Goal: Task Accomplishment & Management: Use online tool/utility

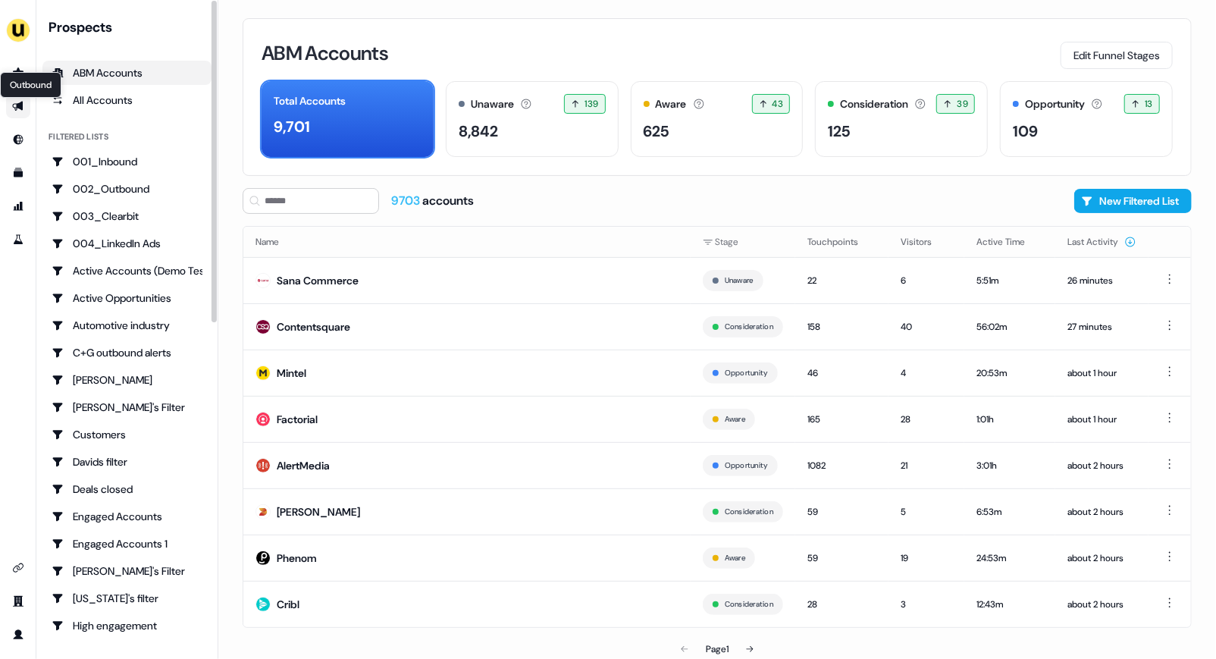
click at [17, 106] on icon "Go to outbound experience" at bounding box center [17, 107] width 11 height 10
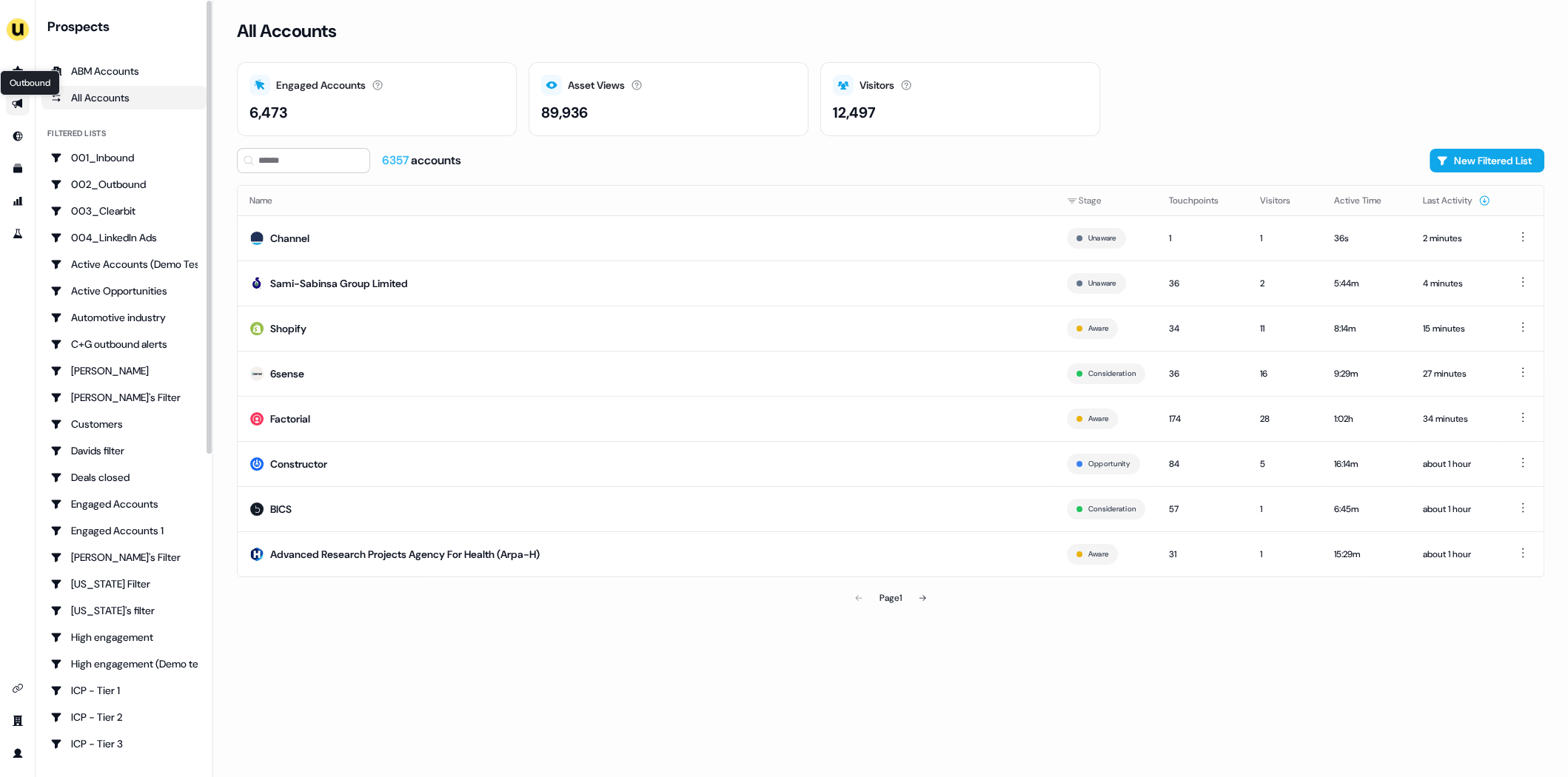
click at [17, 101] on icon "Go to outbound experience" at bounding box center [18, 103] width 12 height 12
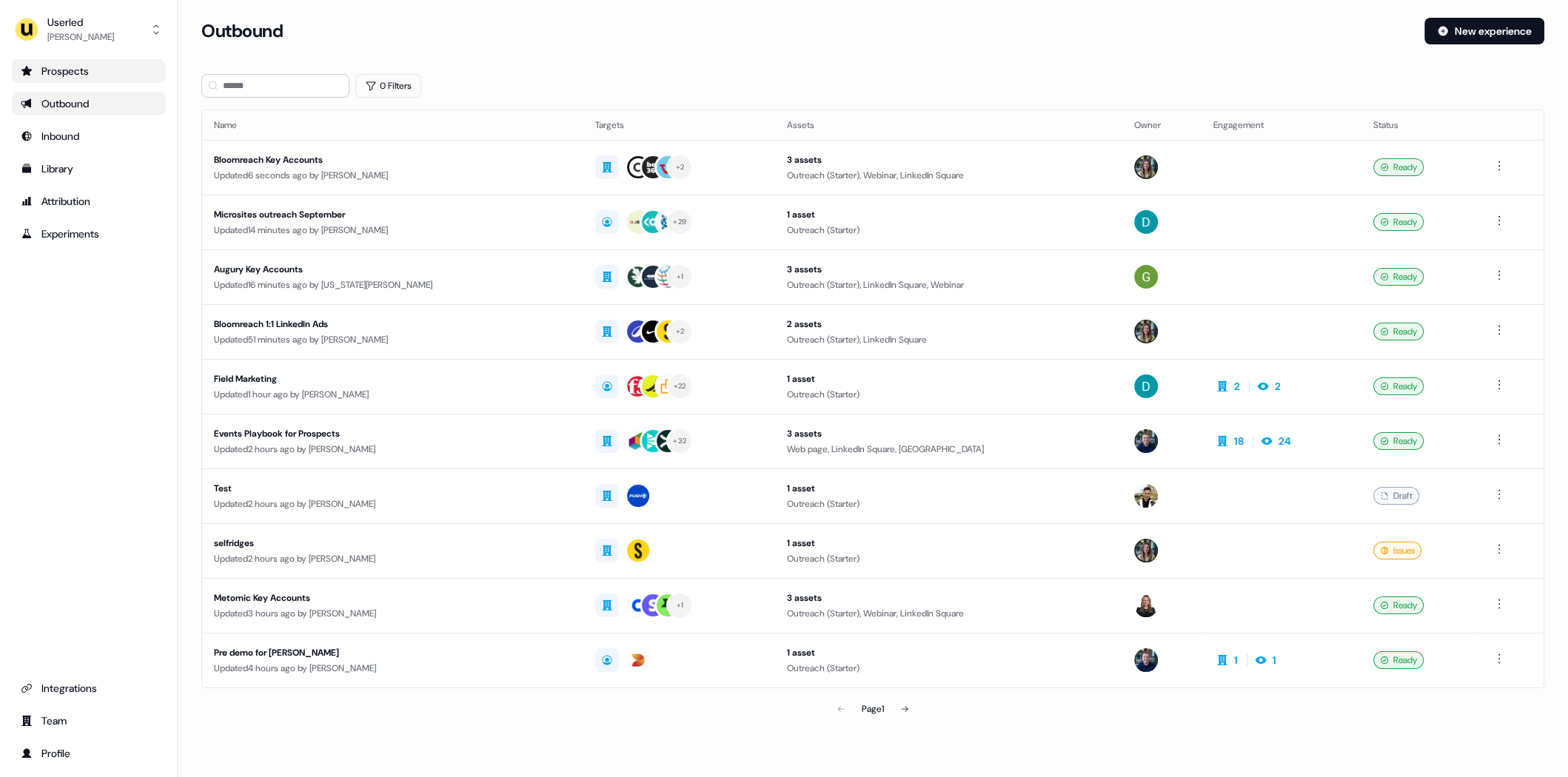
click at [94, 68] on div "Prospects" at bounding box center [88, 70] width 136 height 15
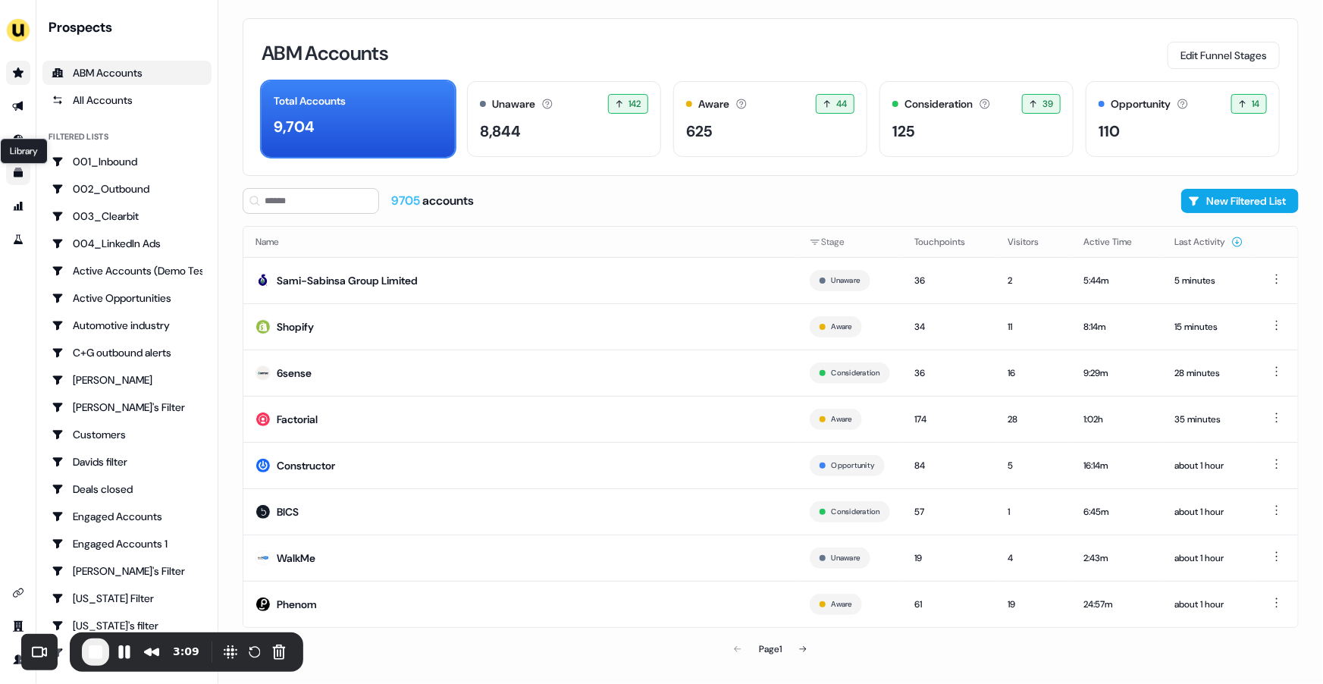
click at [13, 173] on icon "Go to templates" at bounding box center [18, 173] width 12 height 12
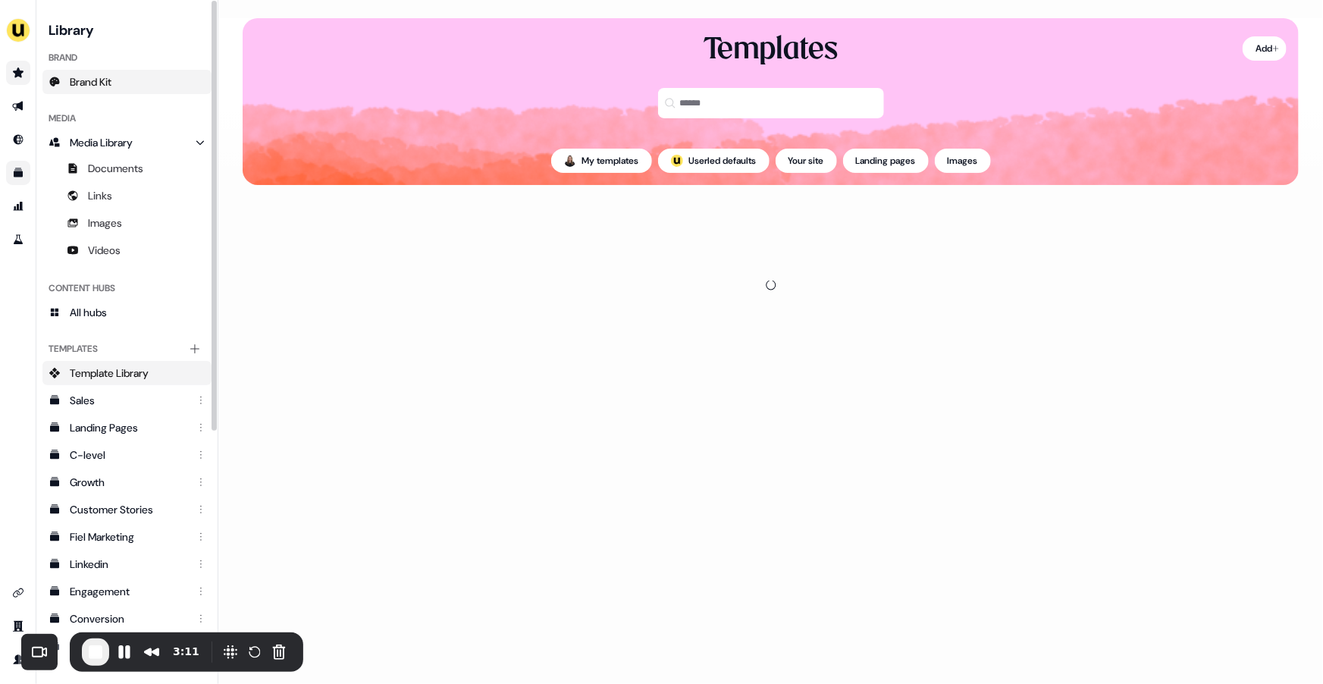
click at [120, 87] on link "Brand Kit" at bounding box center [126, 82] width 169 height 24
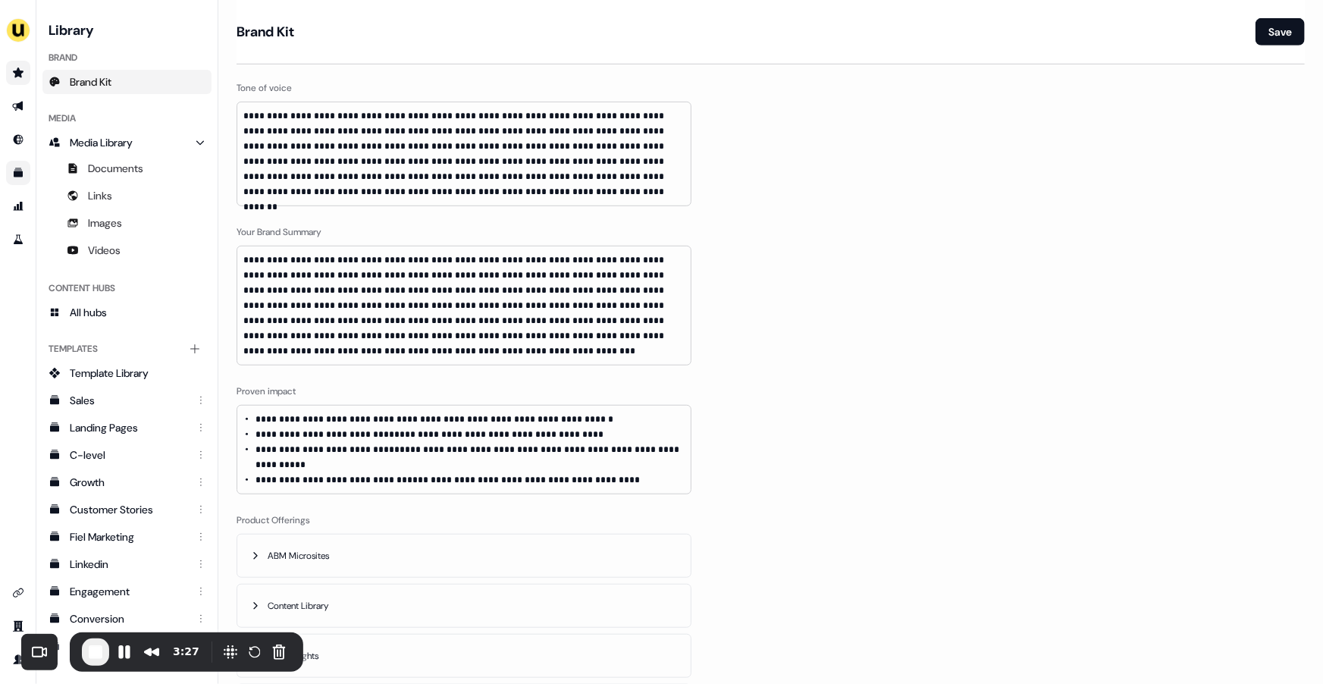
scroll to position [374, 0]
click at [19, 111] on icon "Go to outbound experience" at bounding box center [18, 106] width 12 height 12
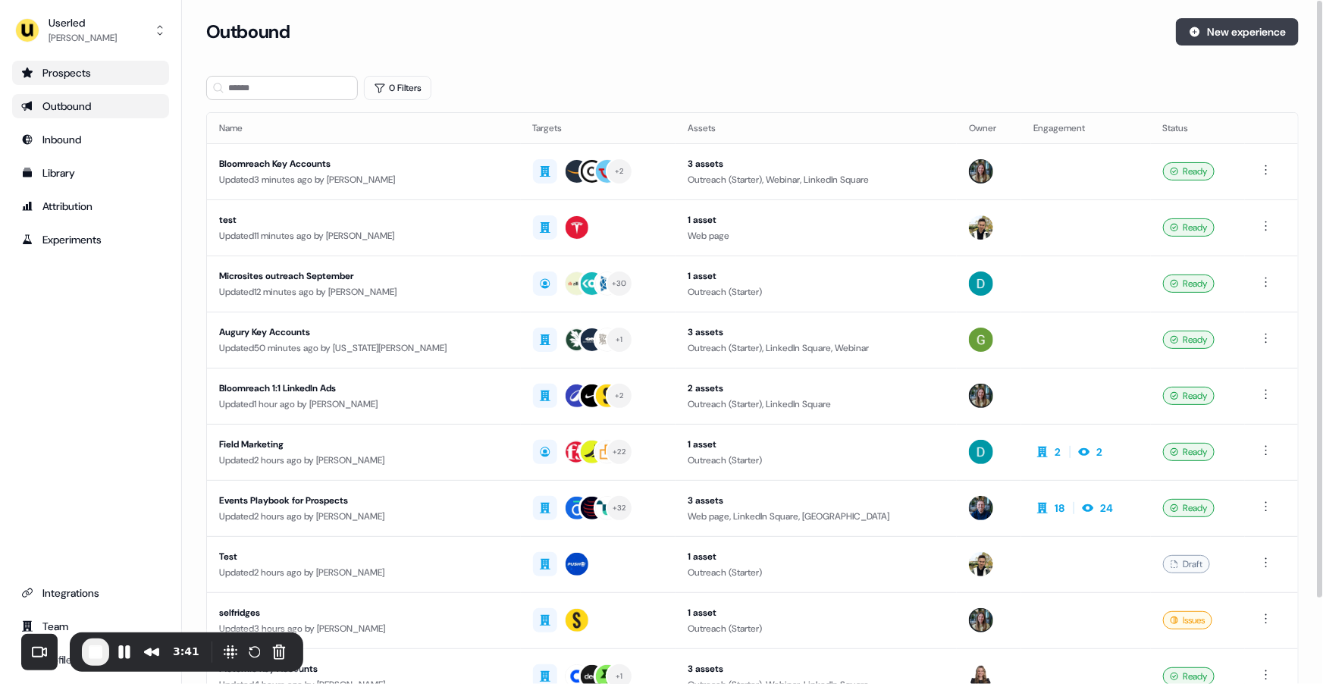
click at [1200, 34] on button "New experience" at bounding box center [1237, 31] width 123 height 27
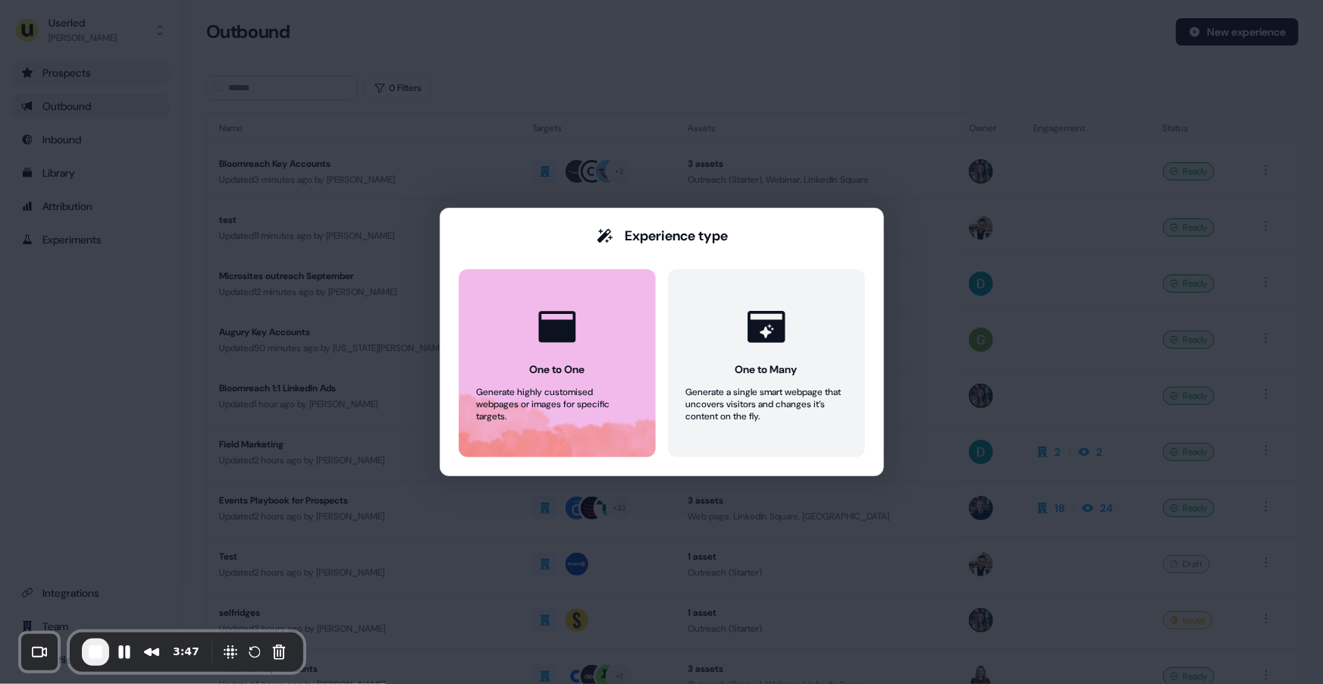
click at [593, 340] on button "One to One Generate highly customised webpages or images for specific targets." at bounding box center [557, 363] width 197 height 188
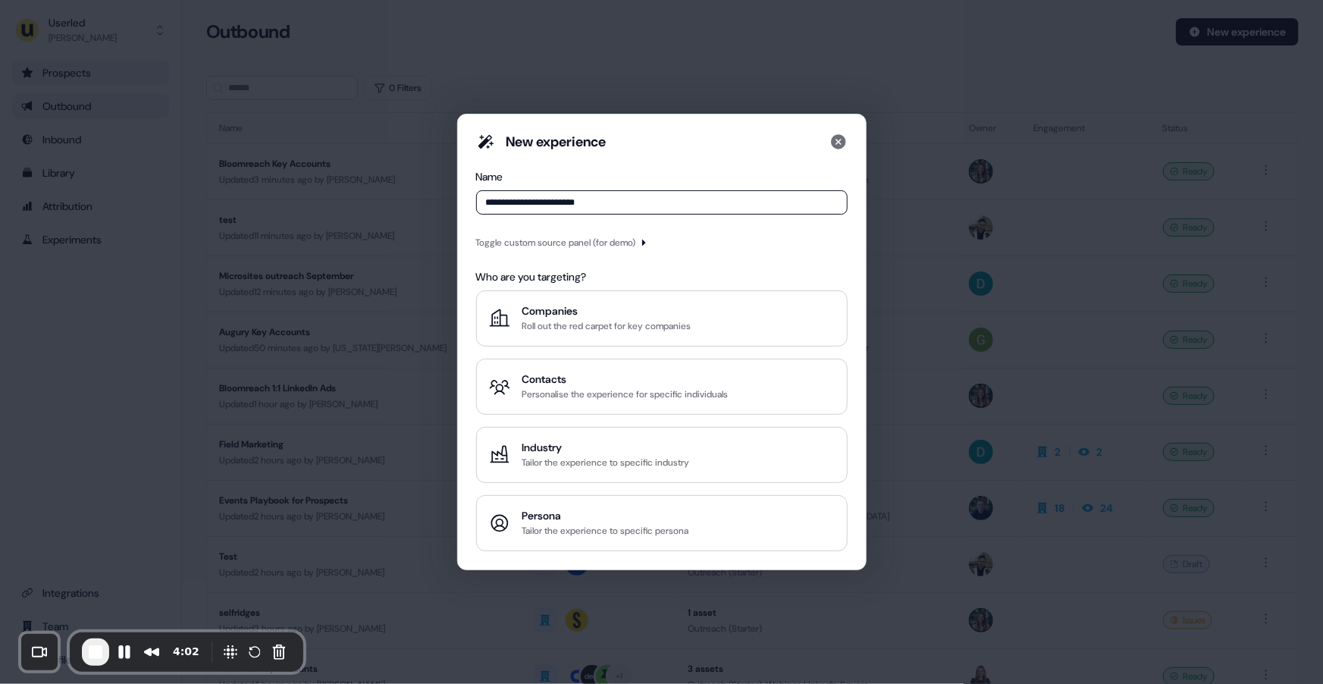
type input "**********"
click at [648, 243] on icon "button" at bounding box center [643, 242] width 9 height 9
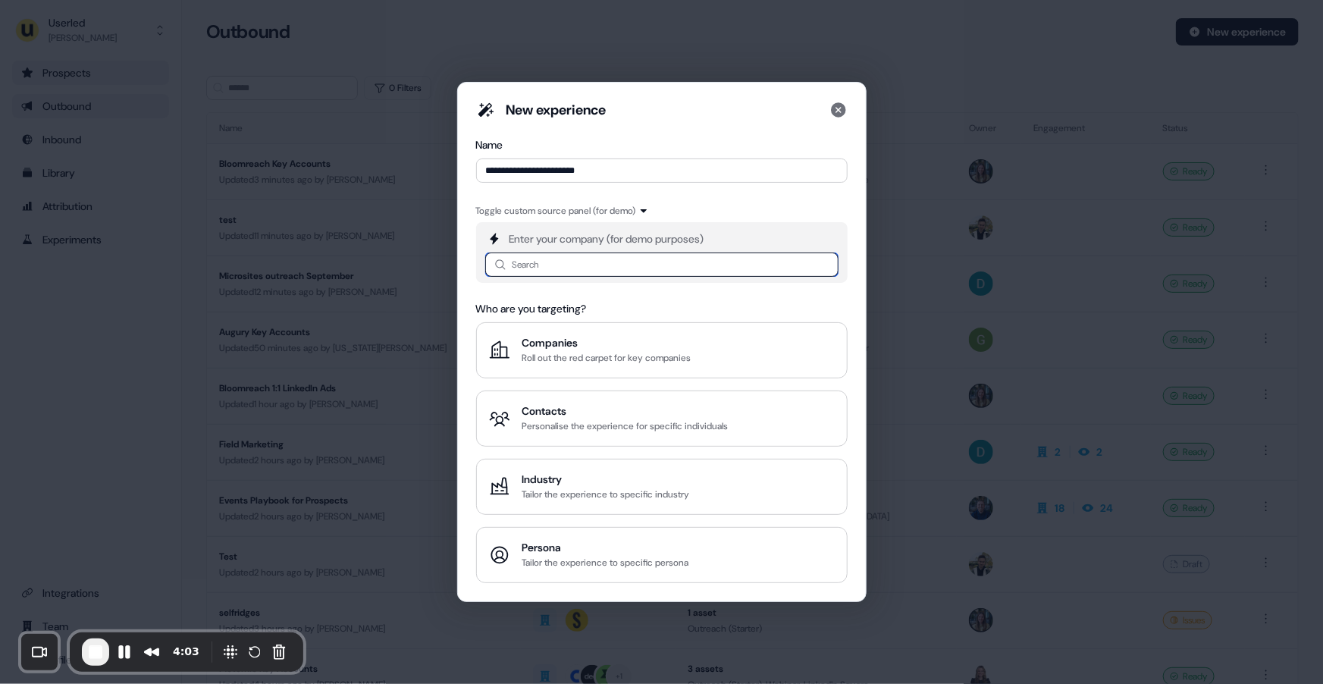
click at [604, 265] on input at bounding box center [661, 264] width 353 height 24
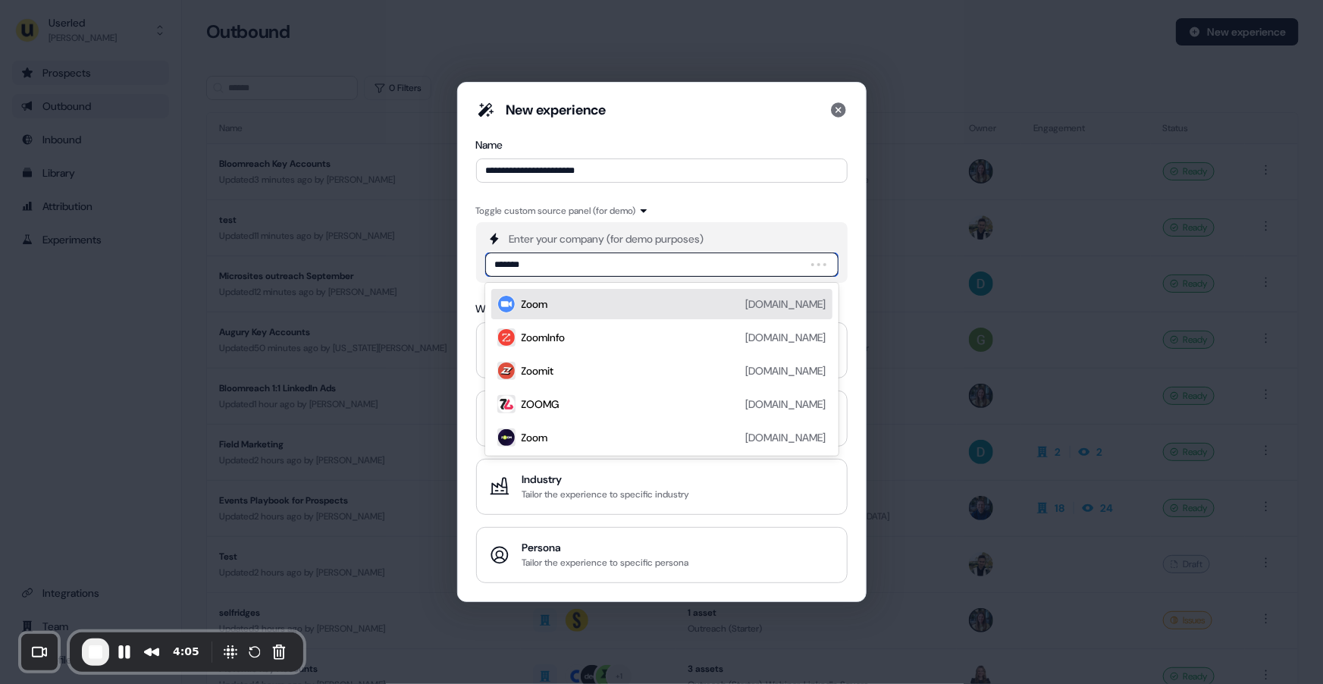
type input "********"
click at [617, 309] on div "ZoomInfo [DOMAIN_NAME]" at bounding box center [674, 304] width 305 height 18
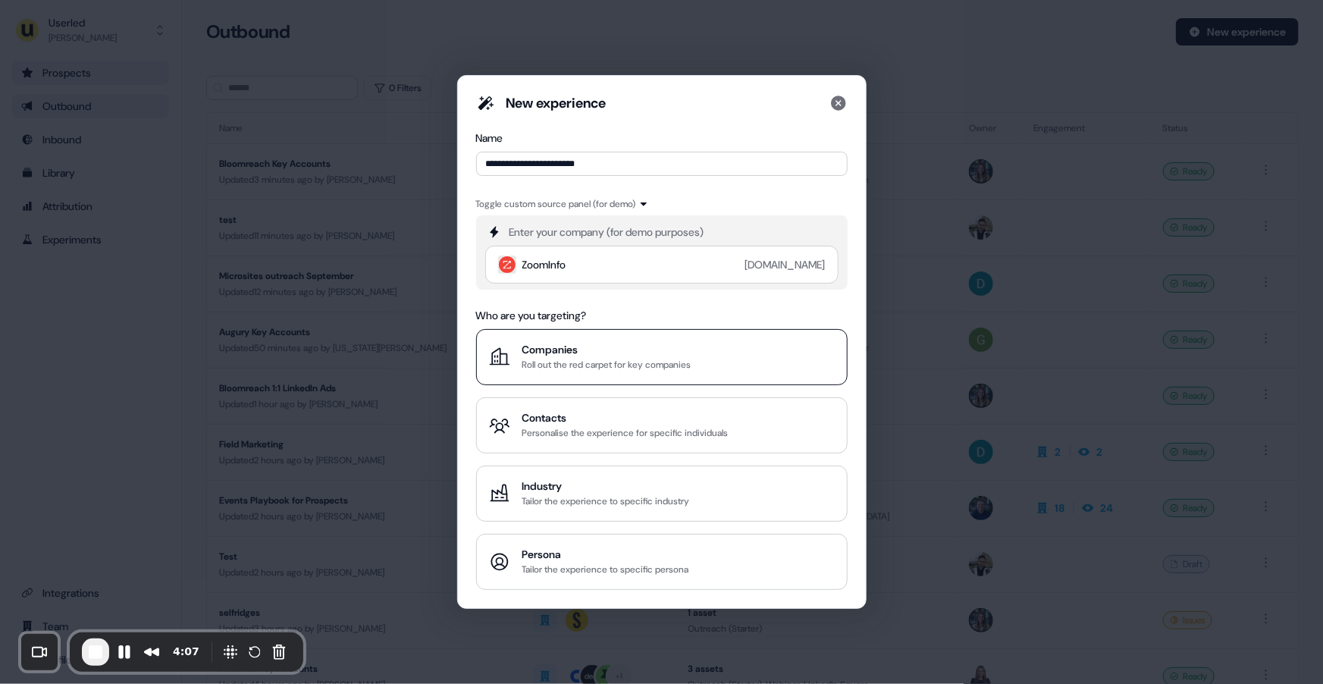
click at [599, 358] on div "Roll out the red carpet for key companies" at bounding box center [606, 364] width 169 height 15
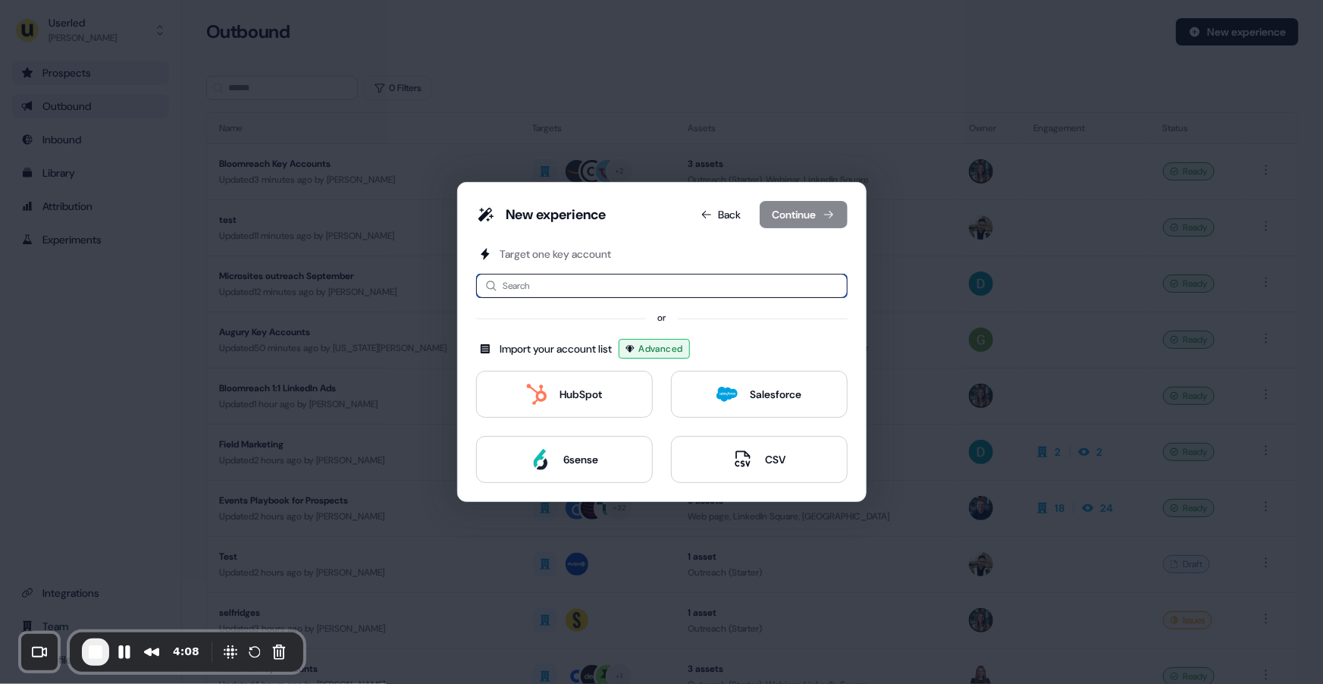
click at [617, 284] on input at bounding box center [661, 286] width 371 height 24
type input "**"
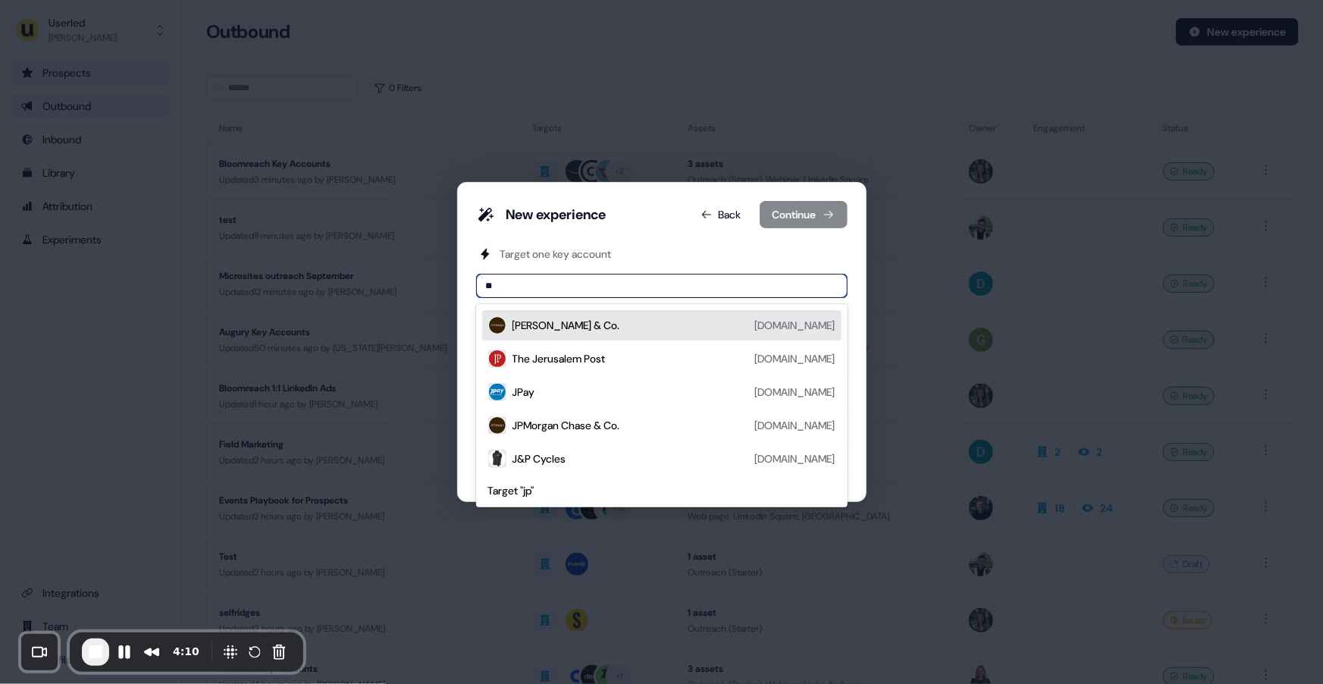
click at [618, 324] on div "[PERSON_NAME] & Co. [DOMAIN_NAME]" at bounding box center [673, 325] width 323 height 18
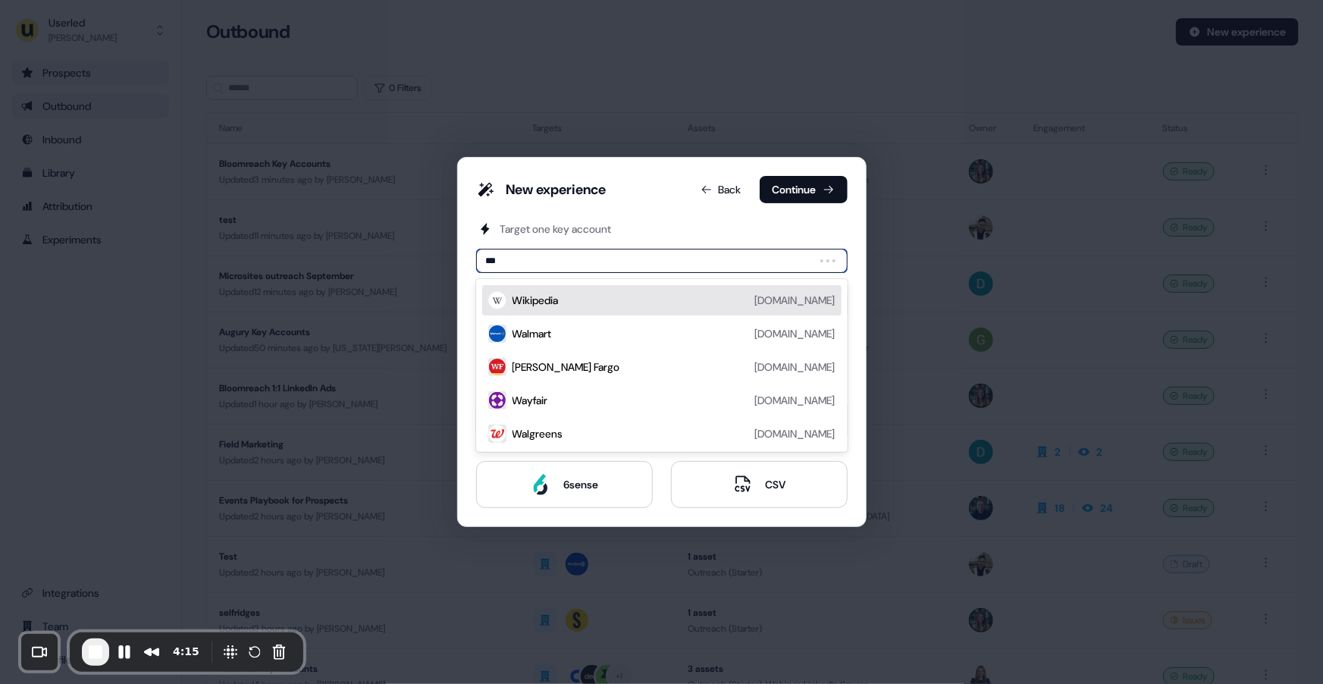
type input "****"
click at [553, 308] on div "Wise [DOMAIN_NAME]" at bounding box center [673, 300] width 323 height 18
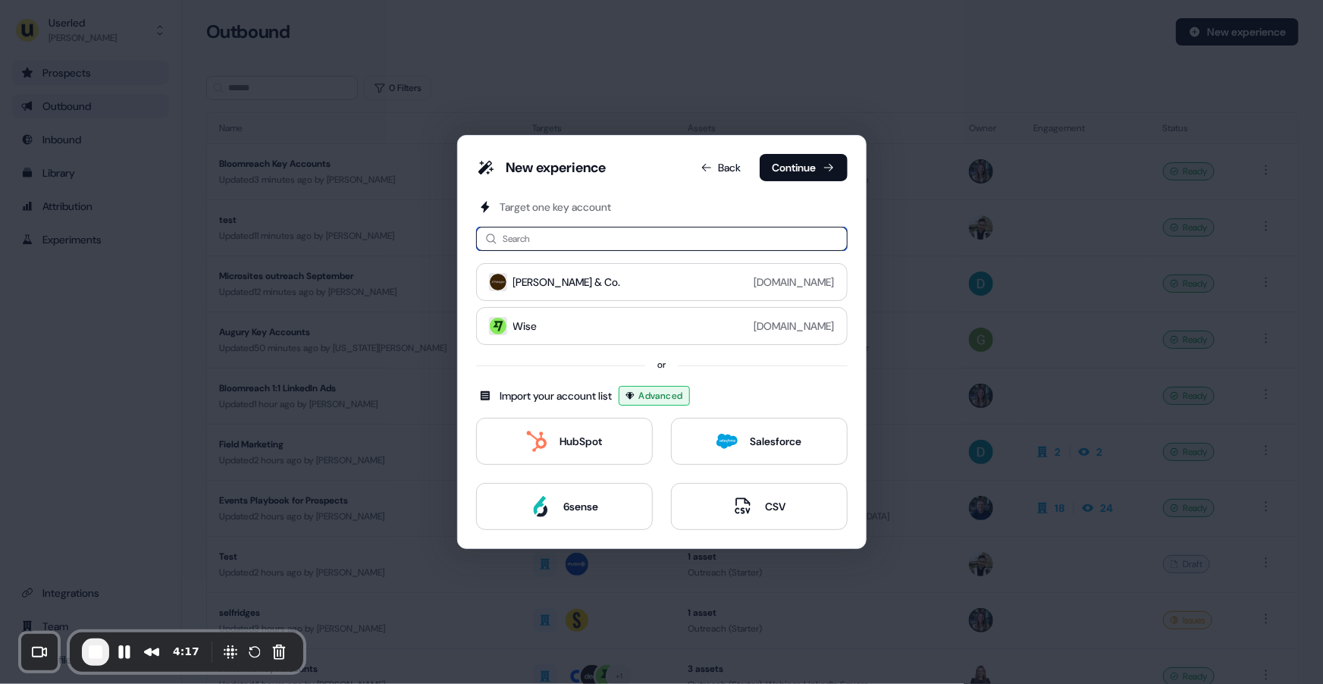
click at [532, 243] on input at bounding box center [661, 239] width 371 height 24
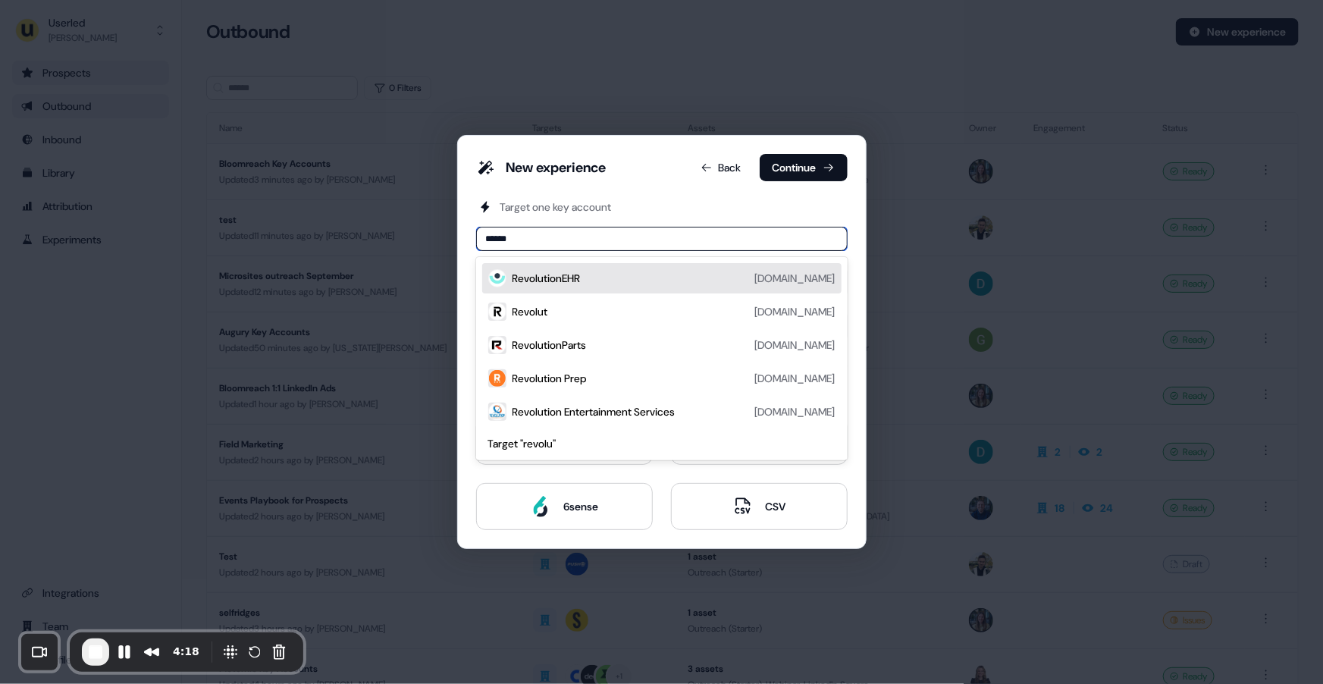
type input "*******"
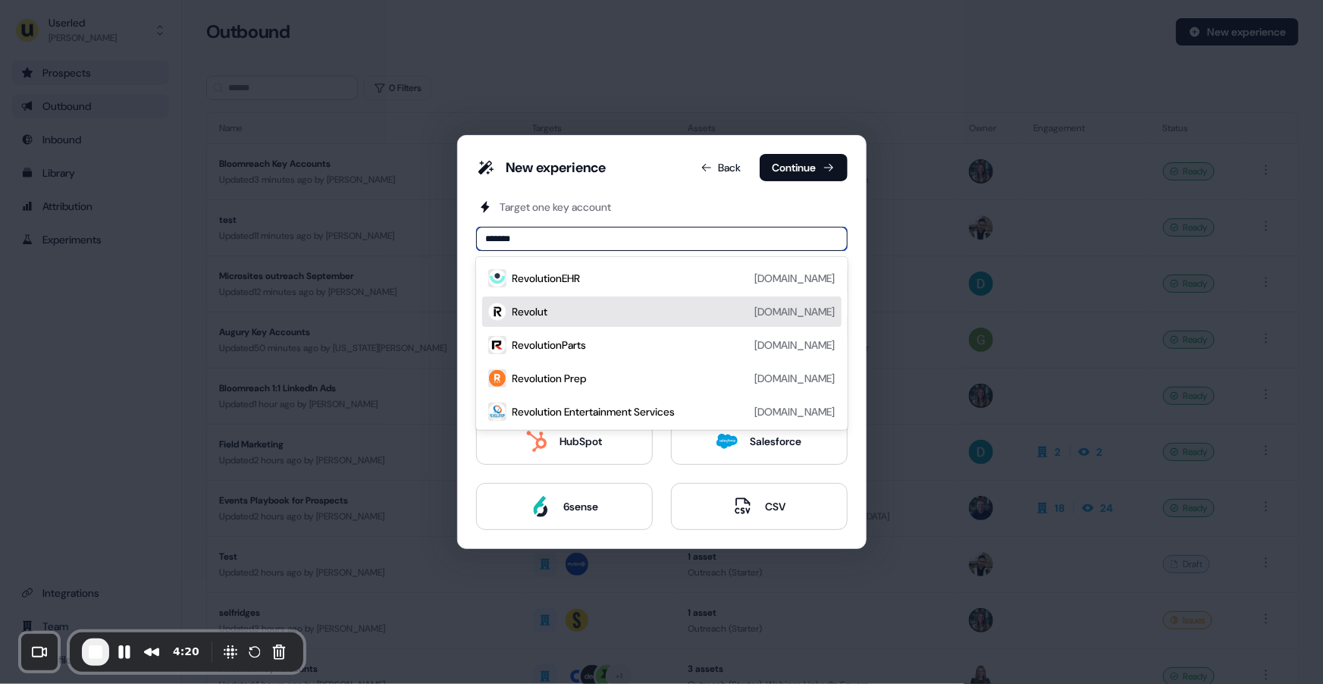
click at [534, 306] on div "Revolut" at bounding box center [530, 311] width 36 height 15
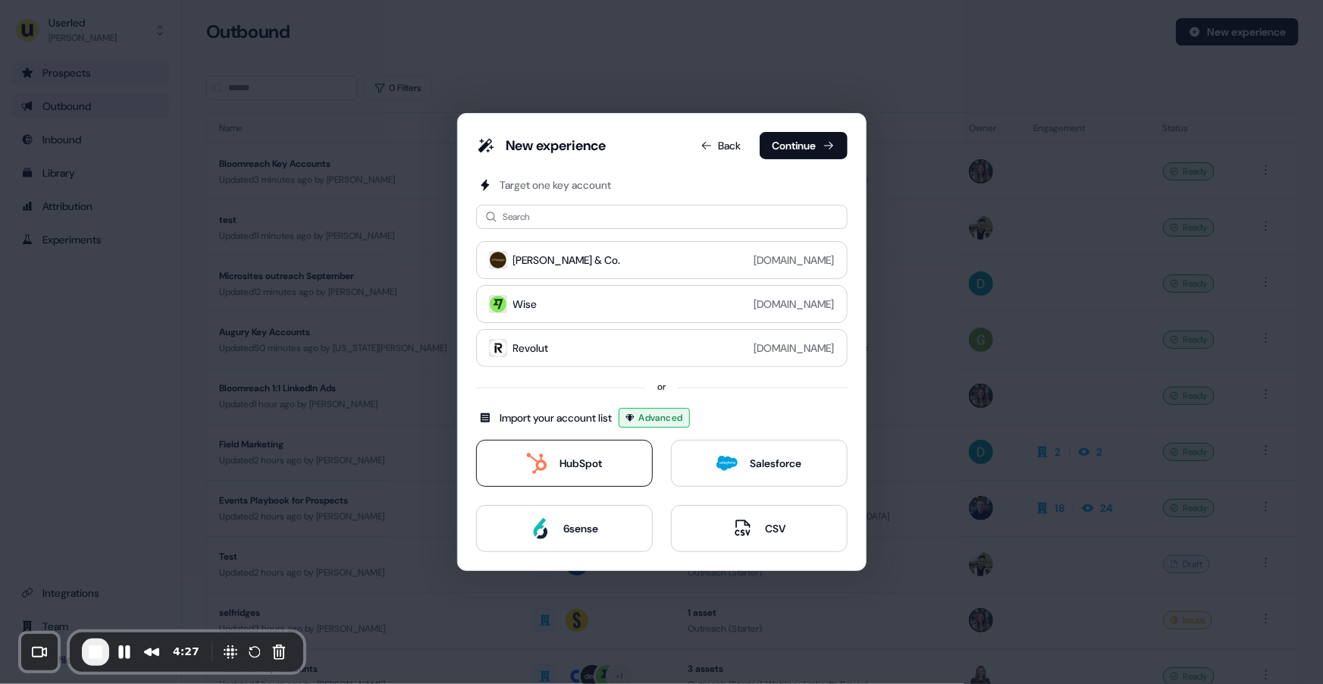
click at [559, 456] on div "HubSpot" at bounding box center [580, 463] width 42 height 15
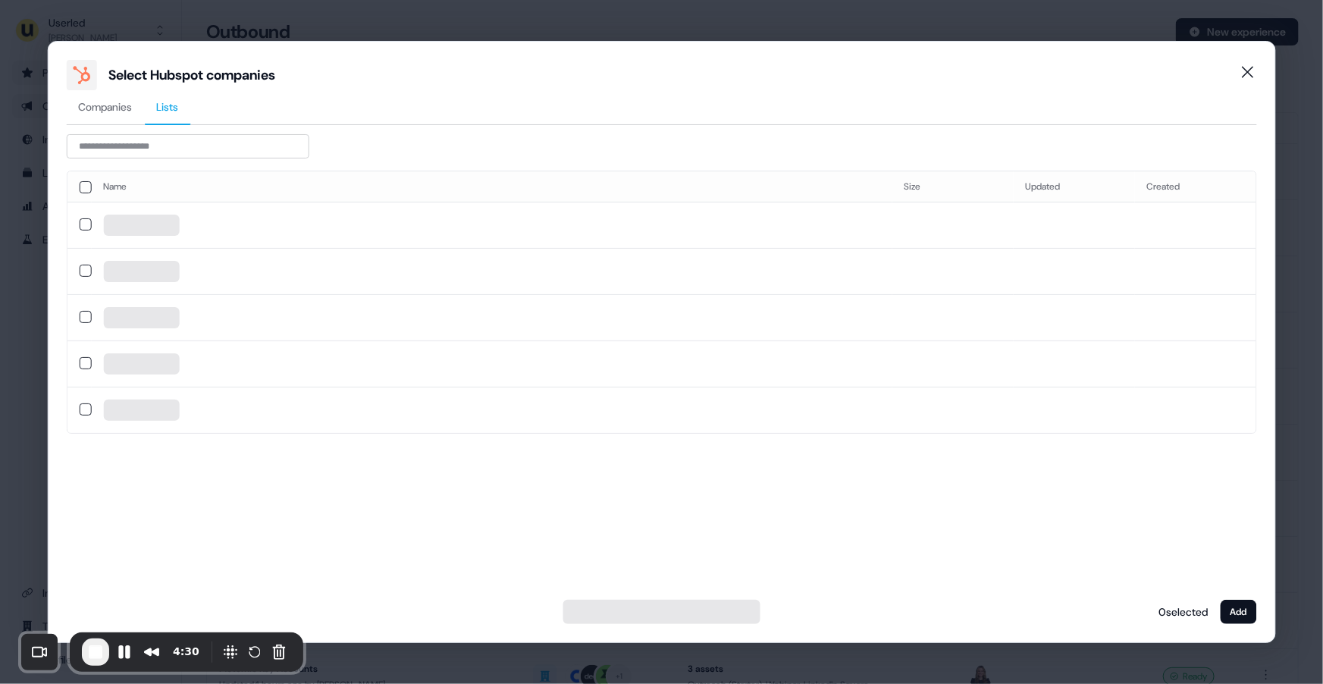
click at [155, 107] on button "Lists" at bounding box center [167, 107] width 46 height 35
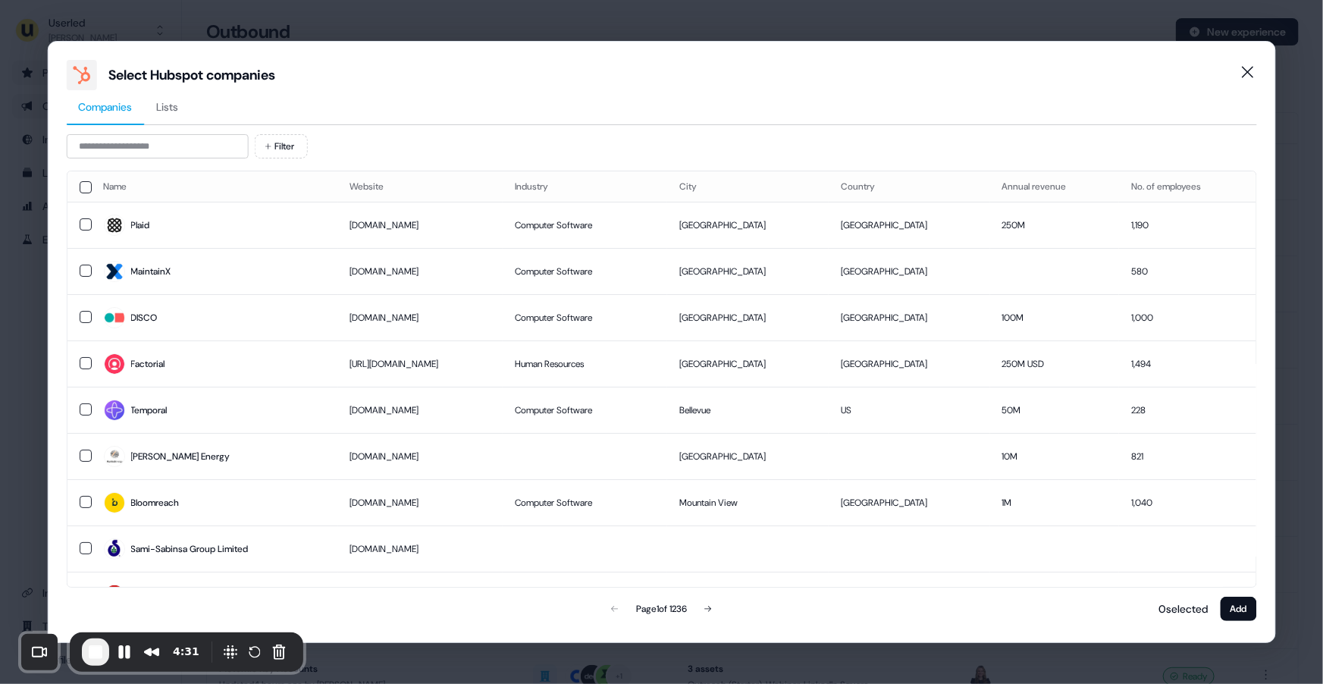
click at [100, 111] on span "Companies" at bounding box center [105, 106] width 54 height 15
click at [1246, 71] on icon "Close" at bounding box center [1247, 71] width 11 height 11
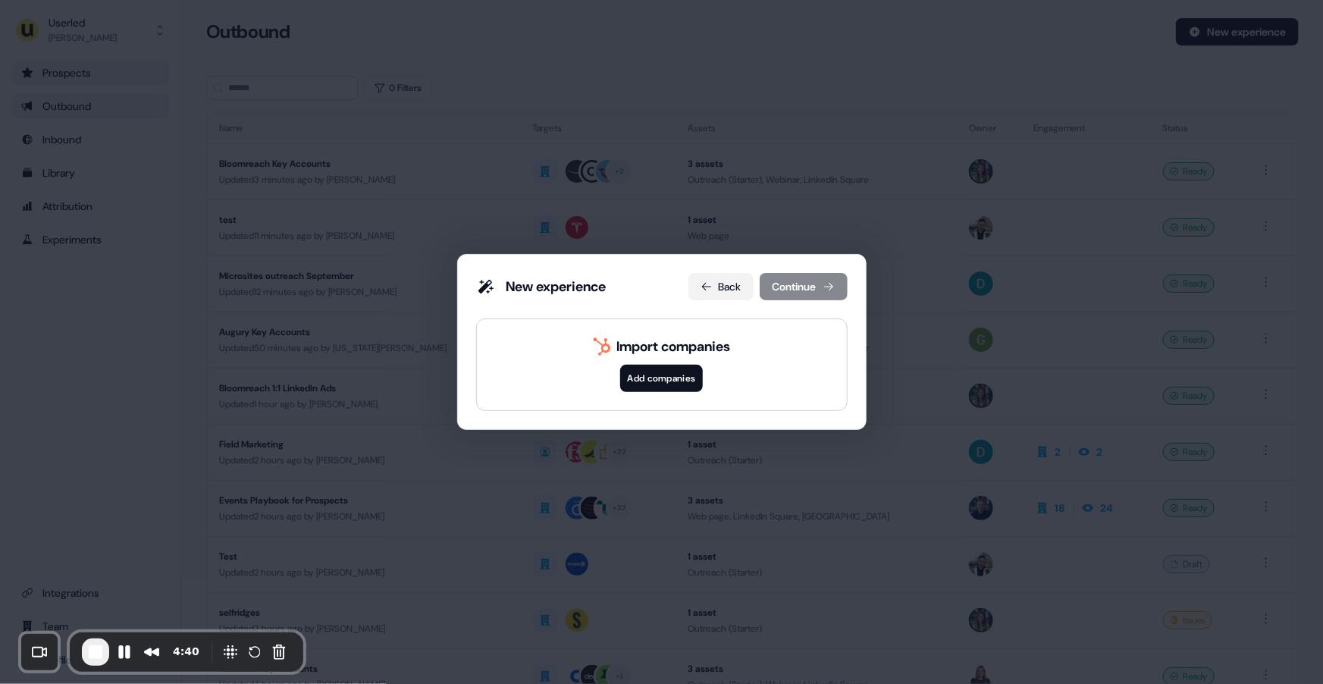
click at [704, 281] on icon at bounding box center [707, 287] width 12 height 12
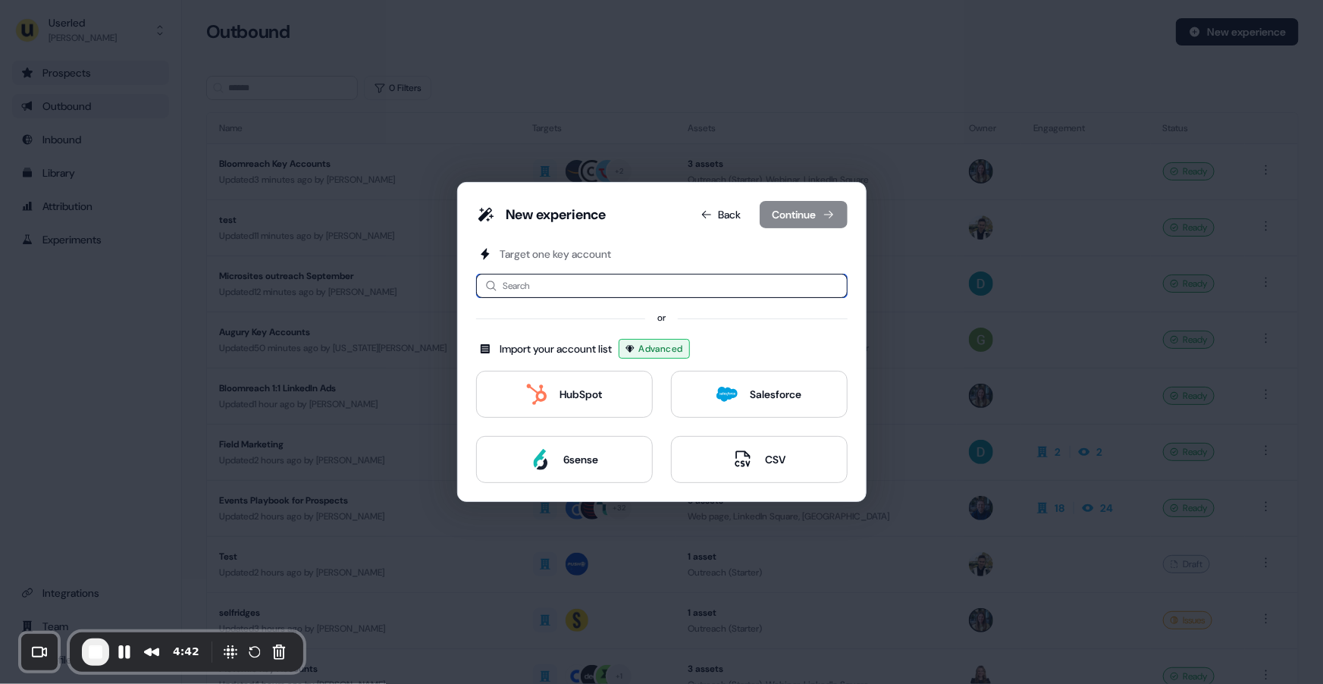
click at [687, 293] on input at bounding box center [661, 286] width 371 height 24
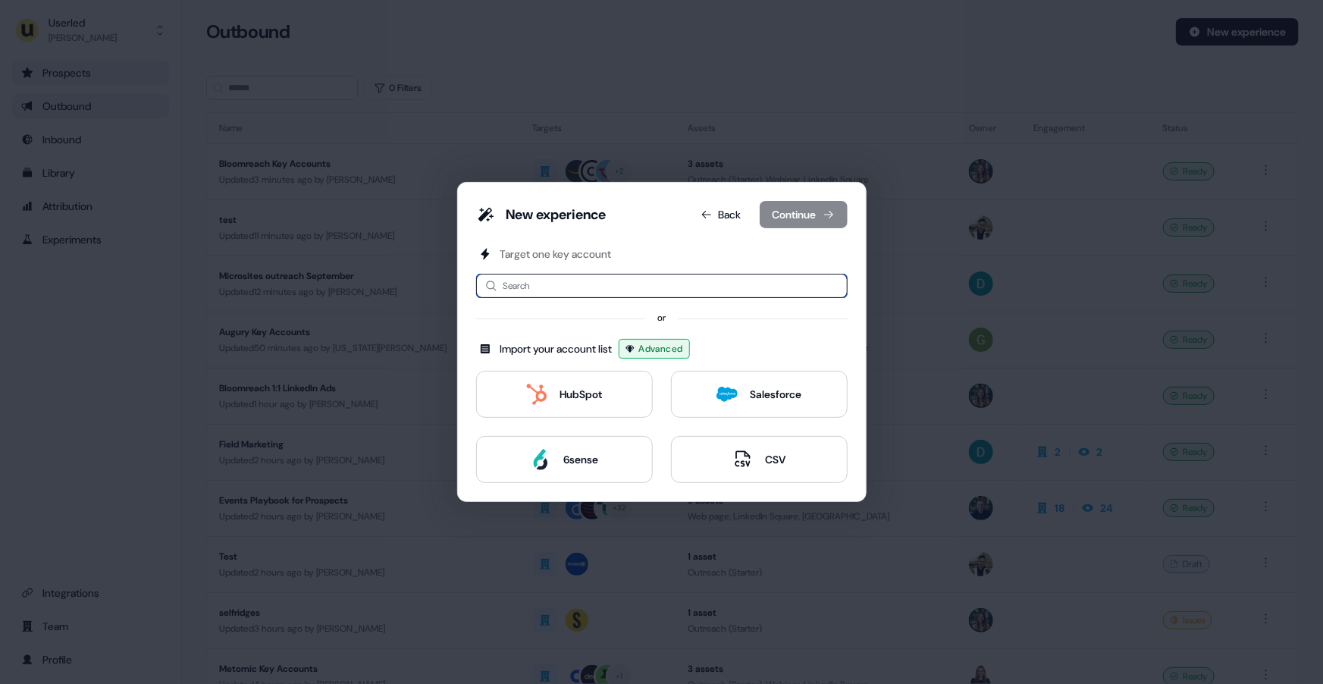
click at [586, 290] on input at bounding box center [661, 286] width 371 height 24
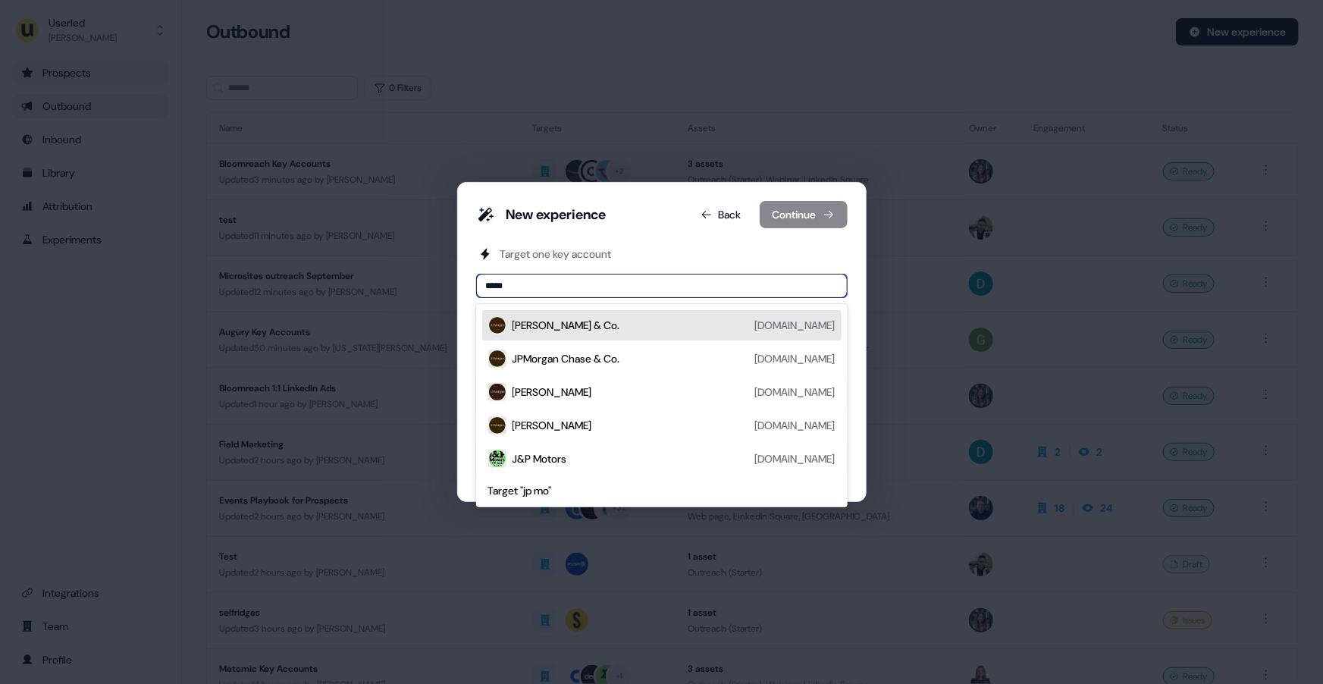
type input "*****"
click at [600, 327] on div "[PERSON_NAME] & Co. [DOMAIN_NAME]" at bounding box center [673, 325] width 323 height 18
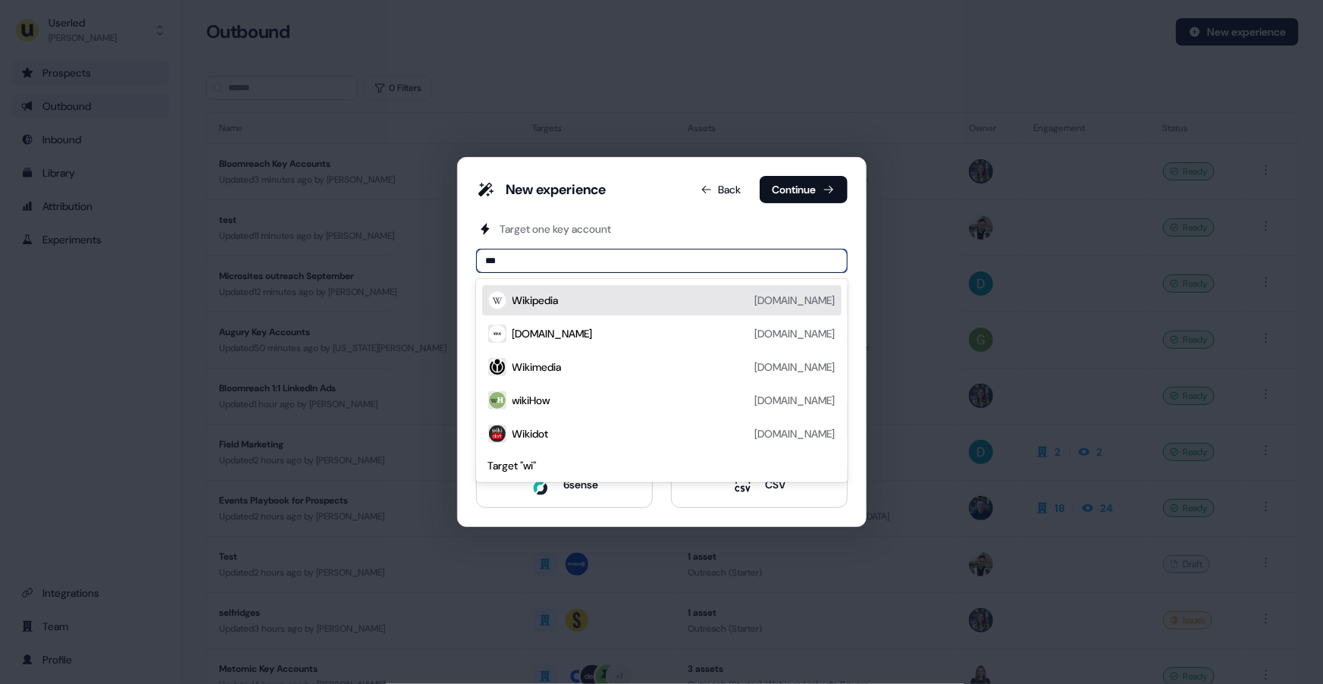
type input "****"
click at [525, 309] on div "Wise [DOMAIN_NAME]" at bounding box center [673, 300] width 323 height 18
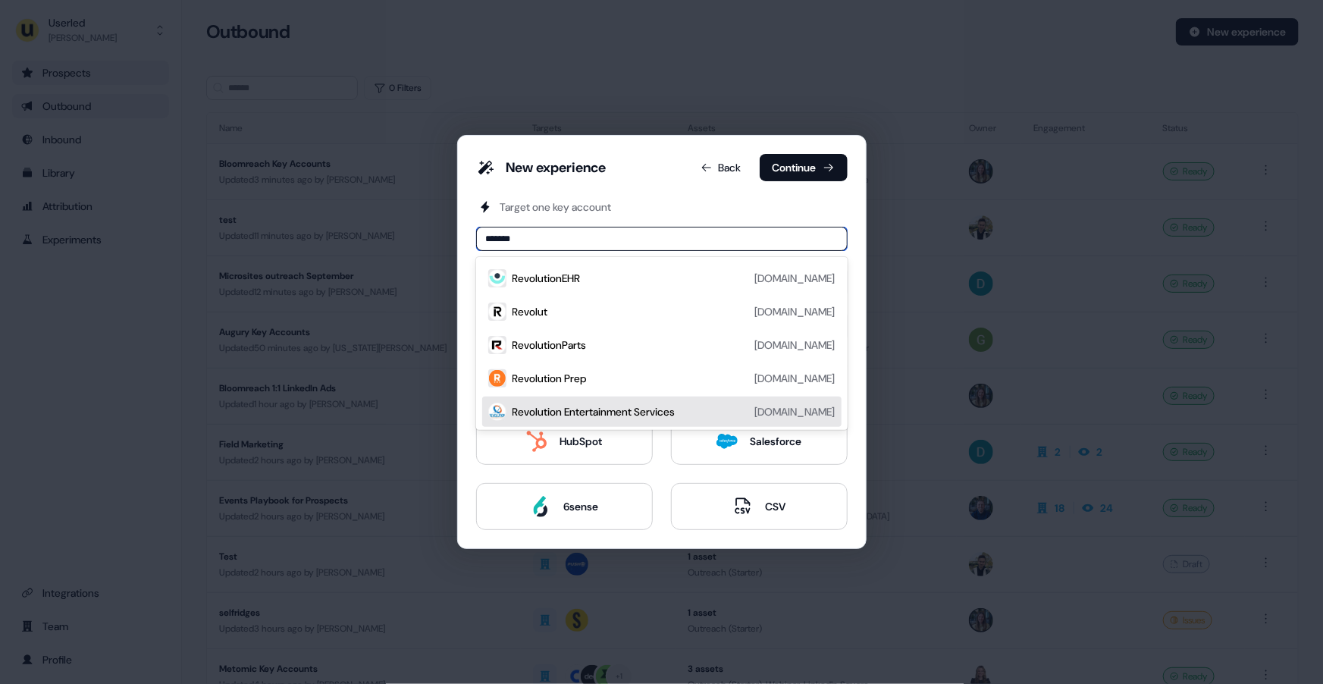
type input "*******"
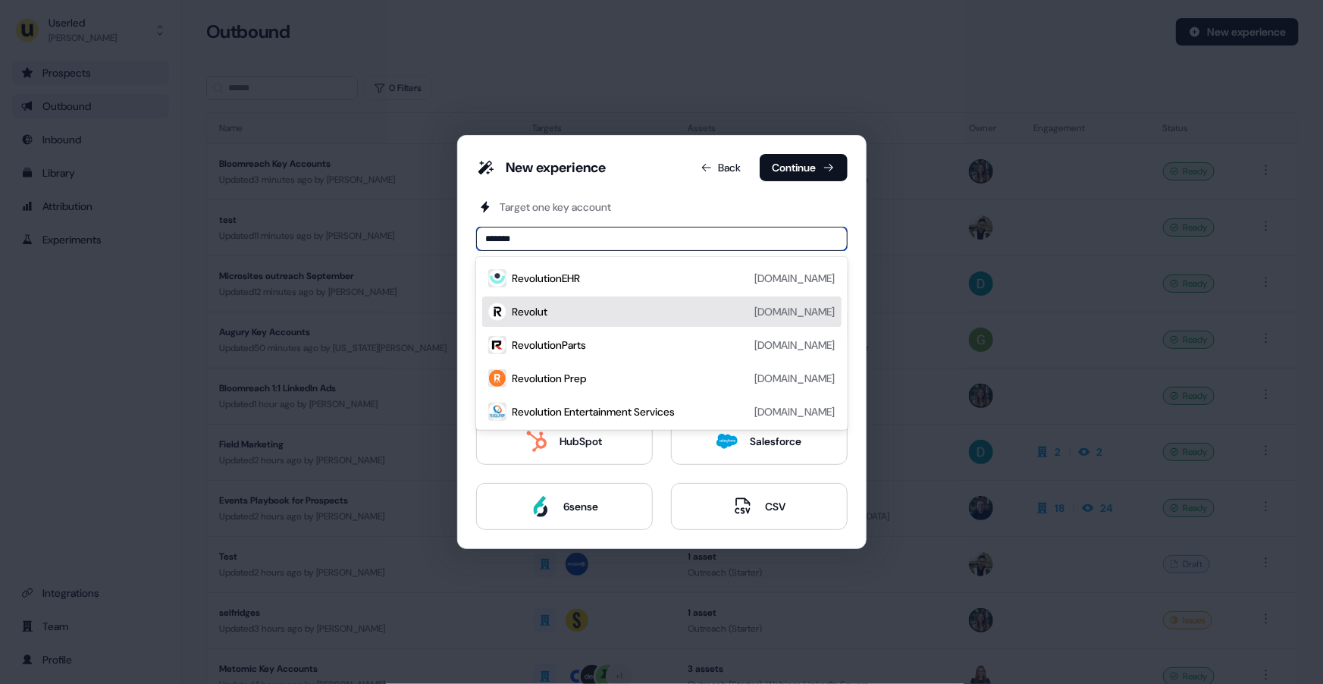
click at [564, 309] on div "Revolut [DOMAIN_NAME]" at bounding box center [673, 311] width 323 height 18
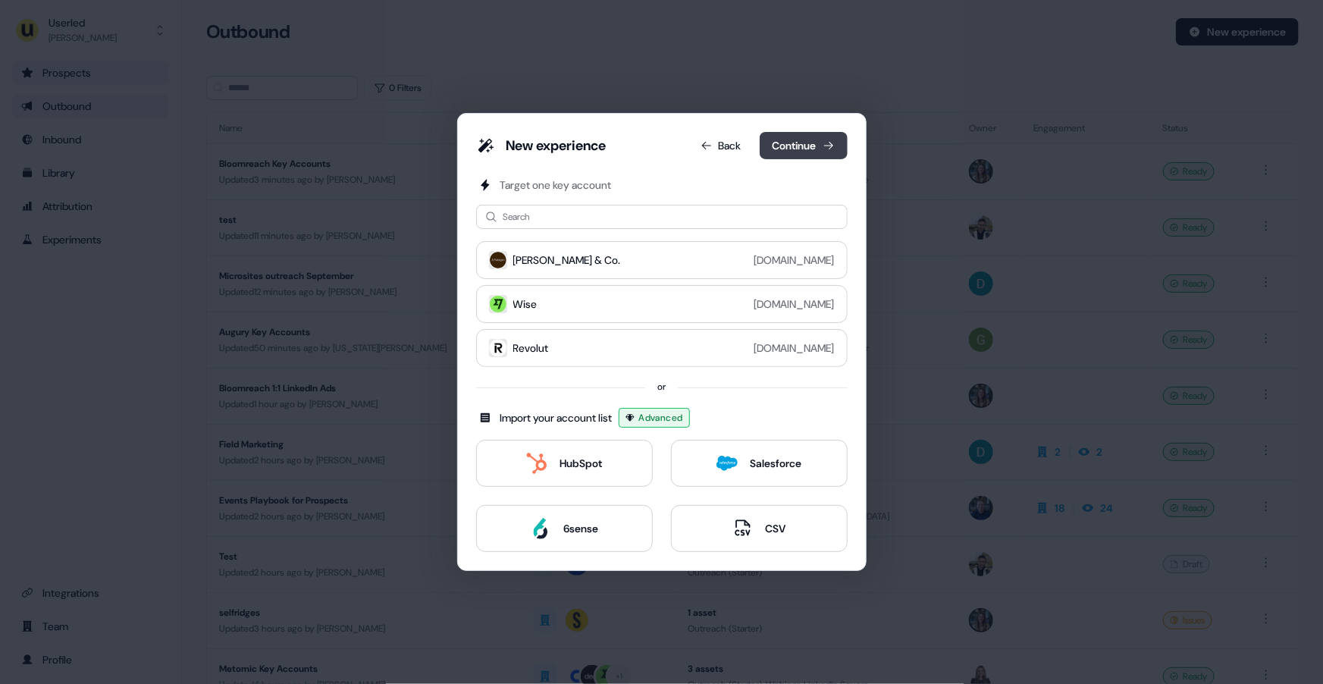
click at [779, 146] on button "Continue" at bounding box center [804, 145] width 88 height 27
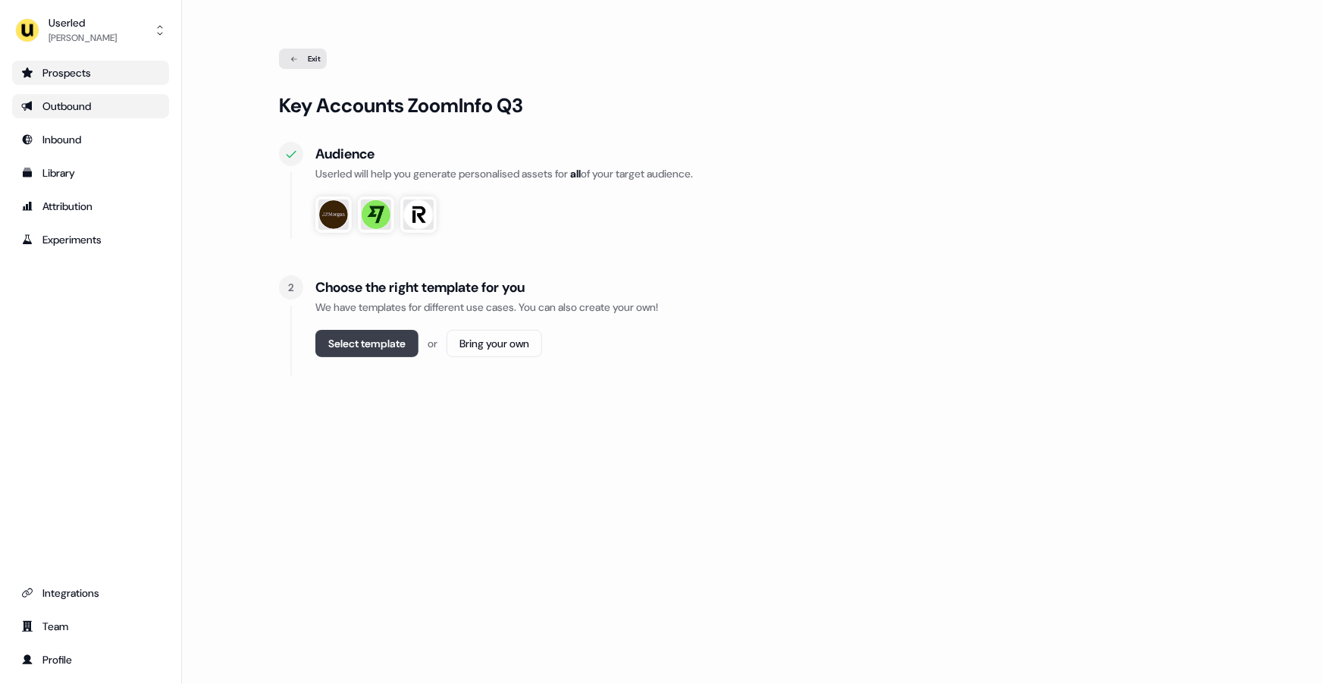
click at [374, 343] on button "Select template" at bounding box center [366, 343] width 103 height 27
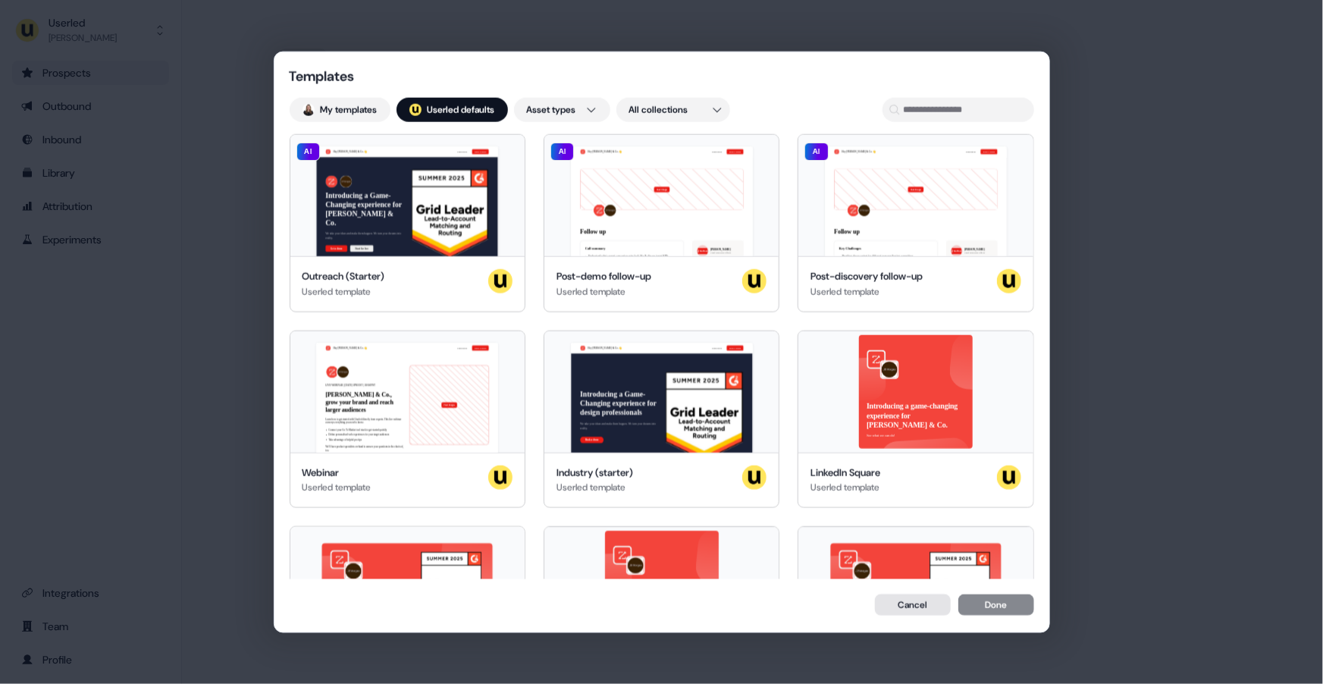
click at [901, 605] on button "Cancel" at bounding box center [913, 604] width 76 height 21
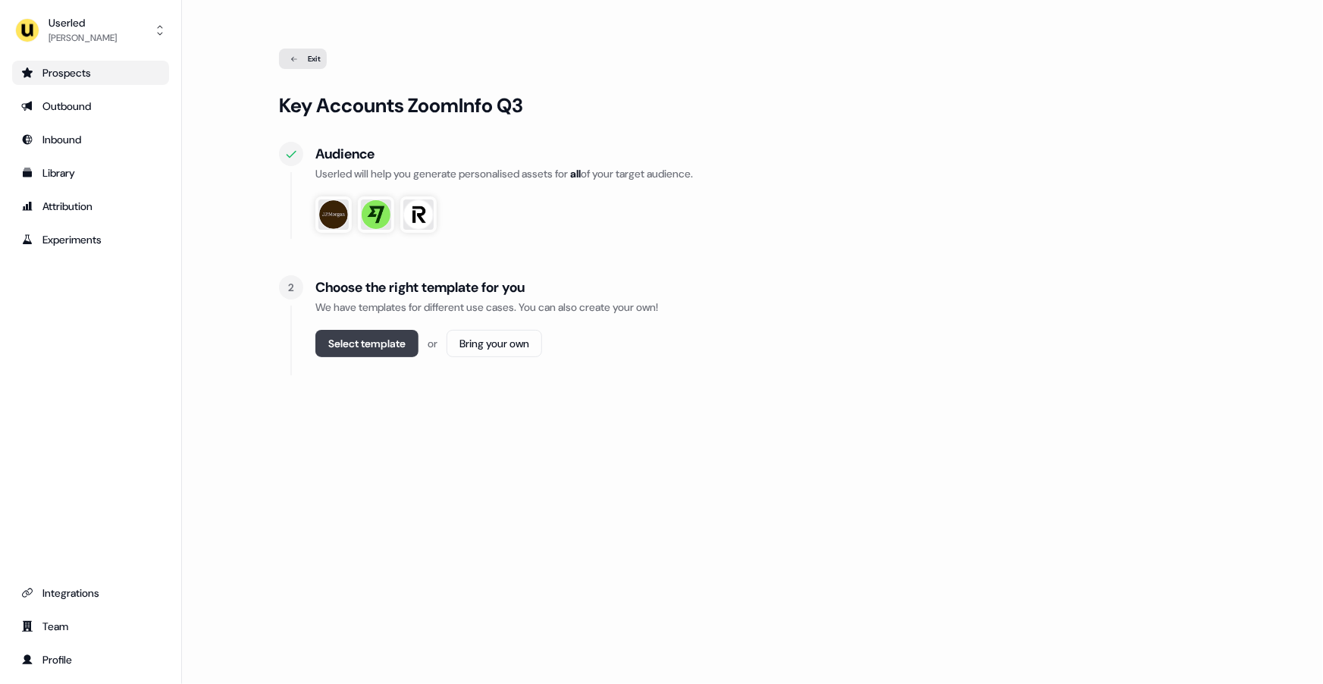
click at [358, 341] on button "Select template" at bounding box center [366, 343] width 103 height 27
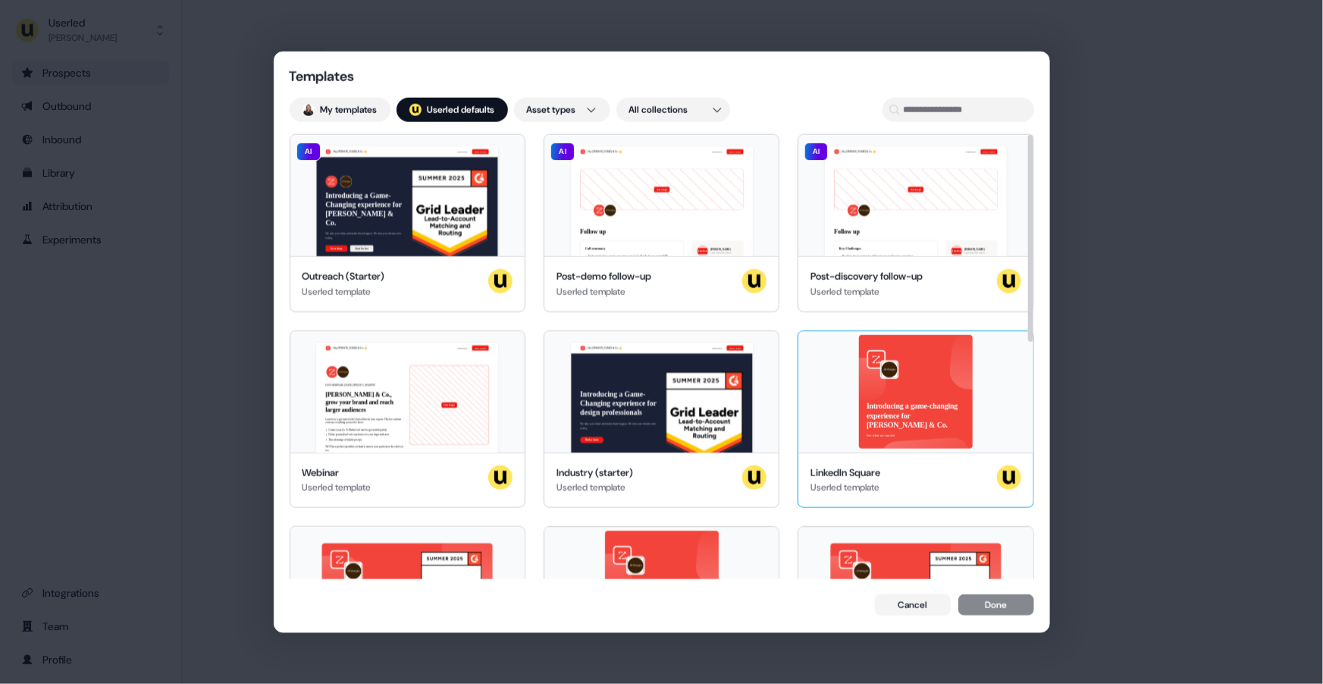
click at [860, 415] on div "Introducing a game-changing experience for [PERSON_NAME] & Co. See what we can …" at bounding box center [915, 391] width 234 height 121
click at [450, 224] on div "Hey [PERSON_NAME] & Co. 👋 Learn more Book a demo Introducing a Game-Changing ex…" at bounding box center [407, 195] width 234 height 121
click at [995, 608] on button "Done" at bounding box center [996, 605] width 76 height 21
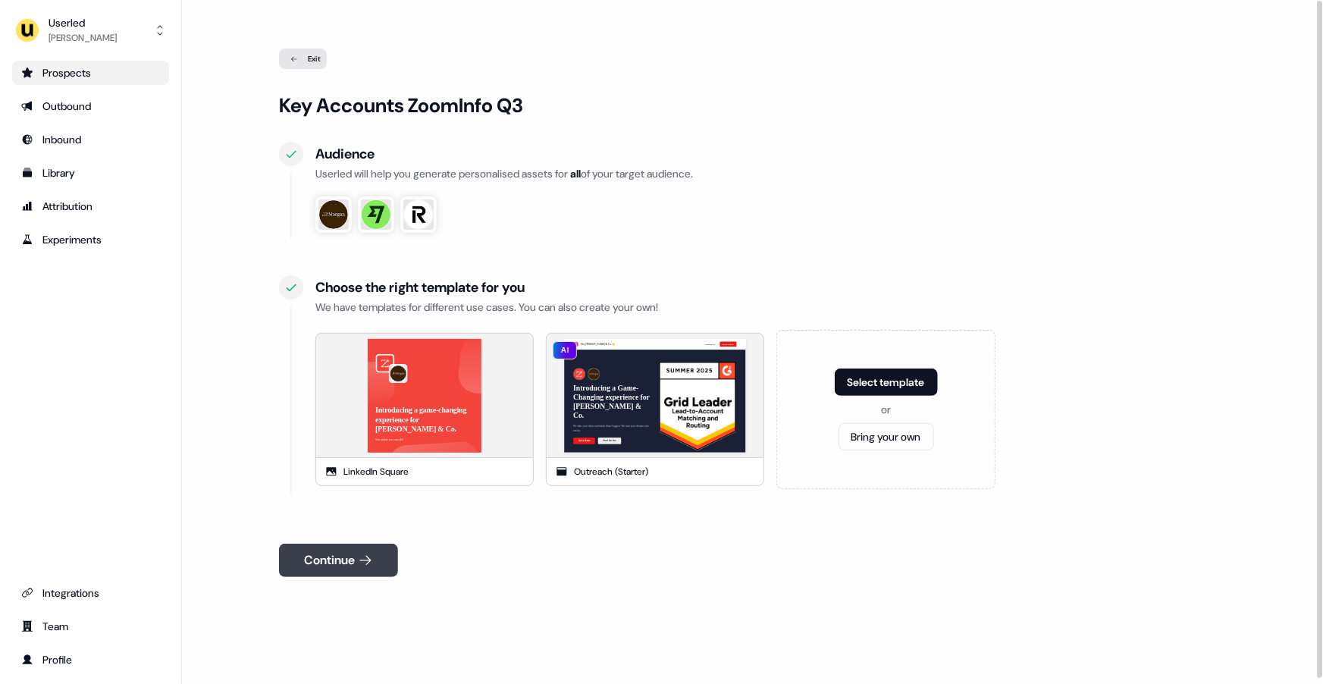
click at [356, 567] on button "Continue" at bounding box center [338, 560] width 119 height 33
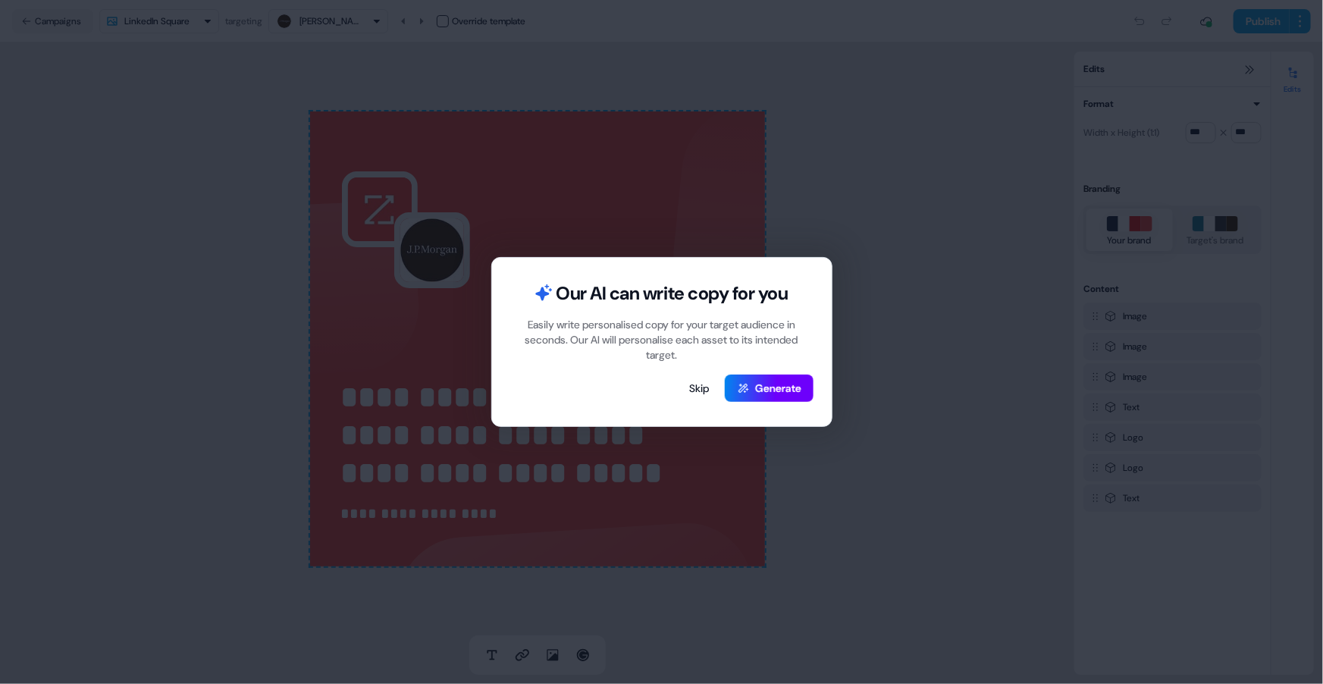
click at [753, 391] on button "Generate" at bounding box center [769, 388] width 89 height 27
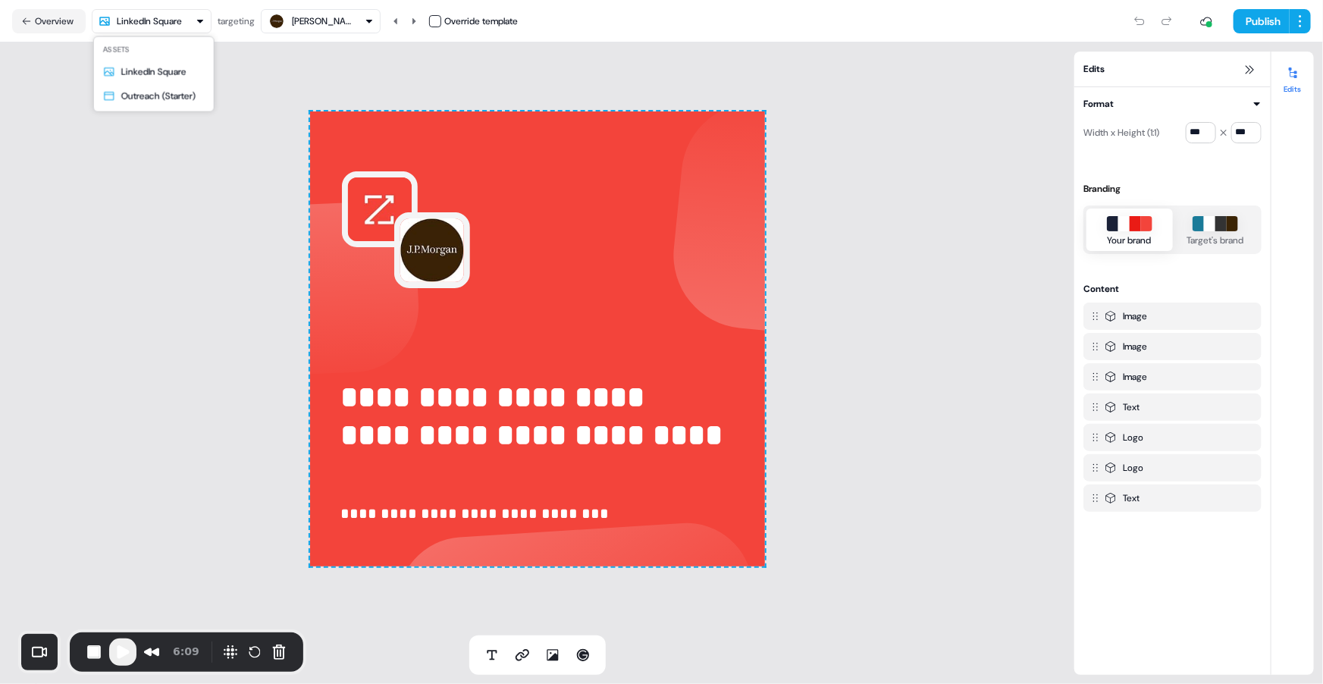
click at [180, 14] on html "**********" at bounding box center [661, 342] width 1323 height 684
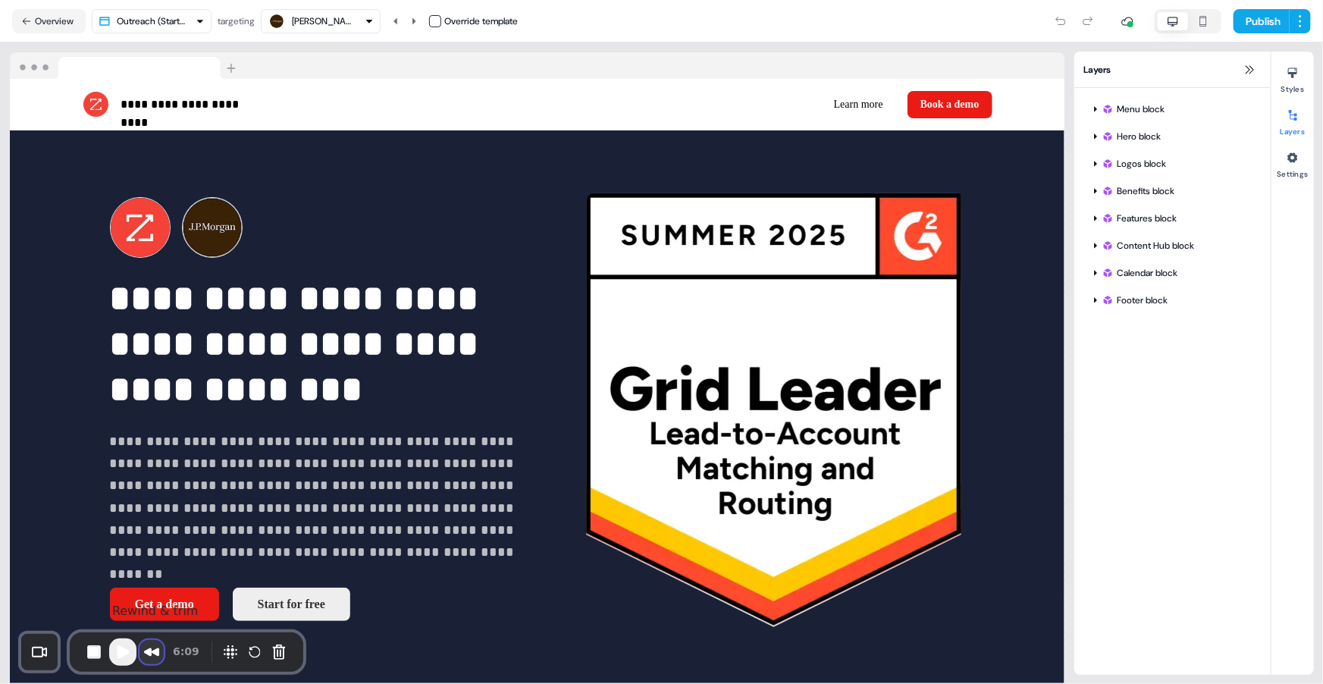
click at [149, 652] on button "Rewind and Trim Recording" at bounding box center [151, 652] width 24 height 24
click at [92, 655] on button "End Recording" at bounding box center [94, 652] width 24 height 24
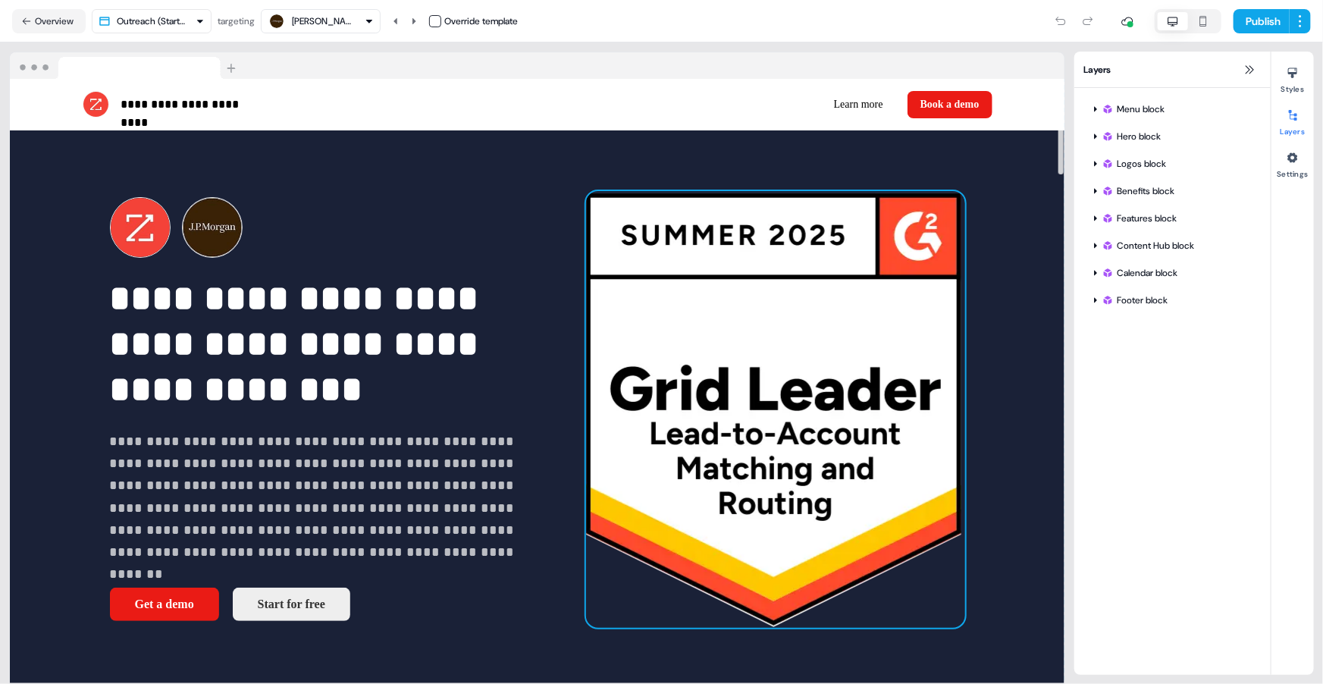
click at [605, 456] on img at bounding box center [775, 409] width 379 height 437
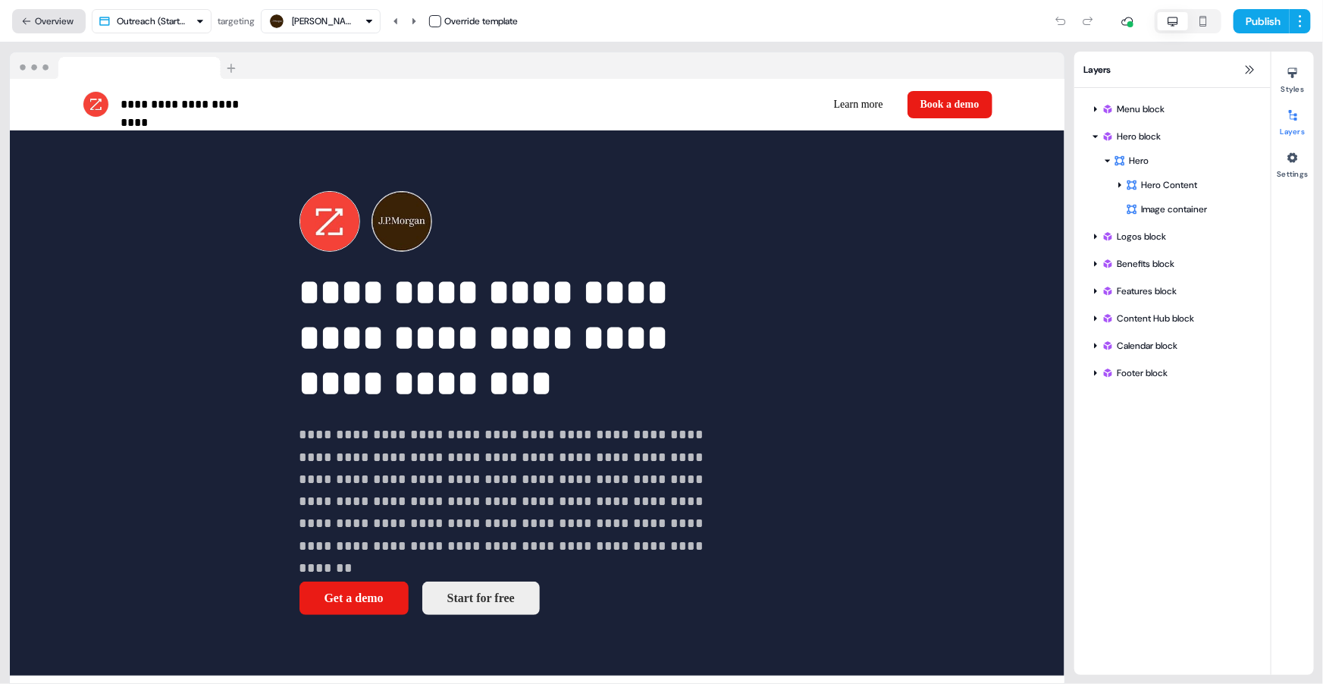
click at [41, 19] on button "Overview" at bounding box center [49, 21] width 74 height 24
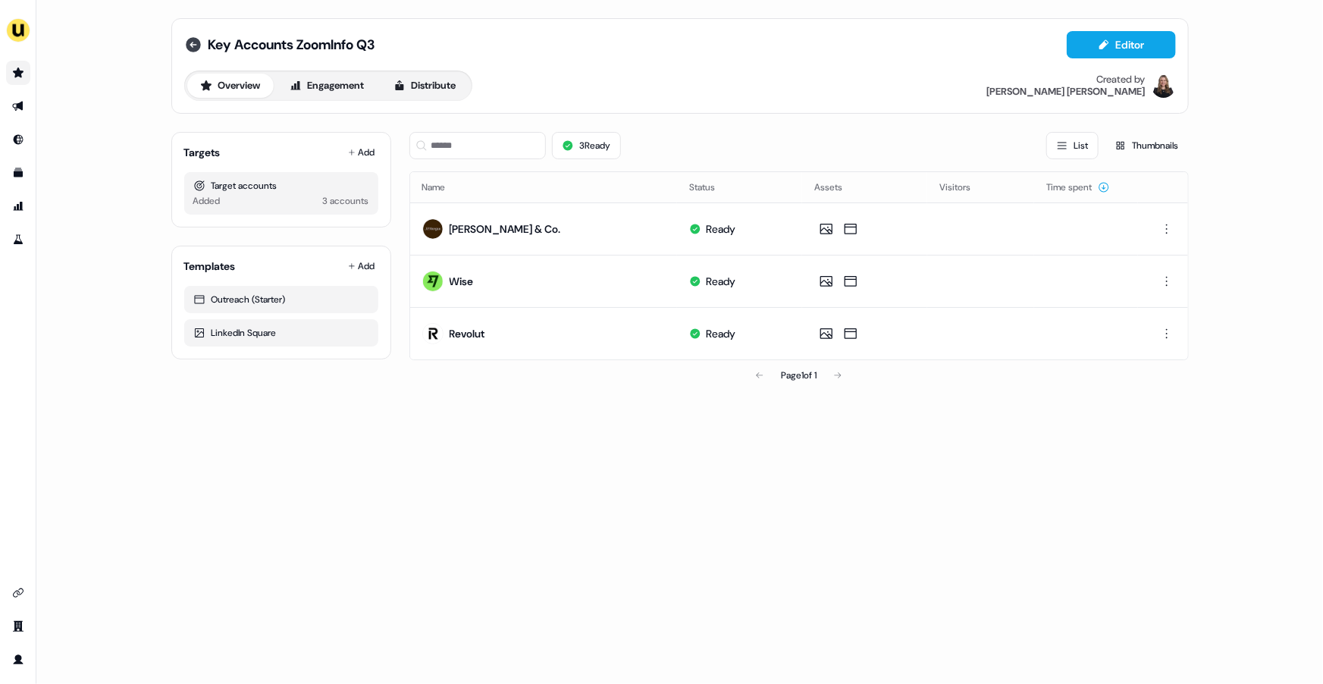
click at [190, 42] on icon at bounding box center [193, 44] width 15 height 15
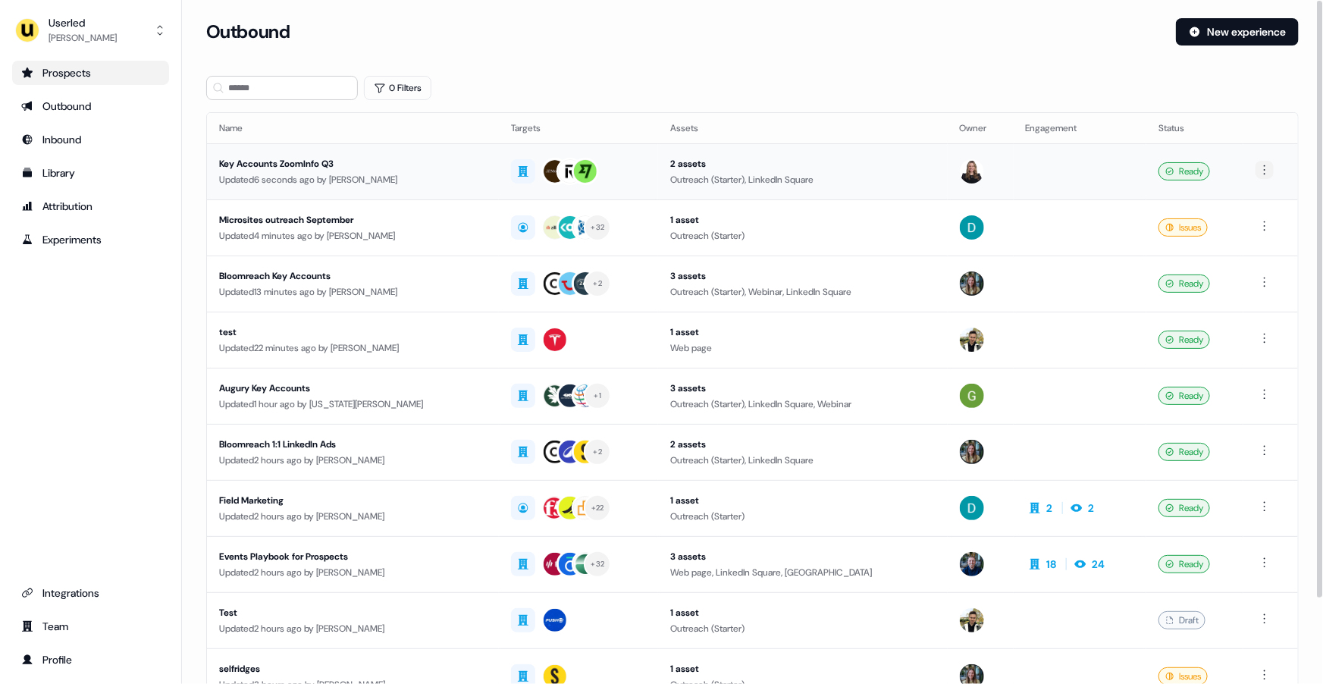
click at [1268, 170] on html "For the best experience switch devices to a bigger screen. Go to [DOMAIN_NAME] …" at bounding box center [661, 342] width 1323 height 684
click at [1248, 223] on span "Delete" at bounding box center [1238, 222] width 27 height 12
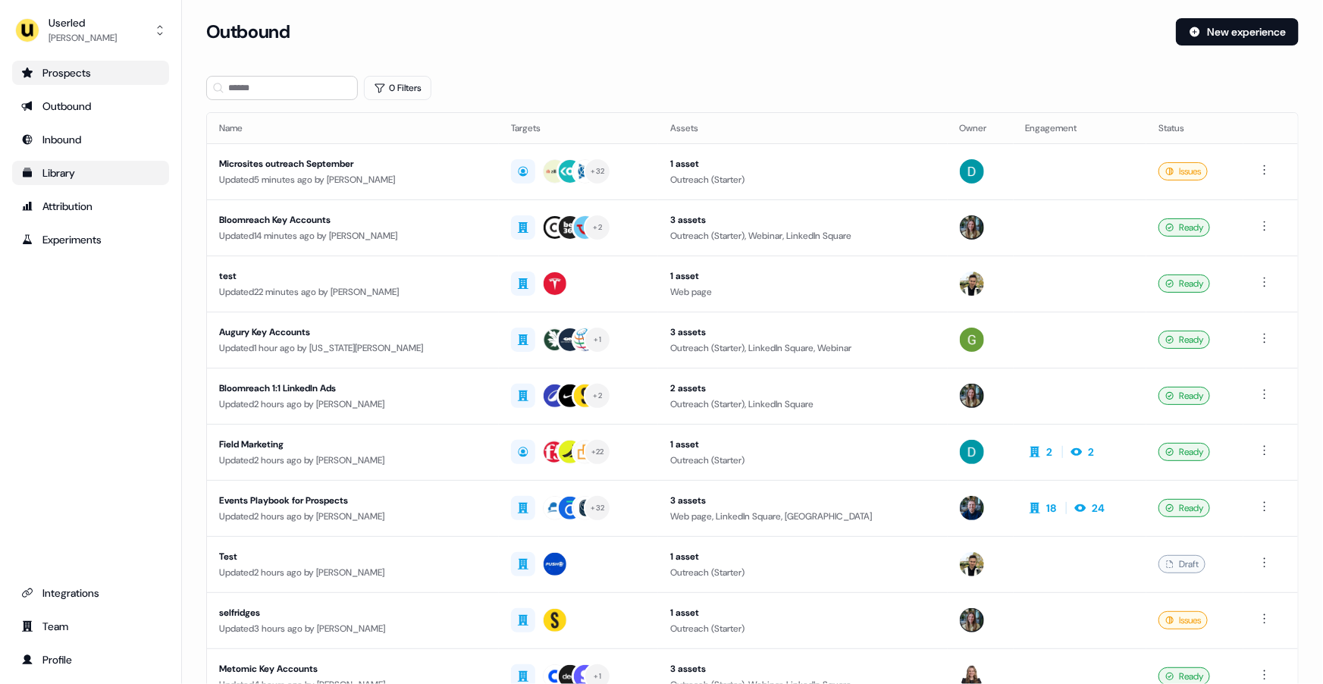
click at [58, 177] on div "Library" at bounding box center [90, 172] width 139 height 15
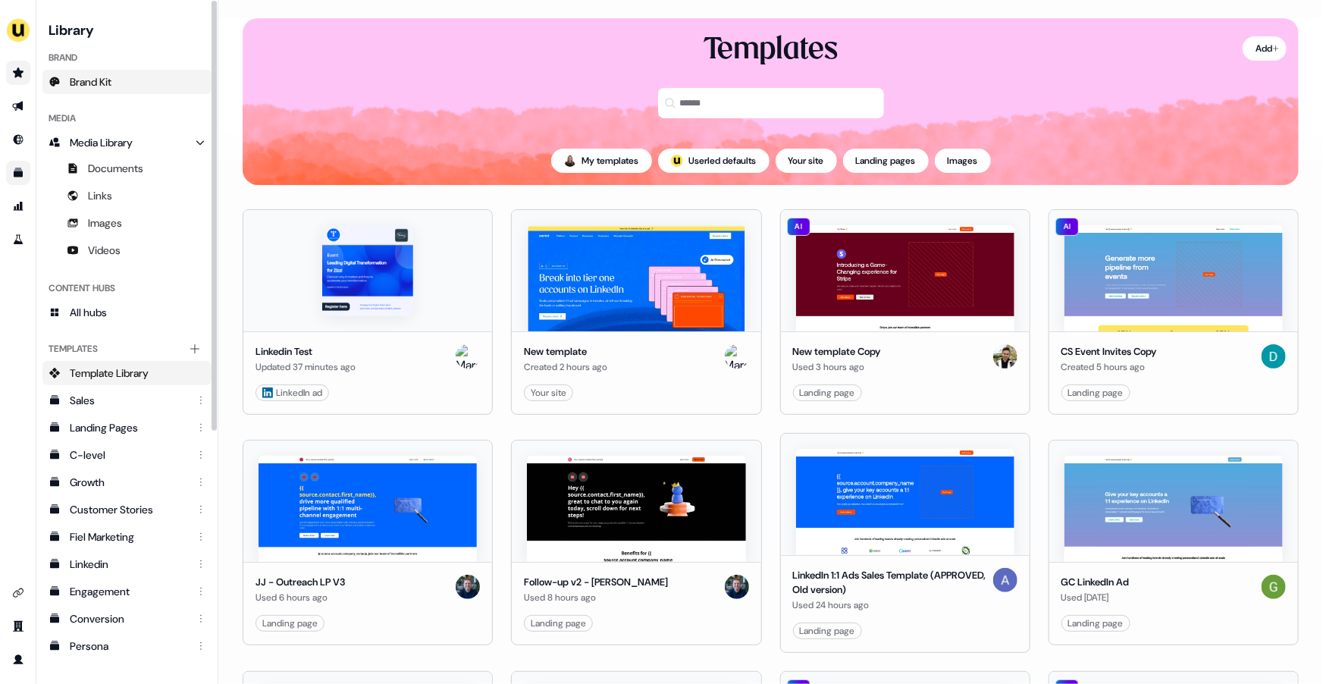
click at [106, 87] on span "Brand Kit" at bounding box center [91, 81] width 42 height 15
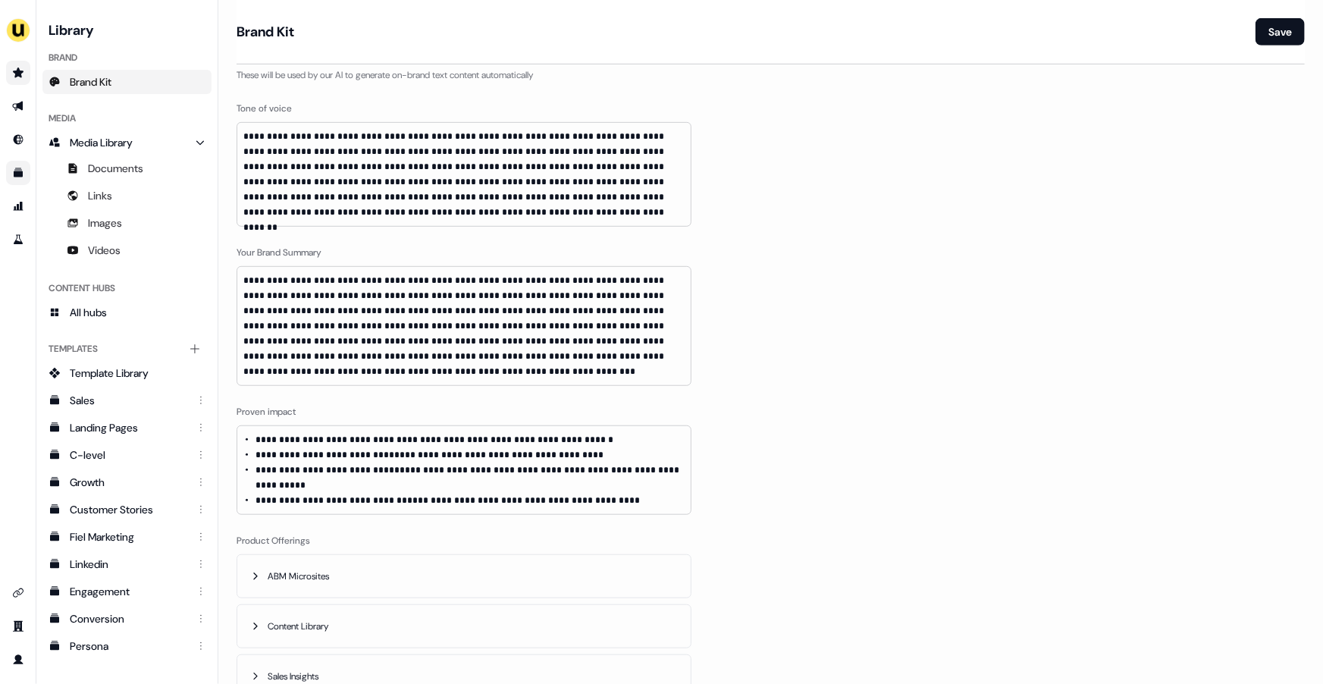
scroll to position [353, 0]
click at [16, 105] on icon "Go to outbound experience" at bounding box center [17, 107] width 11 height 10
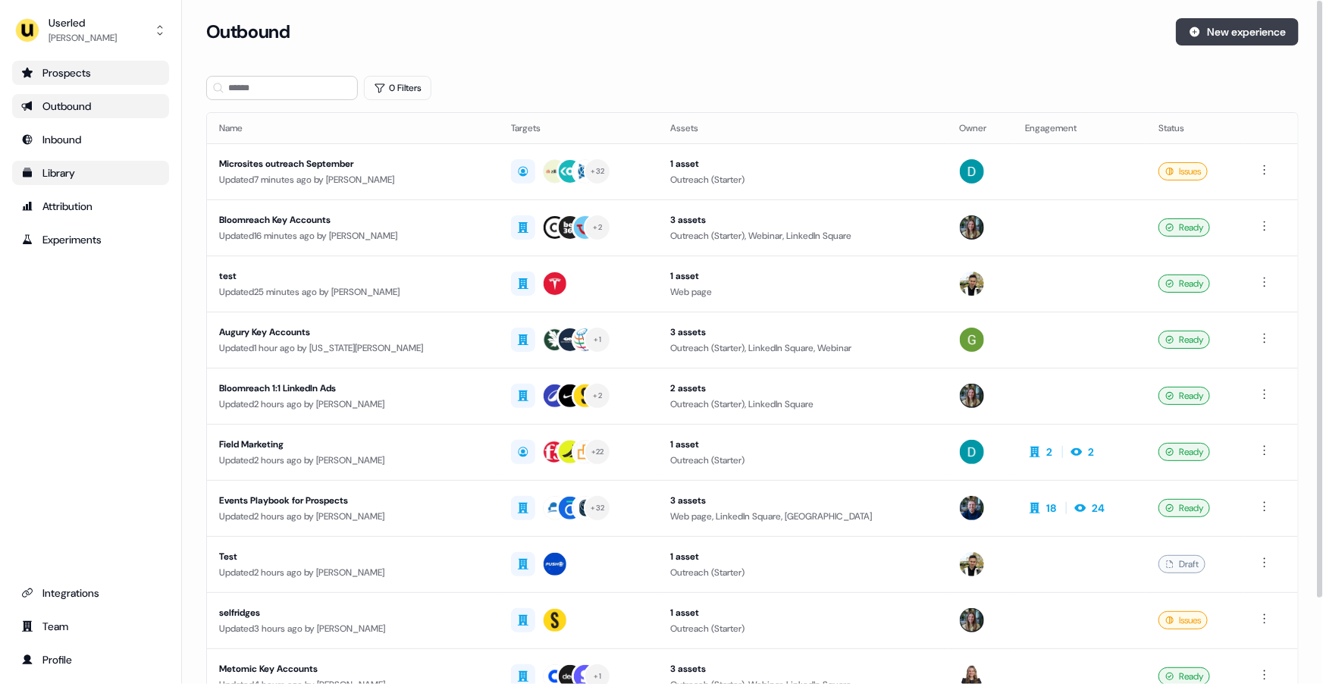
click at [1211, 36] on button "New experience" at bounding box center [1237, 31] width 123 height 27
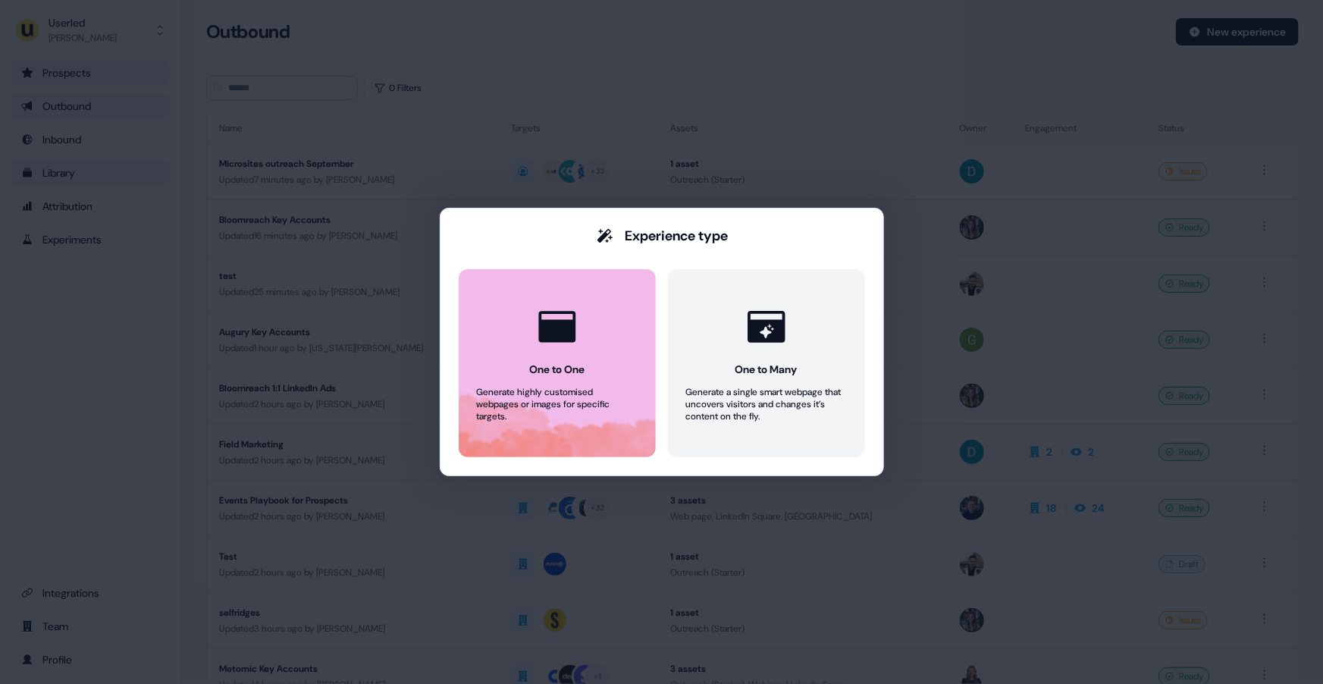
click at [542, 334] on icon at bounding box center [556, 326] width 37 height 31
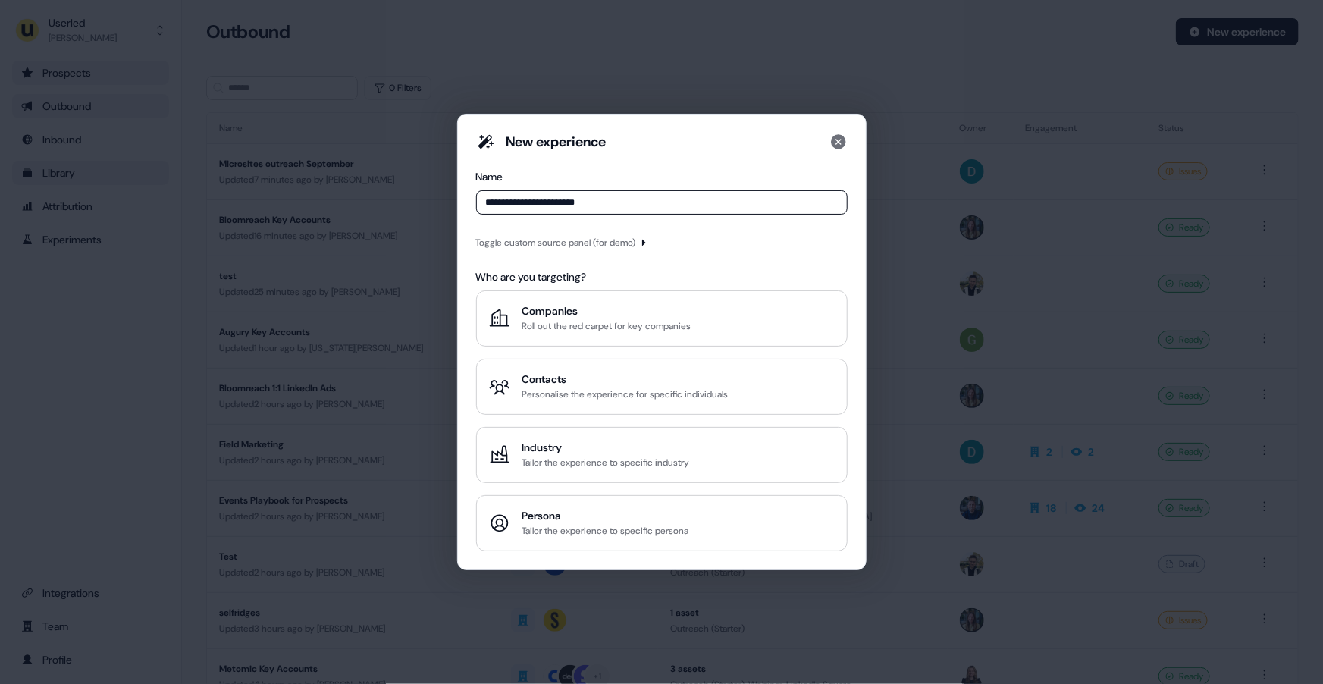
type input "**********"
click at [646, 242] on icon "button" at bounding box center [644, 243] width 4 height 6
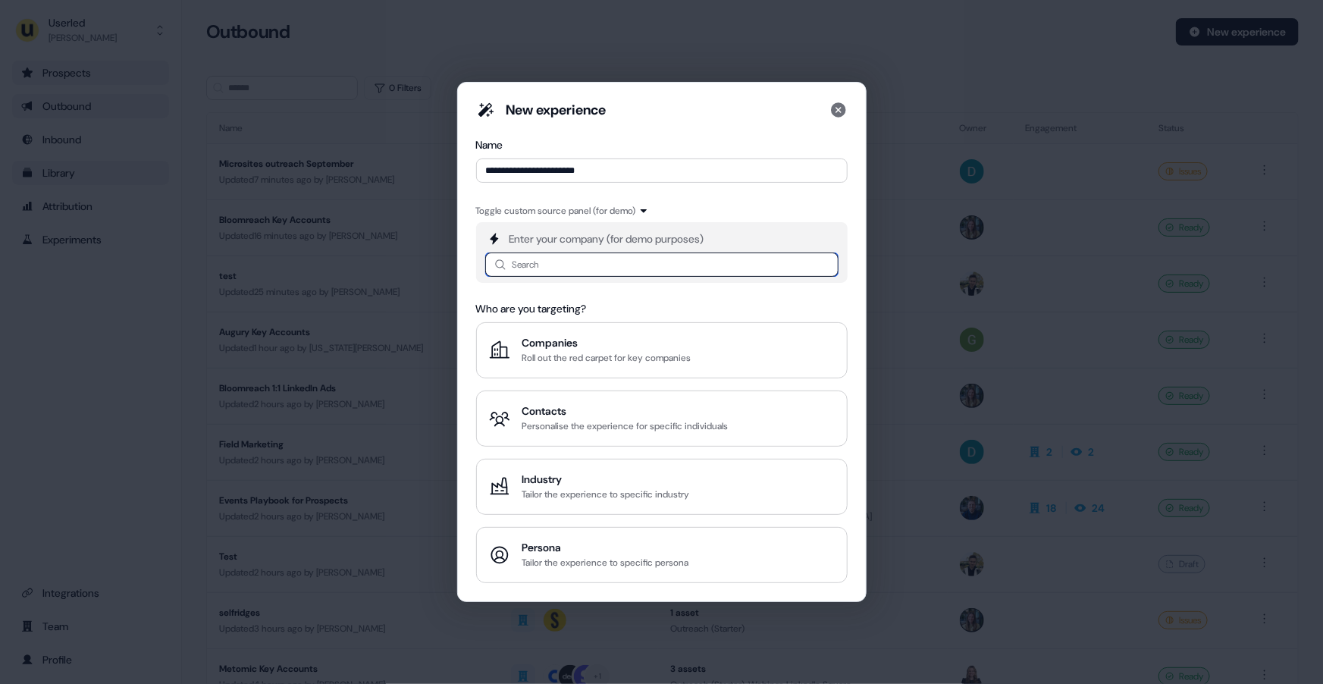
click at [571, 265] on input at bounding box center [661, 264] width 353 height 24
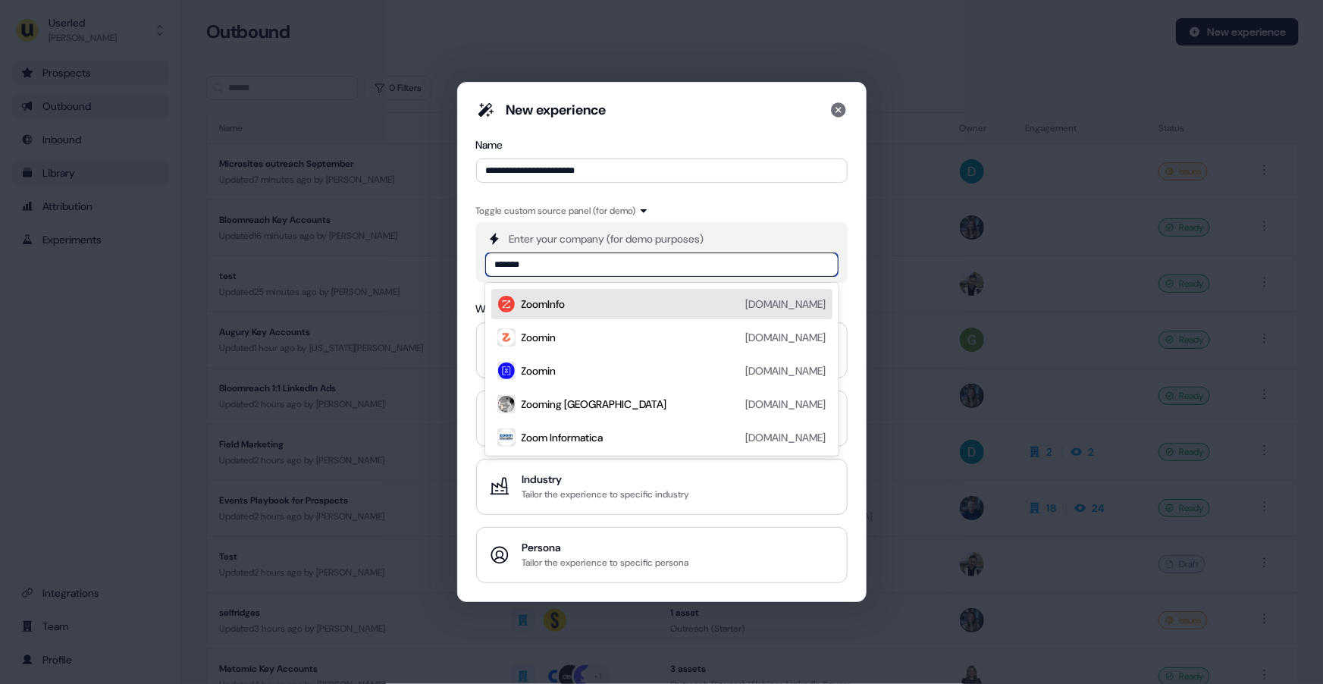
type input "********"
click at [563, 302] on div "ZoomInfo" at bounding box center [544, 303] width 44 height 15
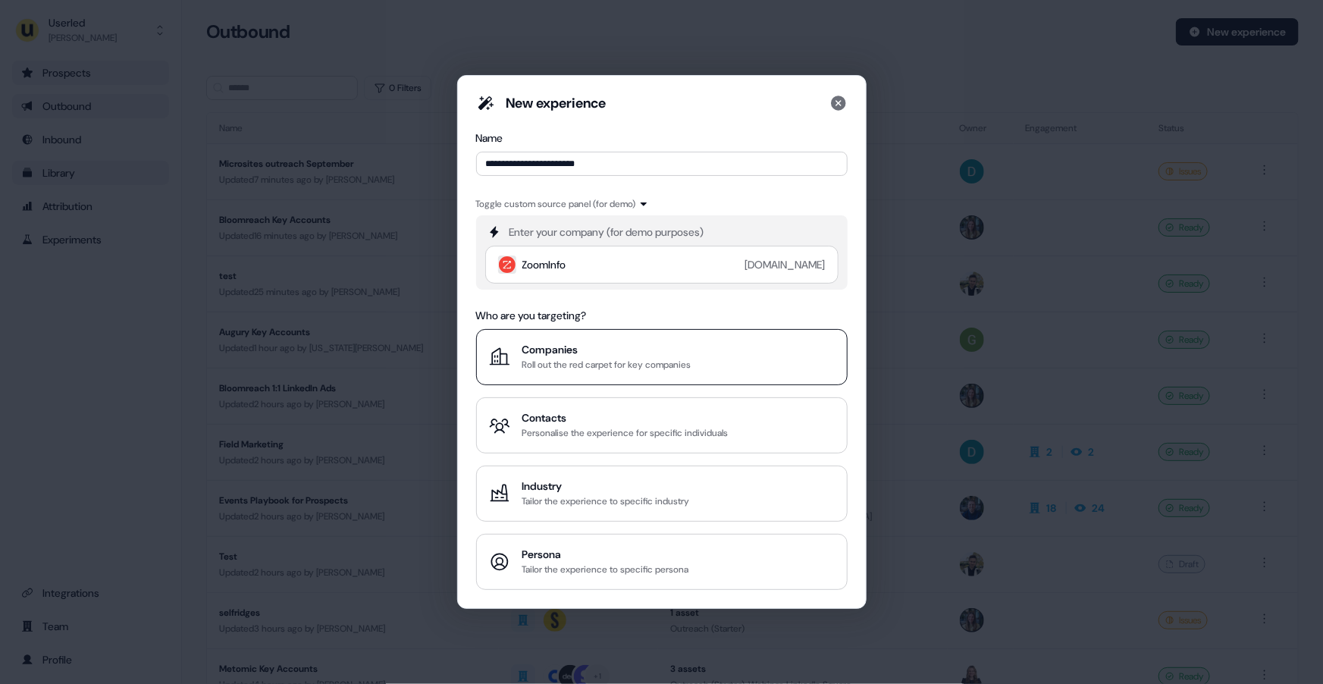
click at [569, 365] on div "Roll out the red carpet for key companies" at bounding box center [606, 364] width 169 height 15
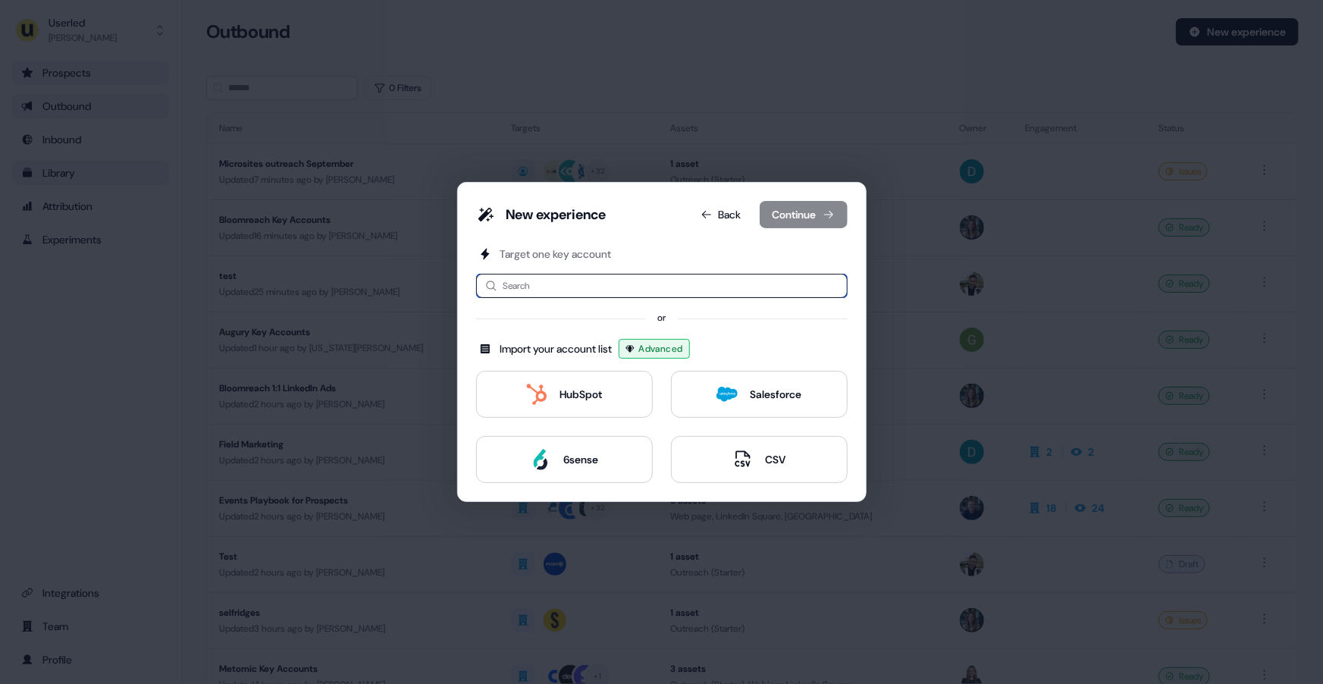
click at [585, 284] on input at bounding box center [661, 286] width 371 height 24
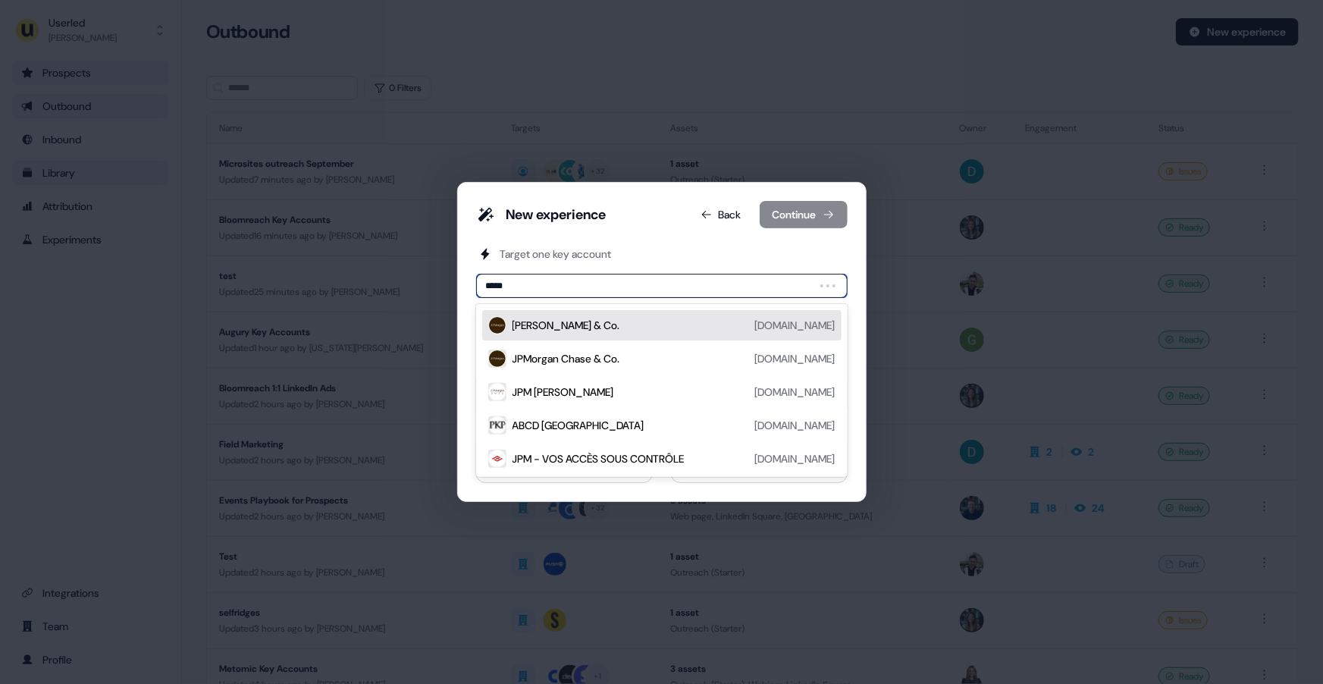
type input "******"
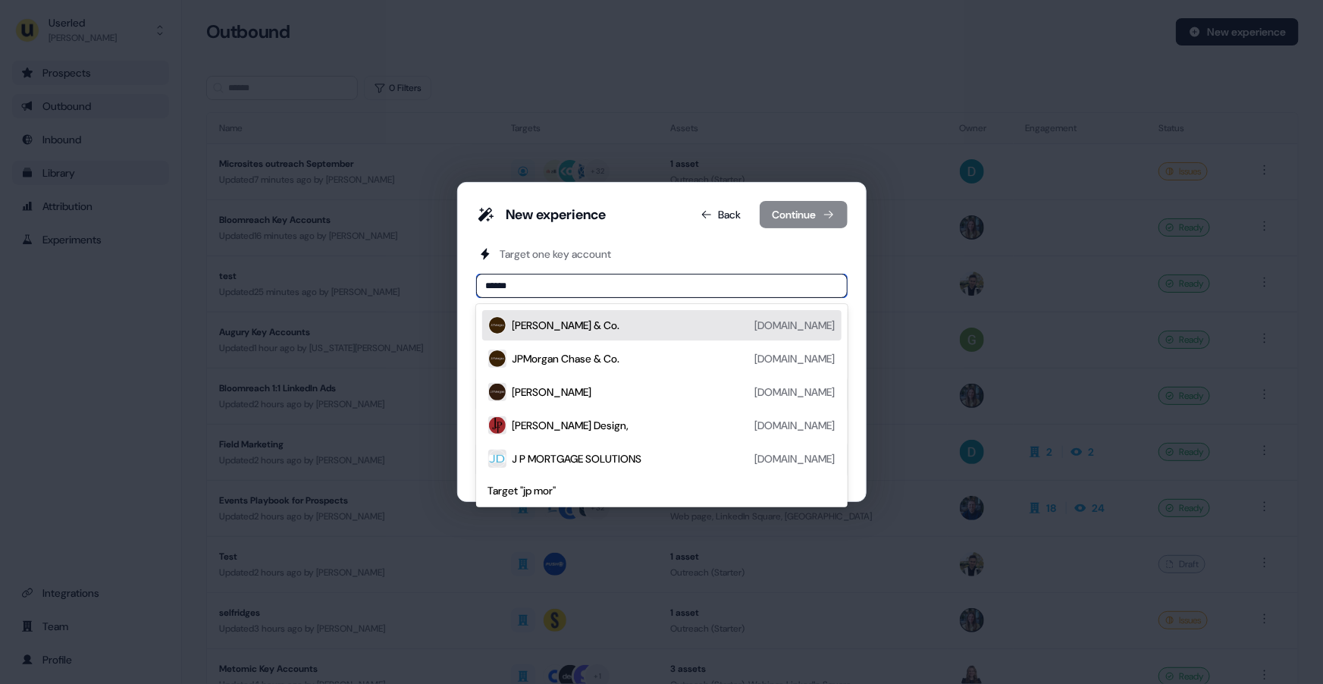
click at [601, 328] on div "[PERSON_NAME] & Co. [DOMAIN_NAME]" at bounding box center [673, 325] width 323 height 18
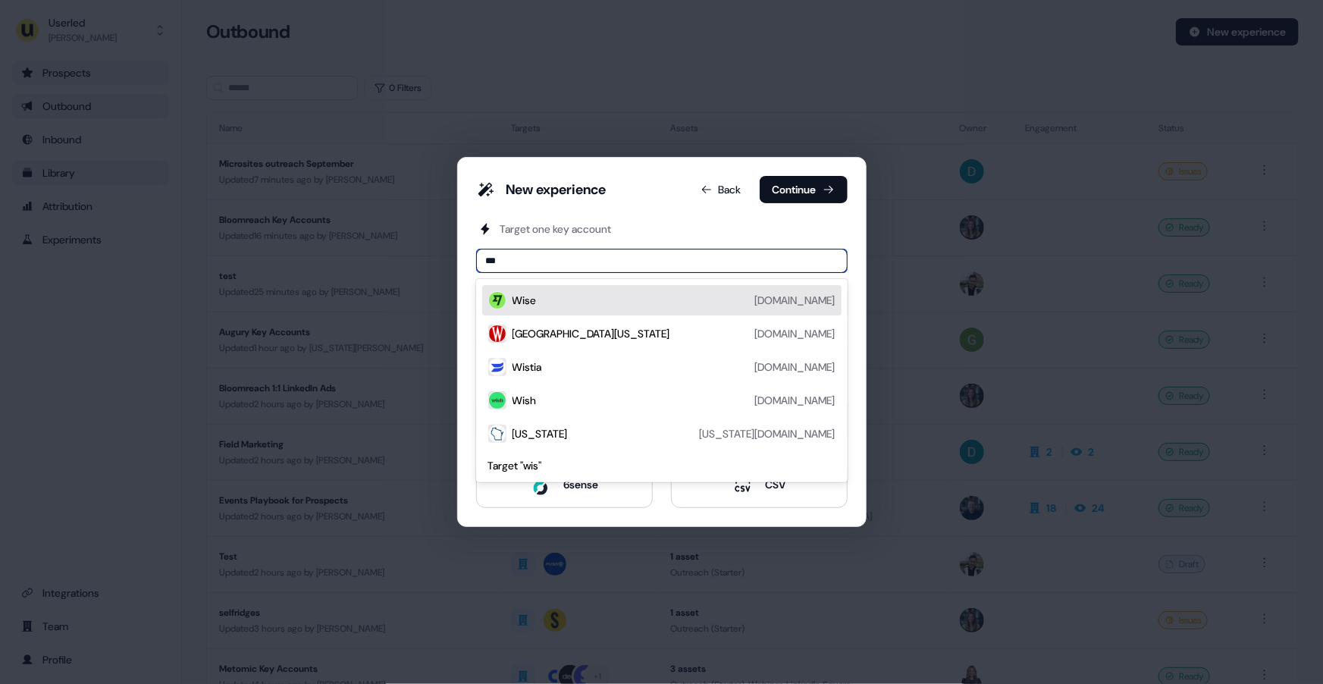
type input "****"
click at [547, 299] on div "Wise [DOMAIN_NAME]" at bounding box center [673, 300] width 323 height 18
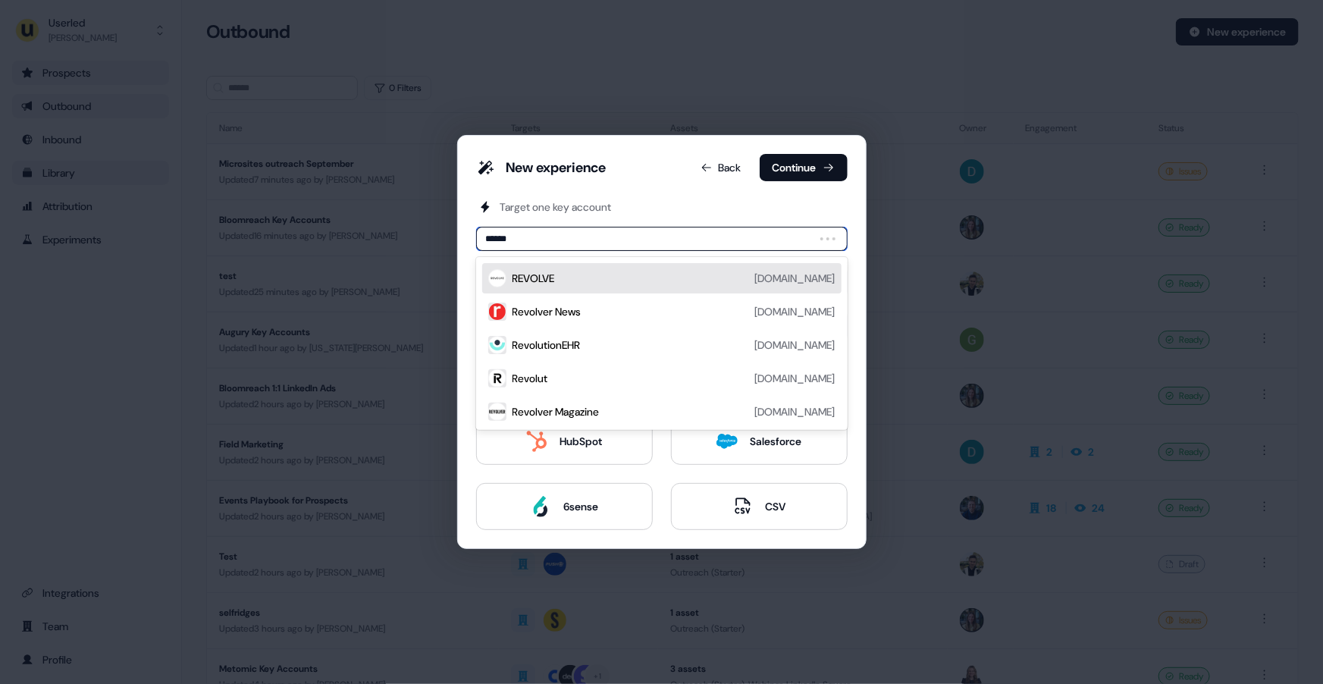
type input "*******"
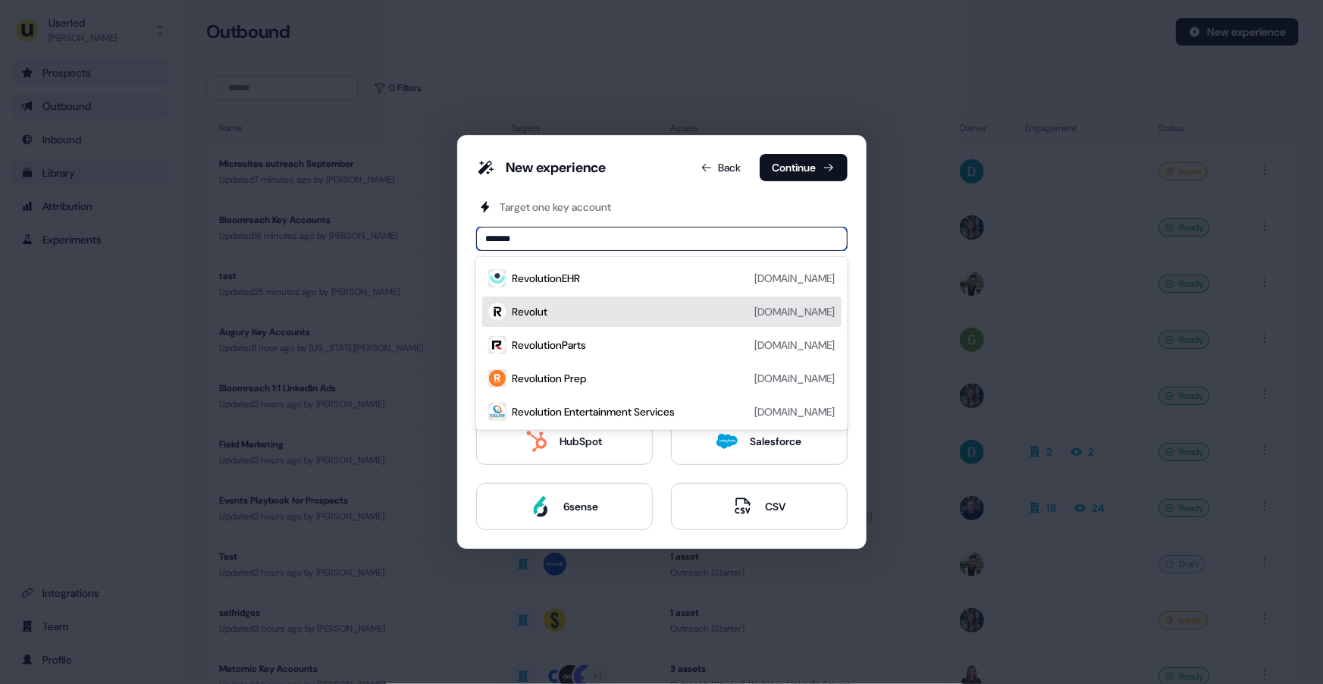
click at [538, 311] on div "Revolut" at bounding box center [530, 311] width 36 height 15
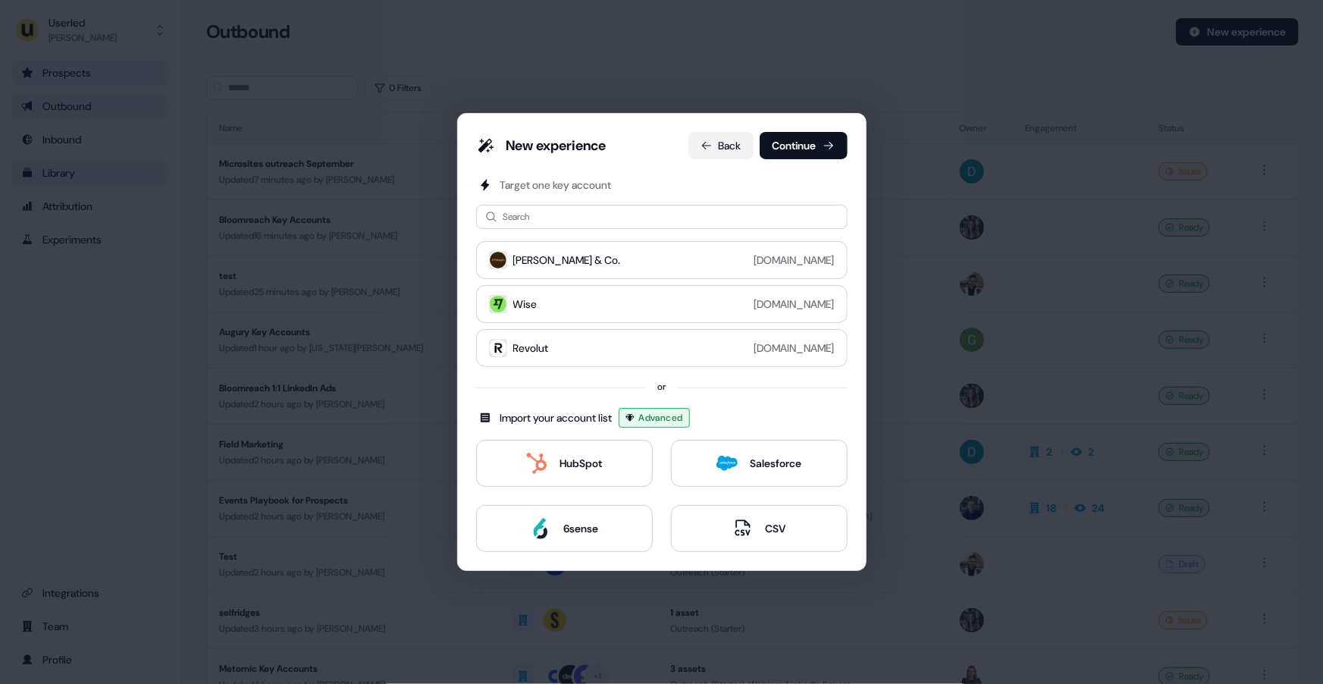
click at [704, 145] on icon at bounding box center [707, 145] width 12 height 12
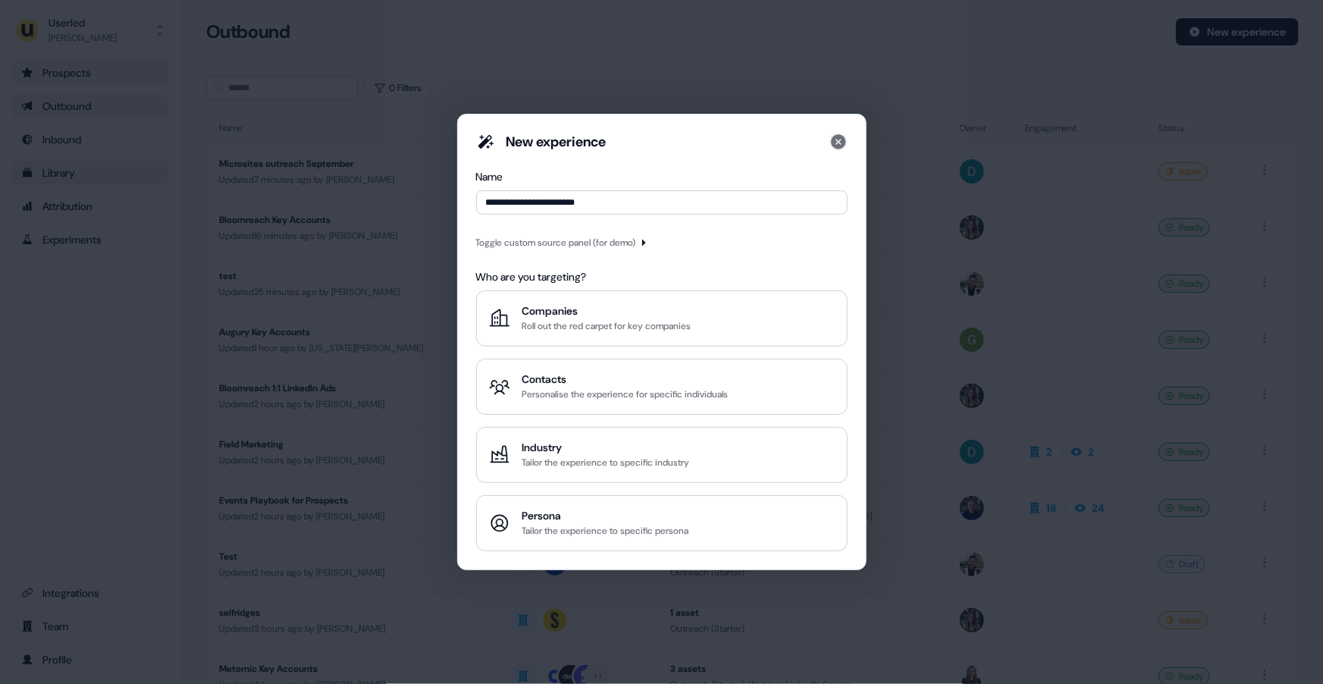
click at [841, 141] on icon at bounding box center [838, 141] width 15 height 15
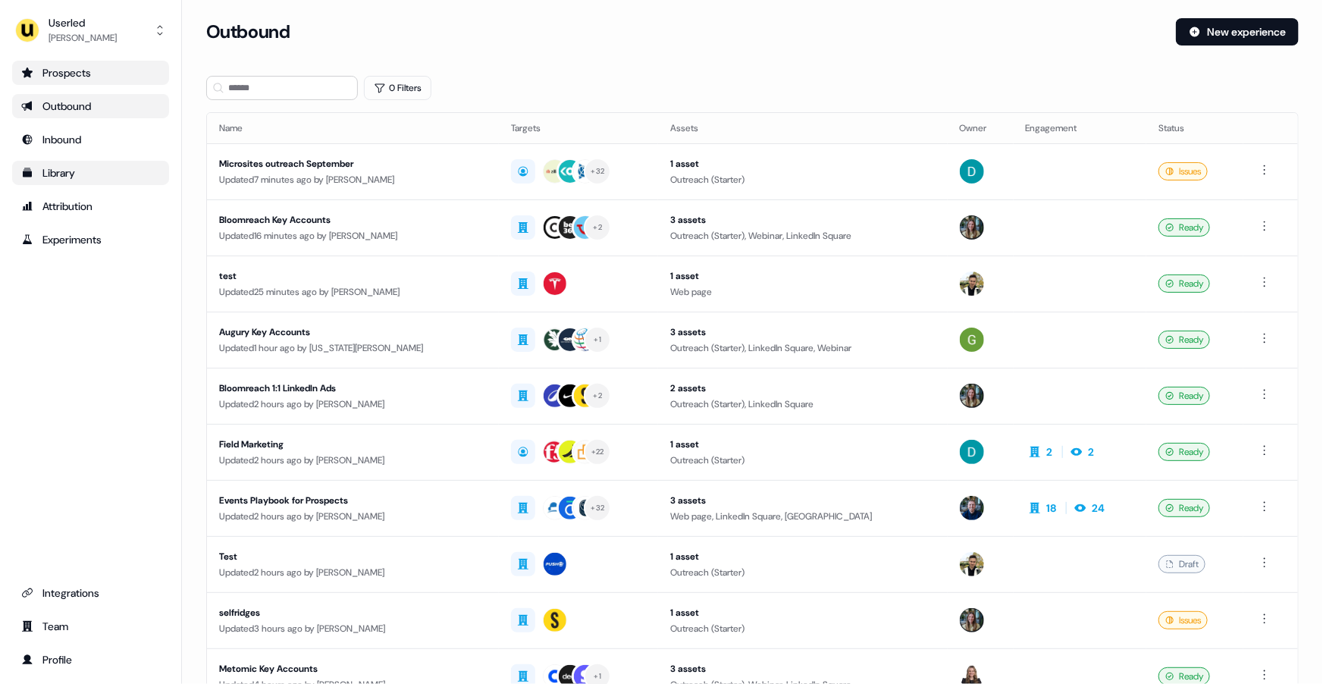
click at [50, 173] on div "Library" at bounding box center [90, 172] width 139 height 15
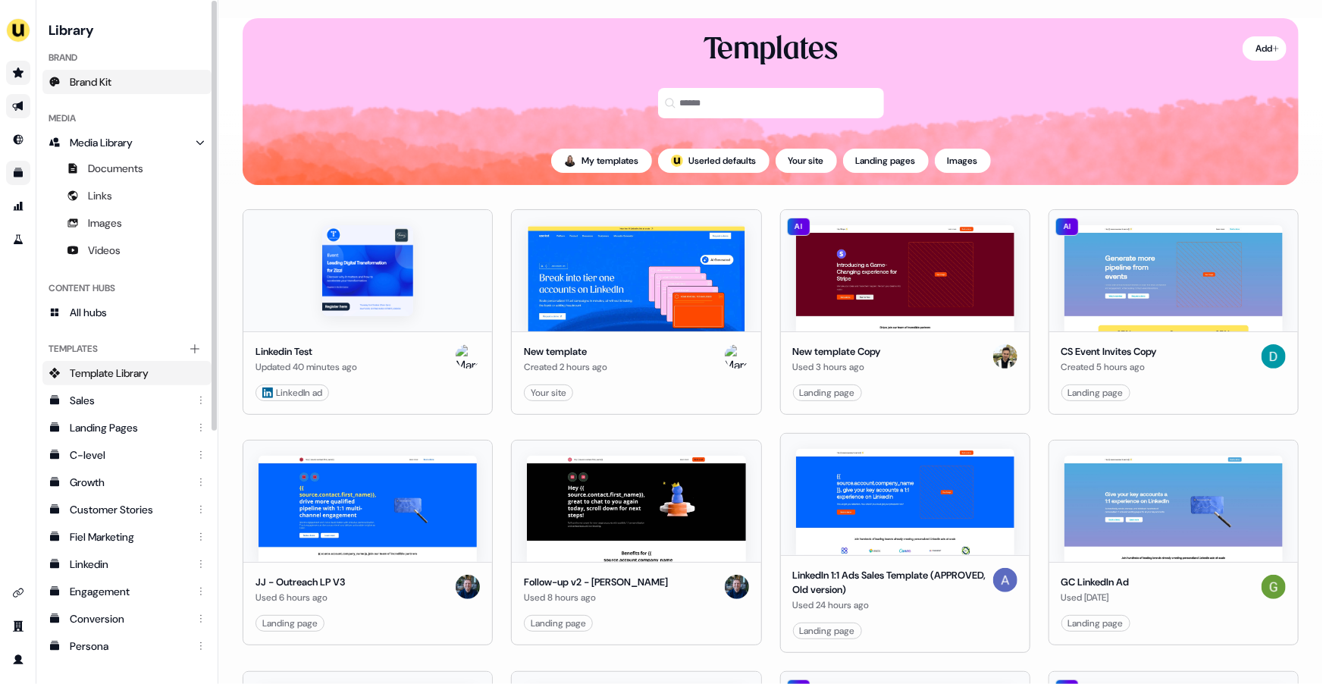
click at [108, 83] on span "Brand Kit" at bounding box center [91, 81] width 42 height 15
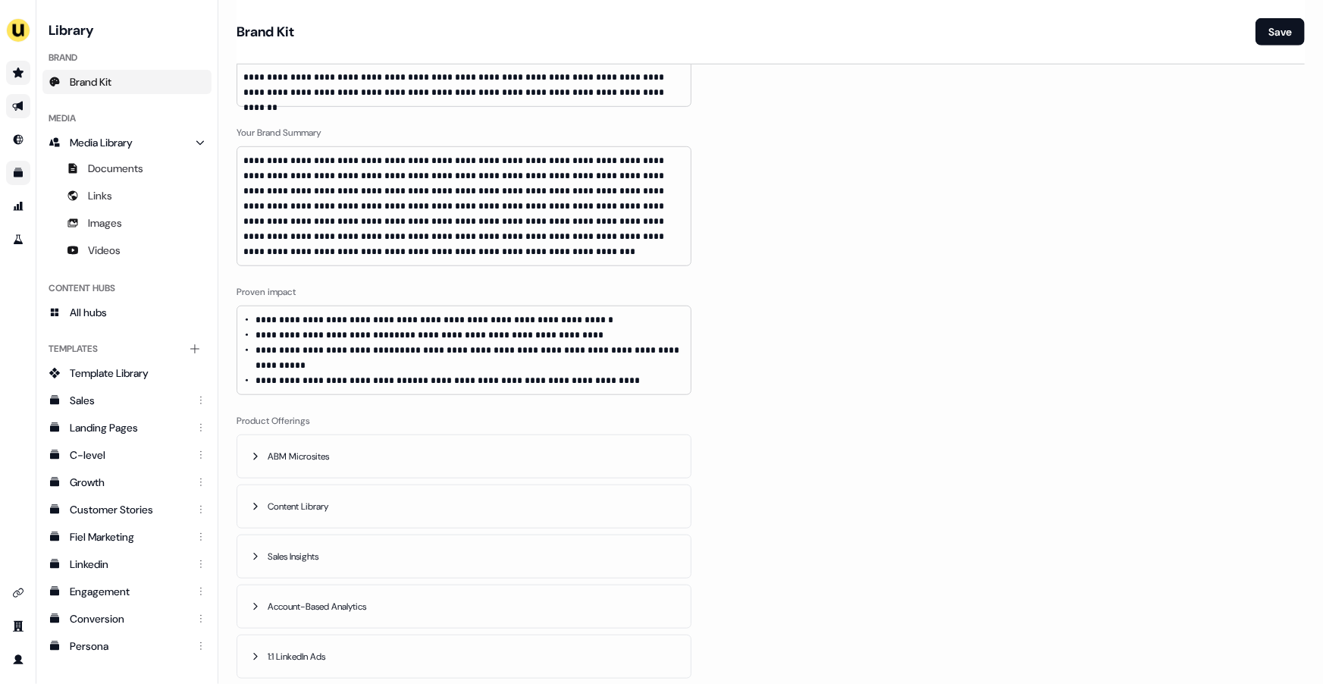
scroll to position [470, 0]
click at [14, 106] on icon "Go to outbound experience" at bounding box center [18, 106] width 12 height 12
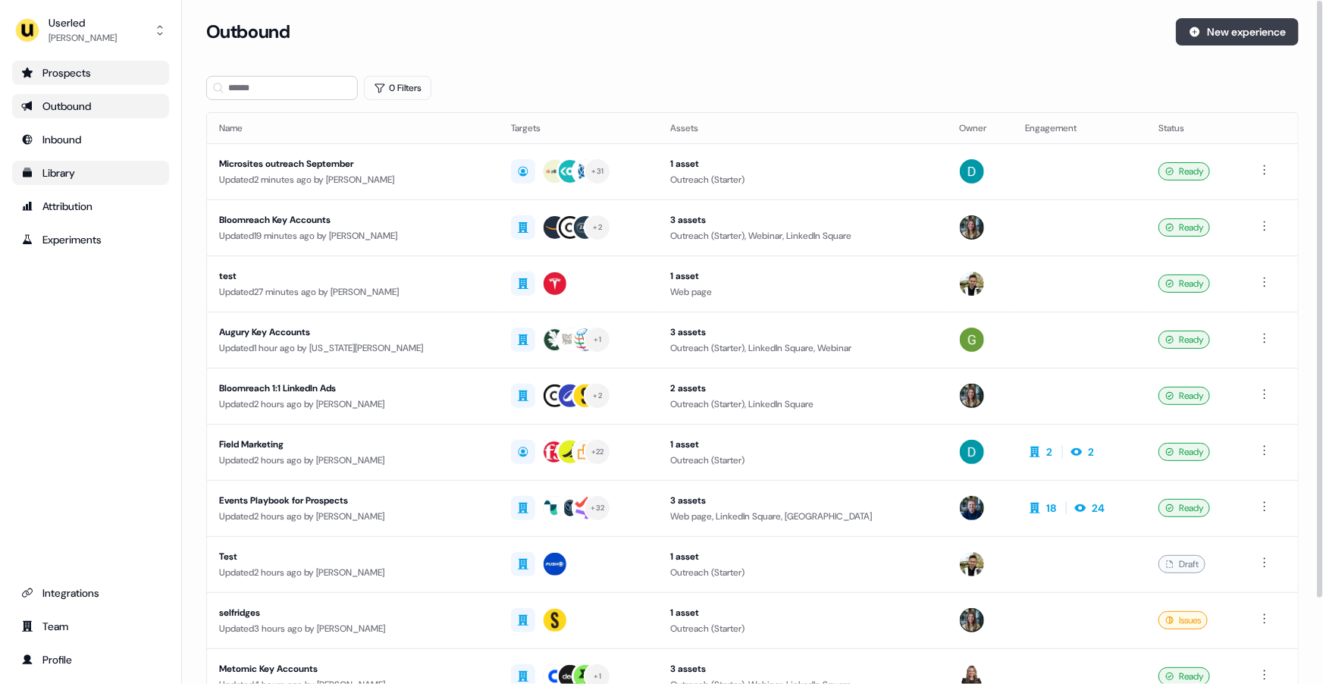
click at [1227, 33] on button "New experience" at bounding box center [1237, 31] width 123 height 27
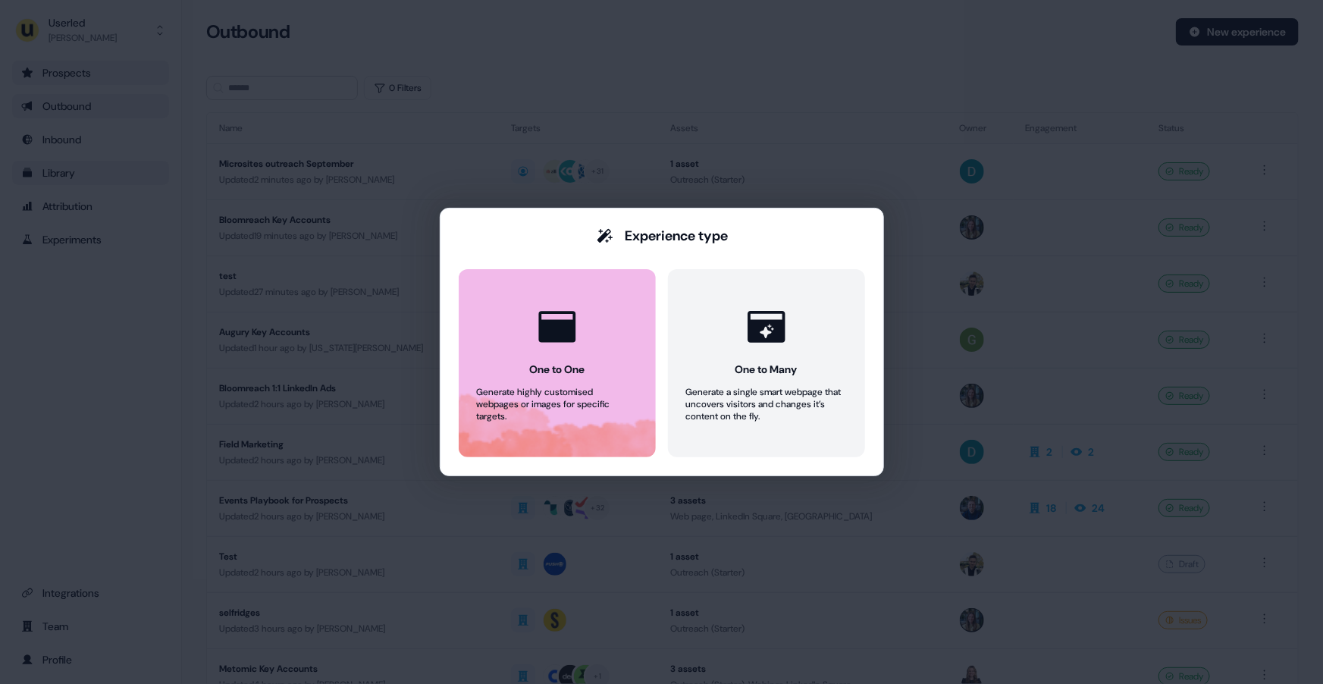
click at [578, 338] on icon at bounding box center [556, 326] width 45 height 45
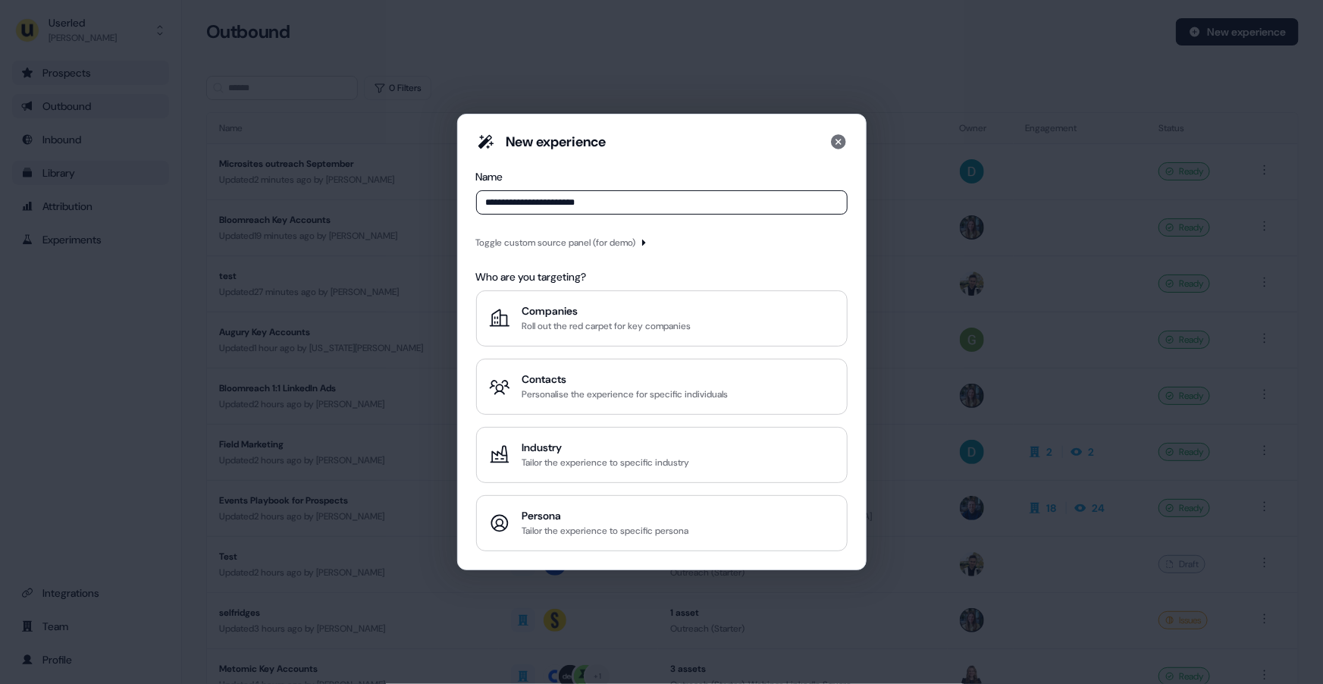
type input "**********"
click at [646, 245] on icon "button" at bounding box center [644, 243] width 4 height 6
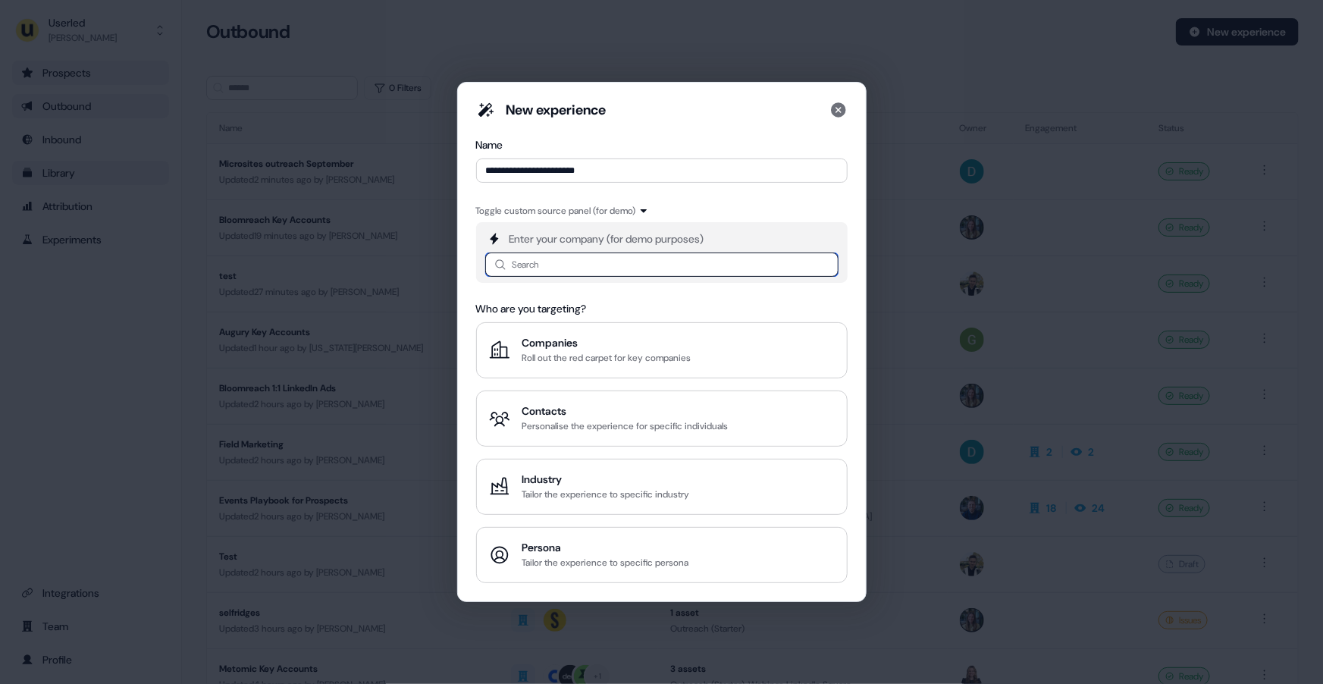
click at [609, 269] on input at bounding box center [661, 264] width 353 height 24
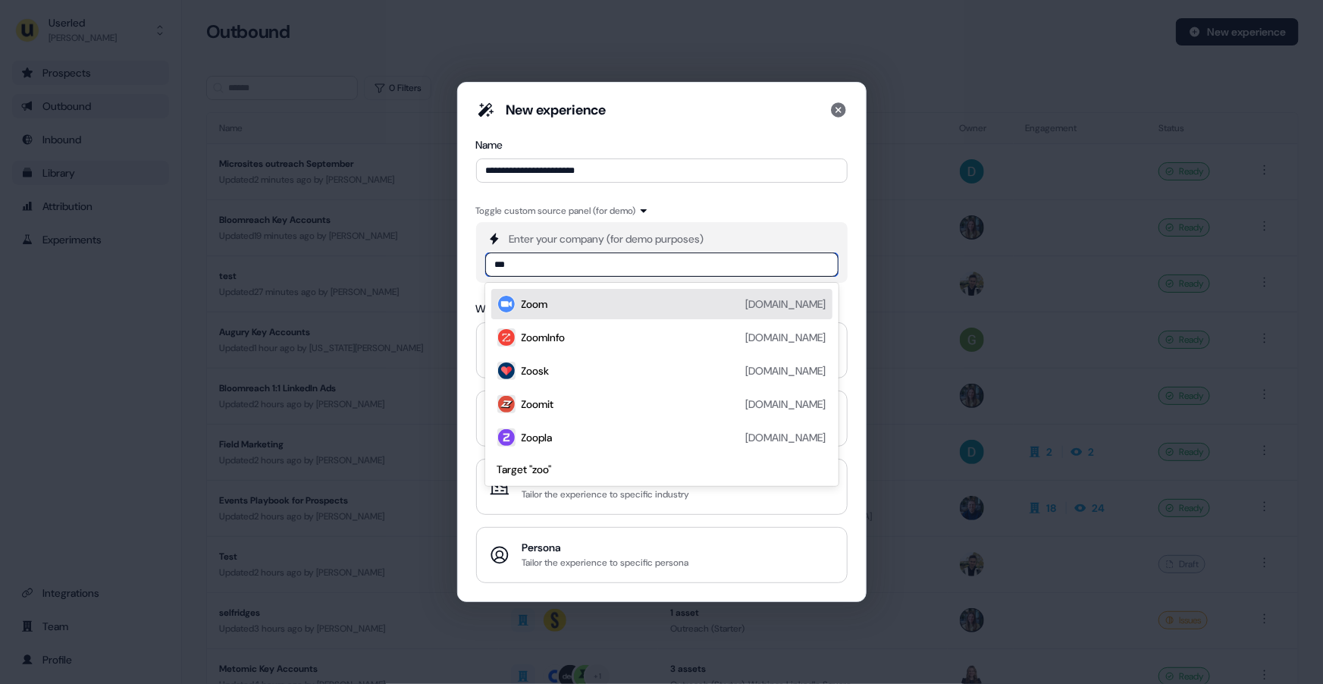
type input "****"
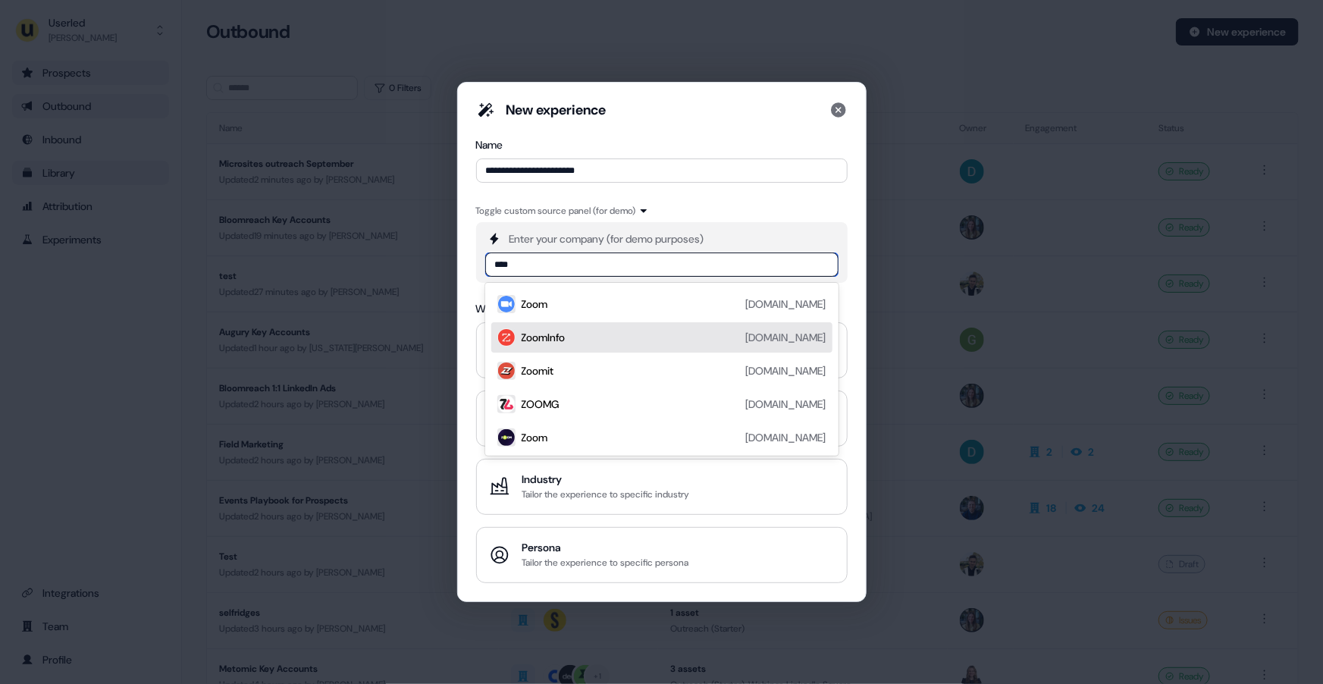
click at [592, 338] on div "ZoomInfo [DOMAIN_NAME]" at bounding box center [674, 337] width 305 height 18
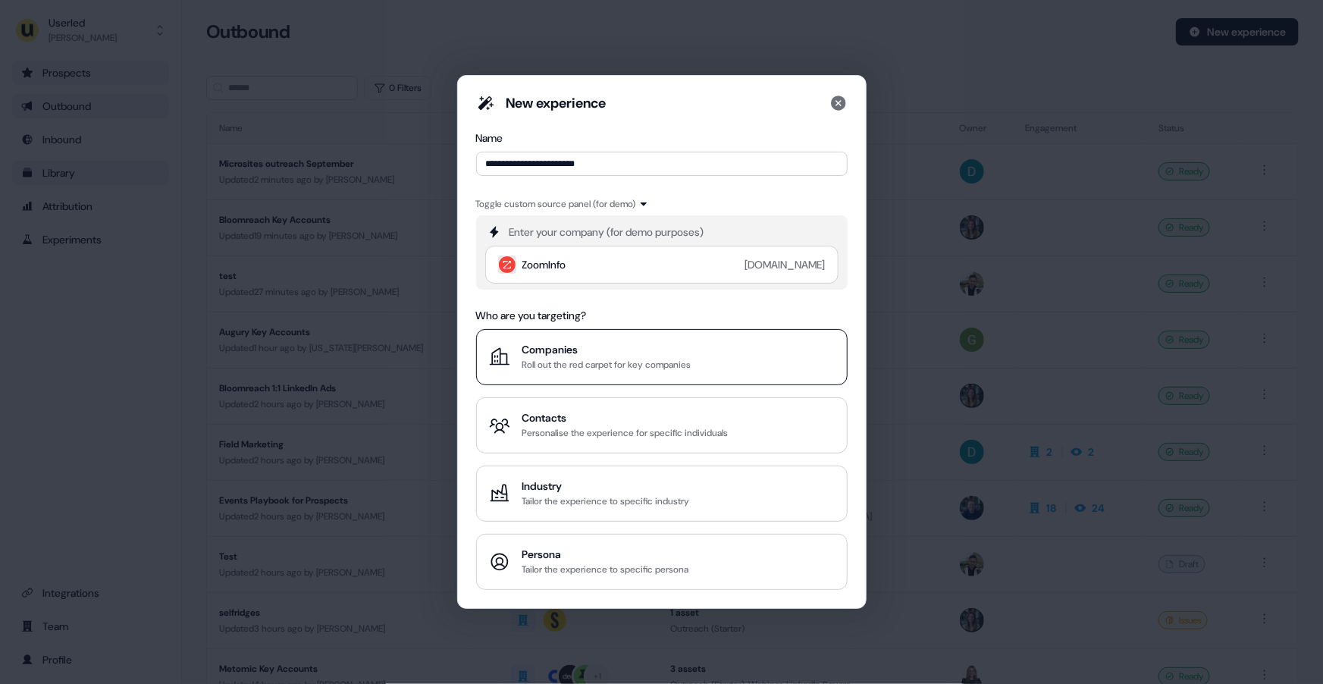
click at [592, 368] on div "Roll out the red carpet for key companies" at bounding box center [606, 364] width 169 height 15
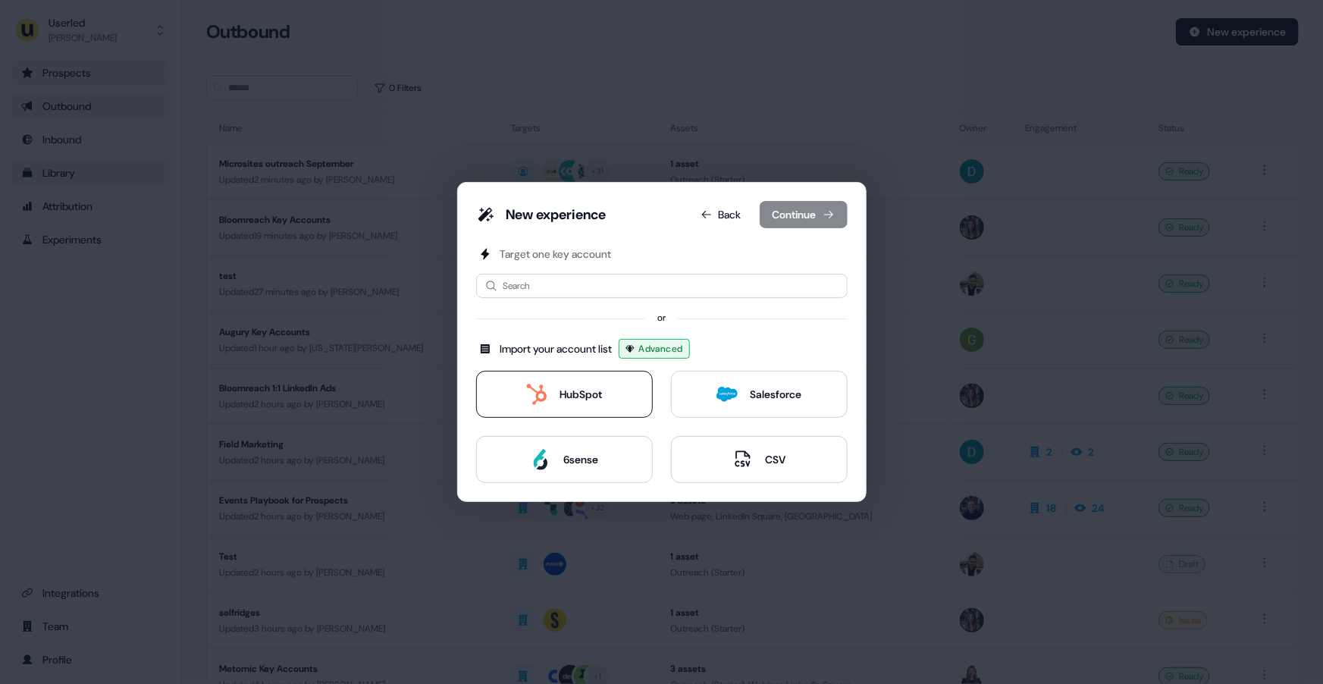
click at [589, 403] on div "HubSpot" at bounding box center [564, 394] width 76 height 21
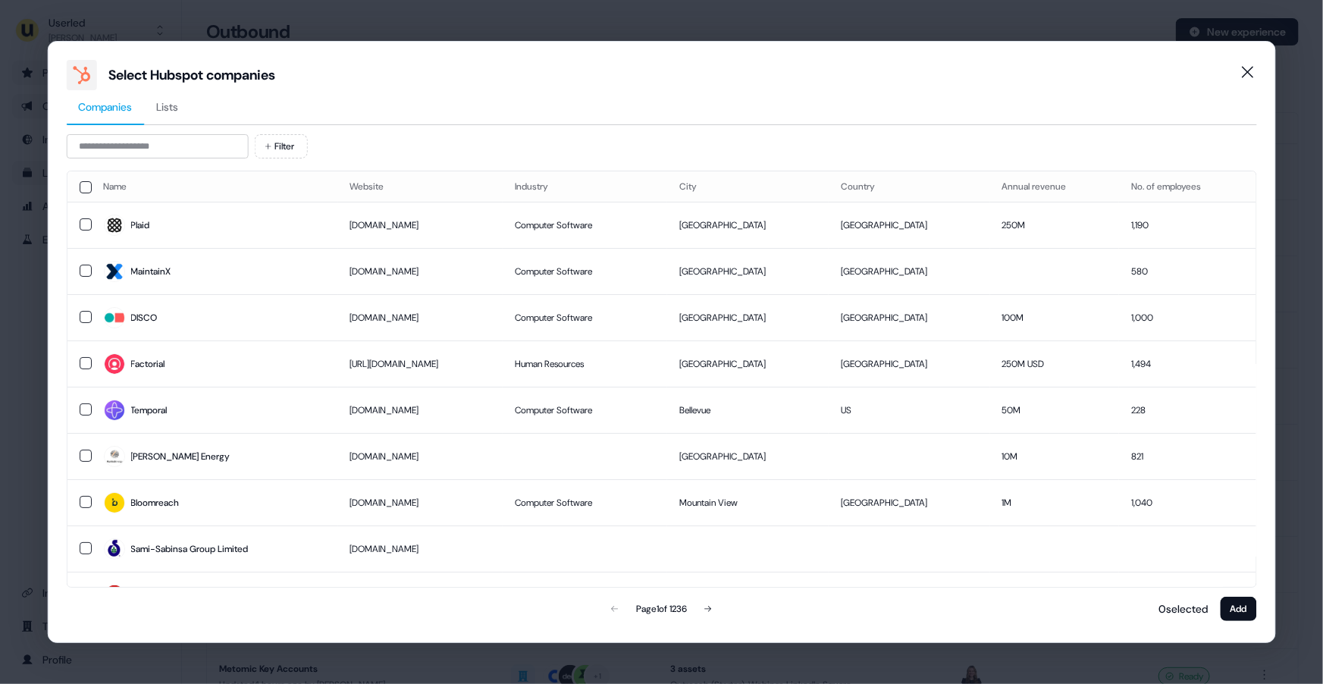
click at [175, 114] on span "Lists" at bounding box center [167, 106] width 22 height 15
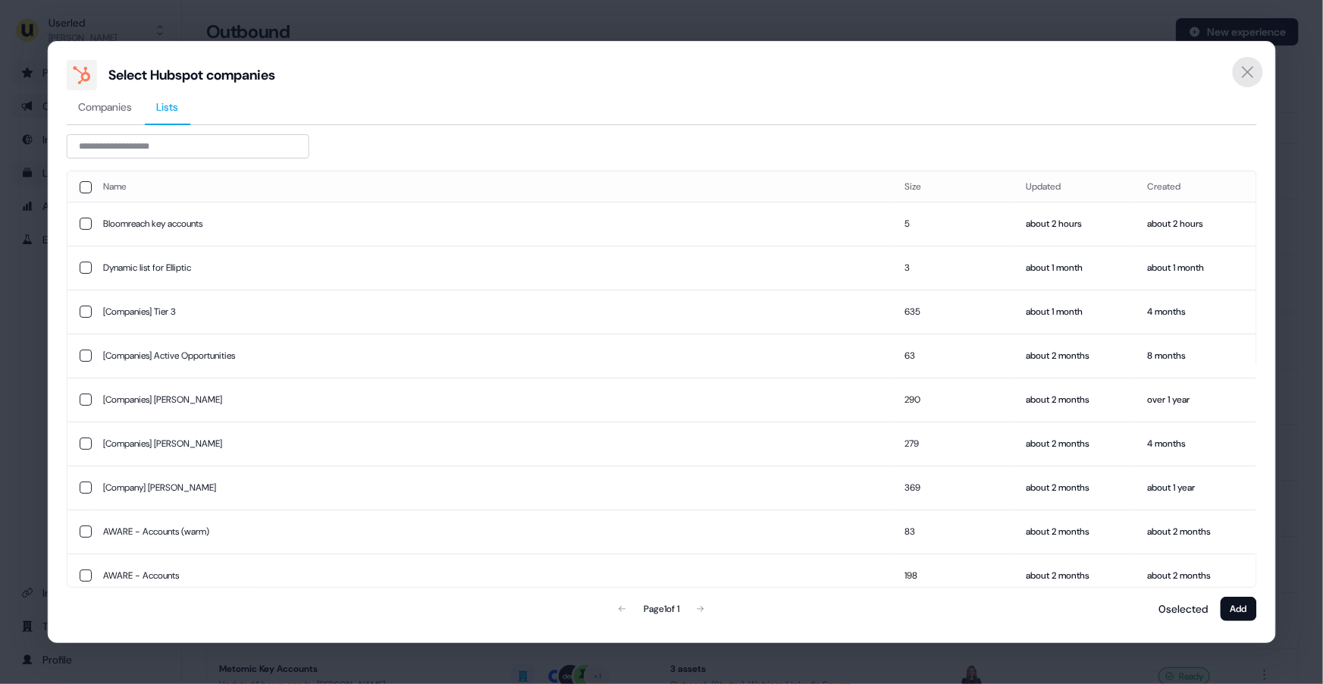
click at [1245, 69] on icon "Close" at bounding box center [1247, 71] width 11 height 11
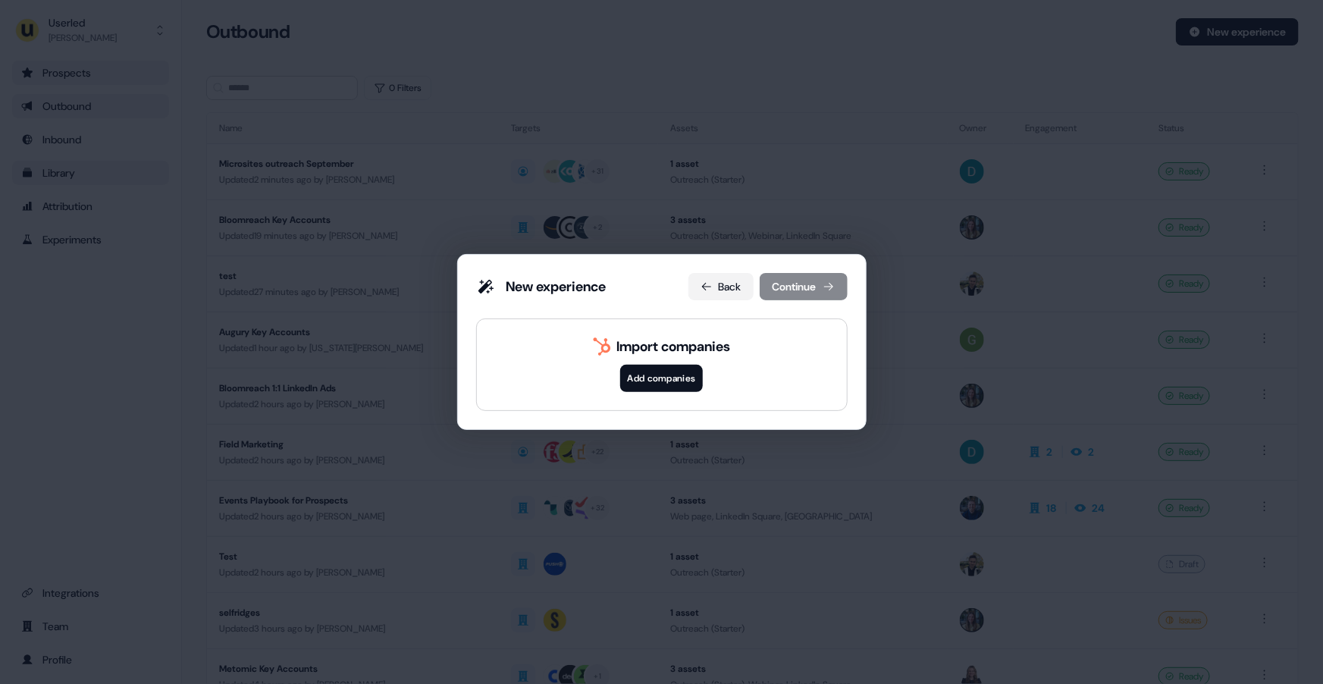
click at [720, 284] on button "Back" at bounding box center [720, 286] width 65 height 27
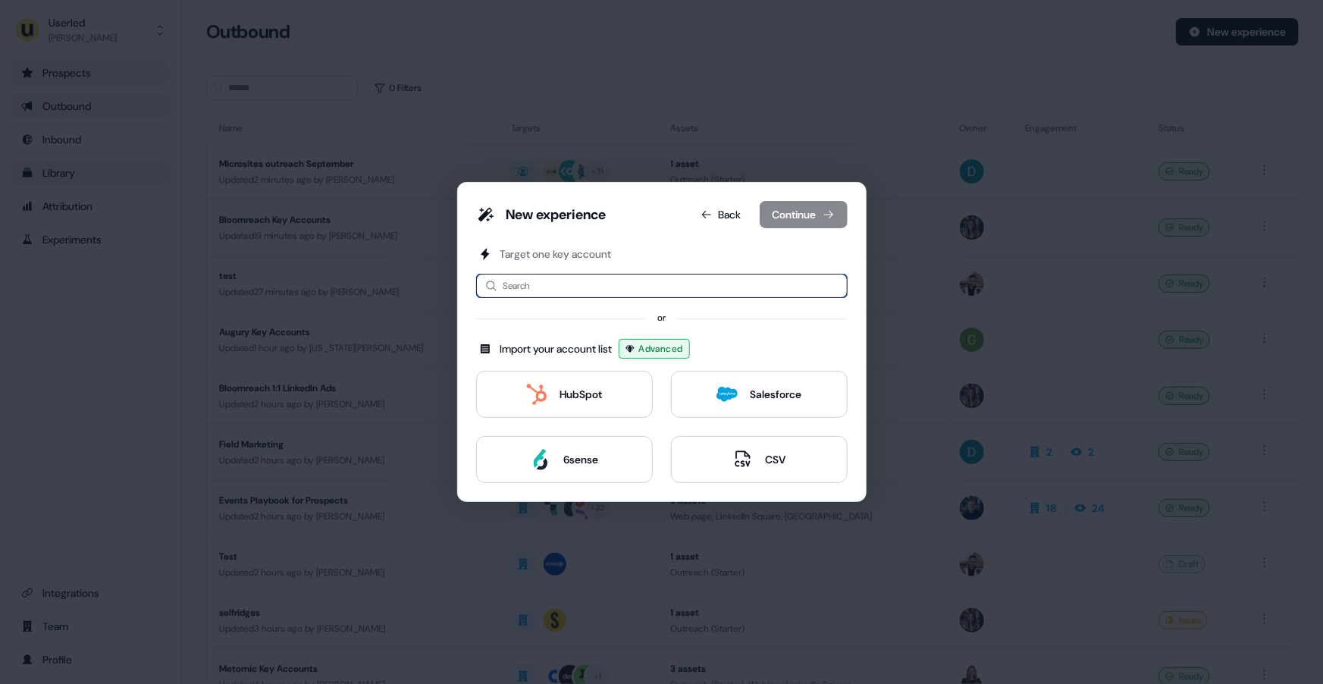
click at [584, 281] on input at bounding box center [661, 286] width 371 height 24
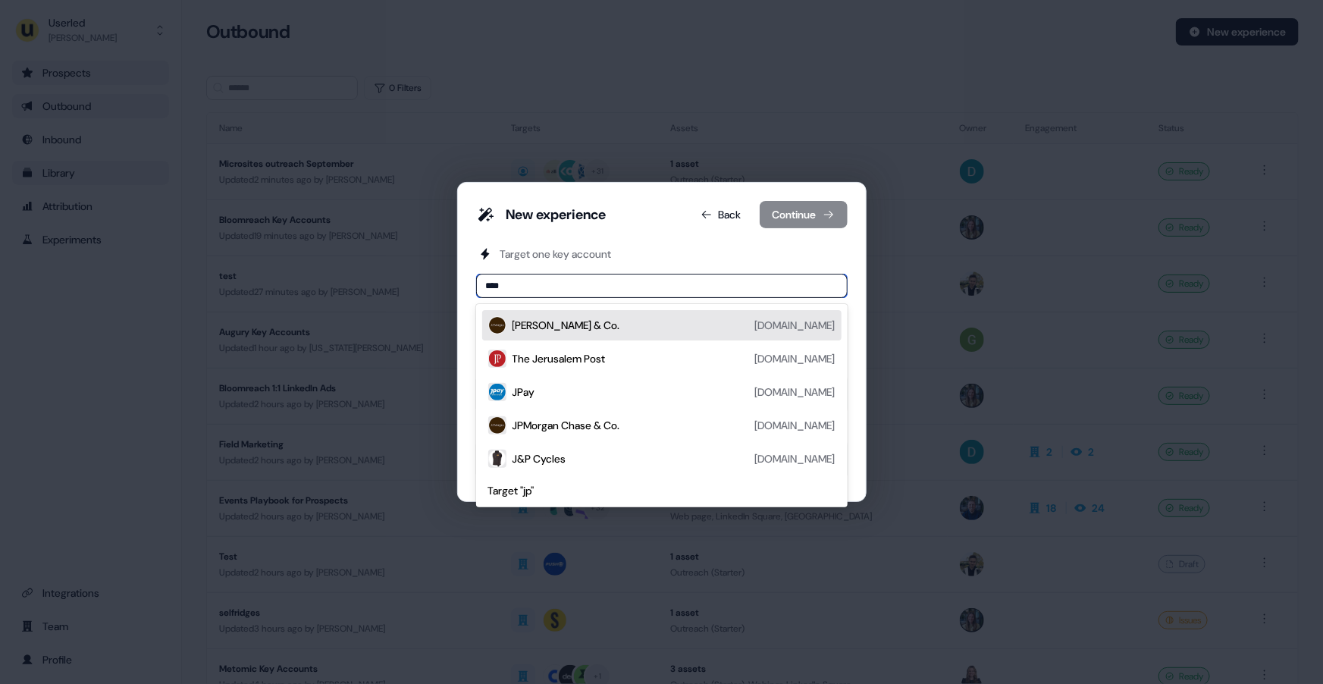
type input "*****"
click at [598, 325] on div "[PERSON_NAME] & Co. [DOMAIN_NAME]" at bounding box center [673, 325] width 323 height 18
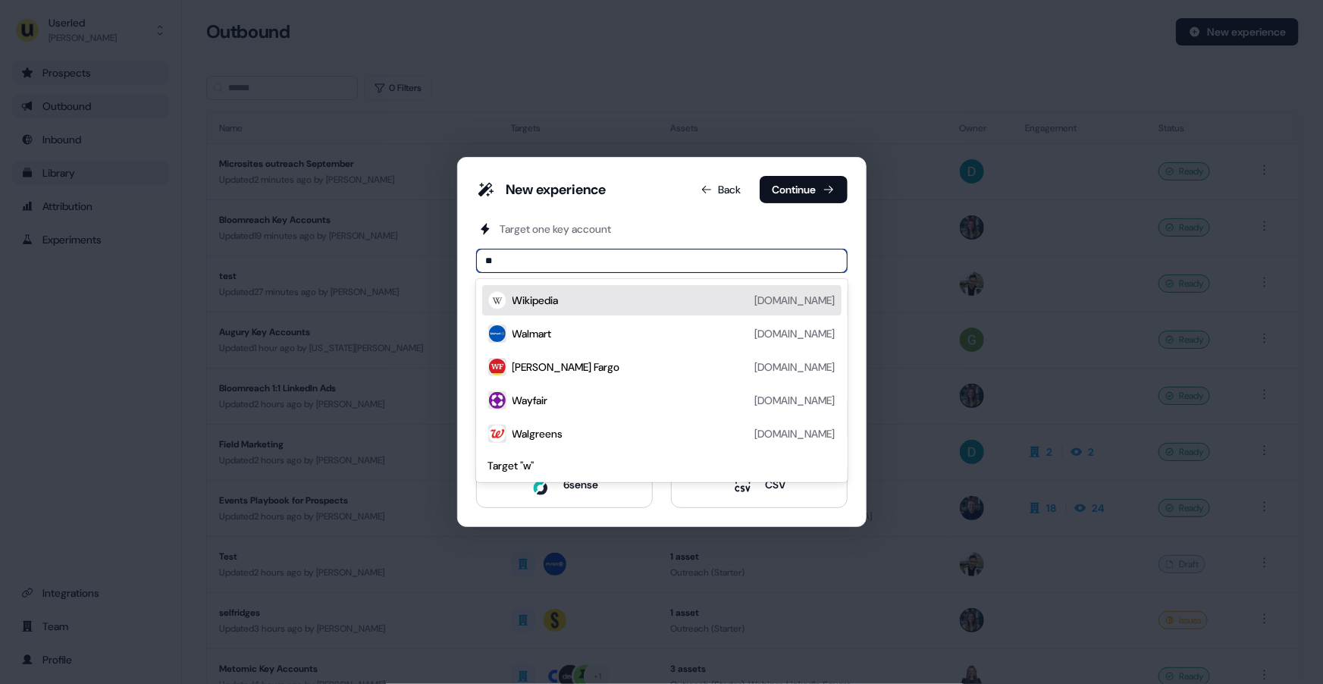
type input "***"
click at [556, 298] on div "Wise [DOMAIN_NAME]" at bounding box center [673, 300] width 323 height 18
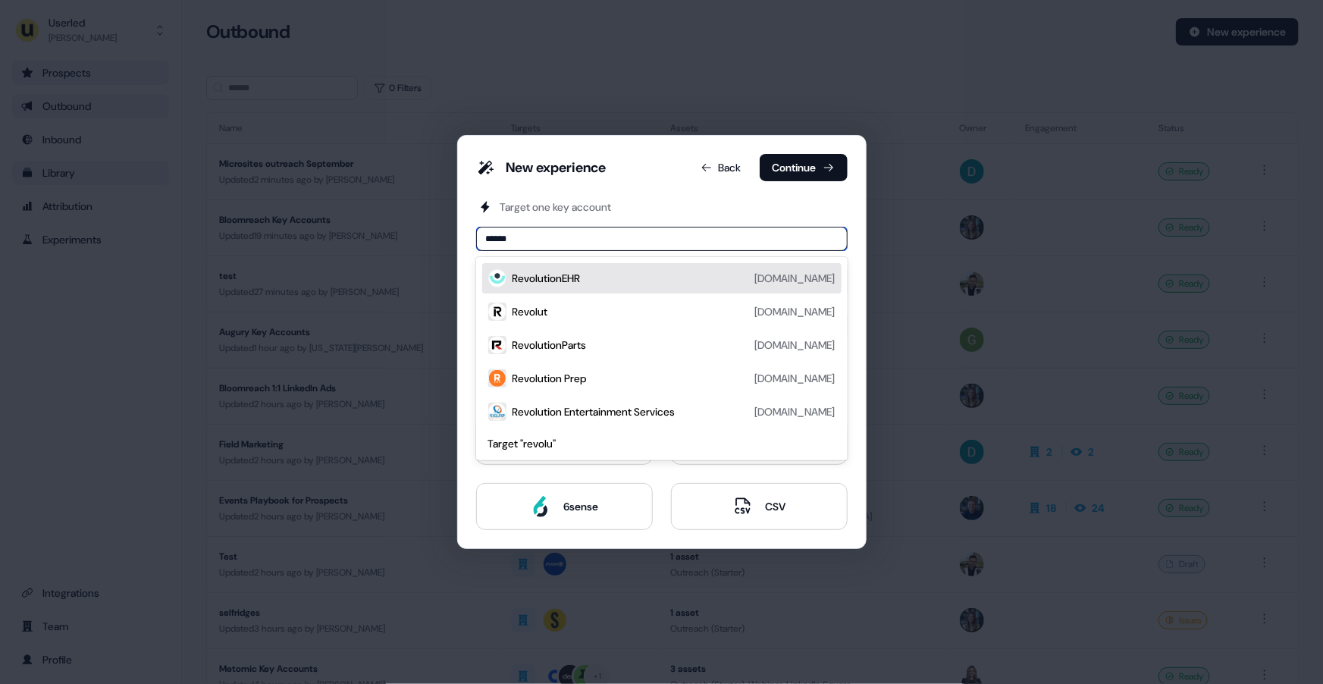
type input "*******"
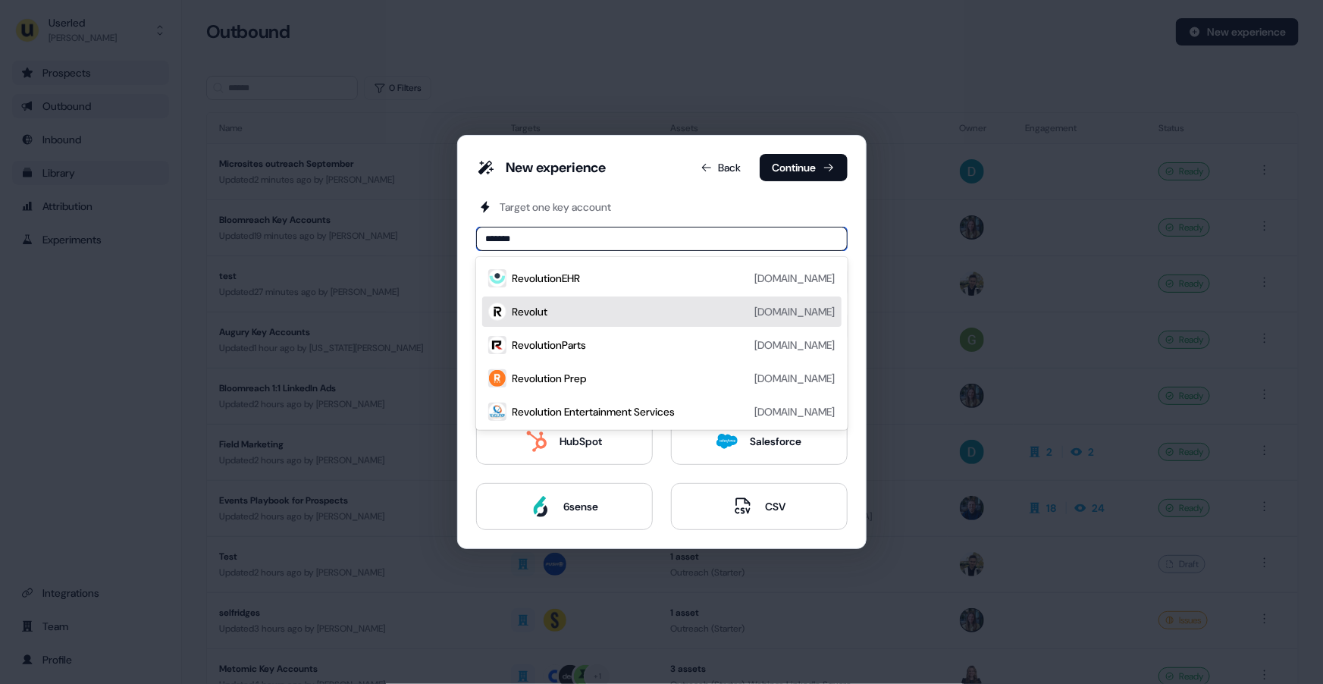
click at [587, 315] on div "Revolut [DOMAIN_NAME]" at bounding box center [673, 311] width 323 height 18
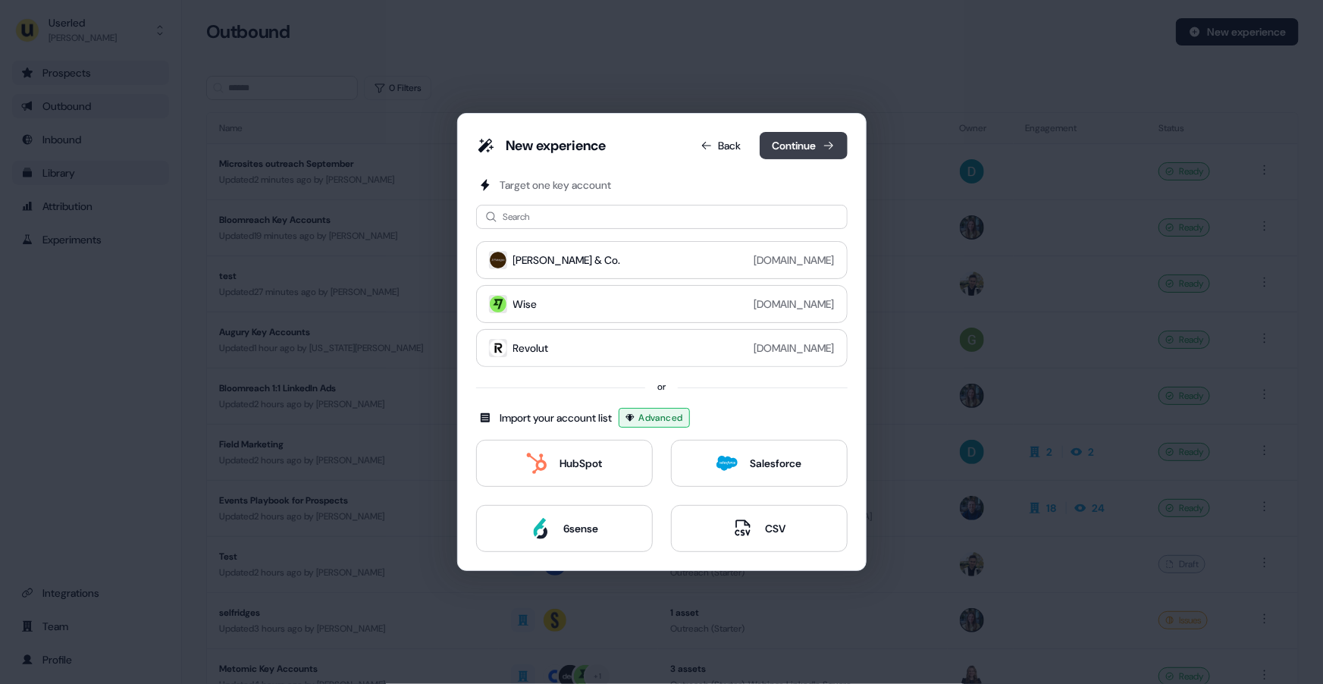
click at [807, 148] on button "Continue" at bounding box center [804, 145] width 88 height 27
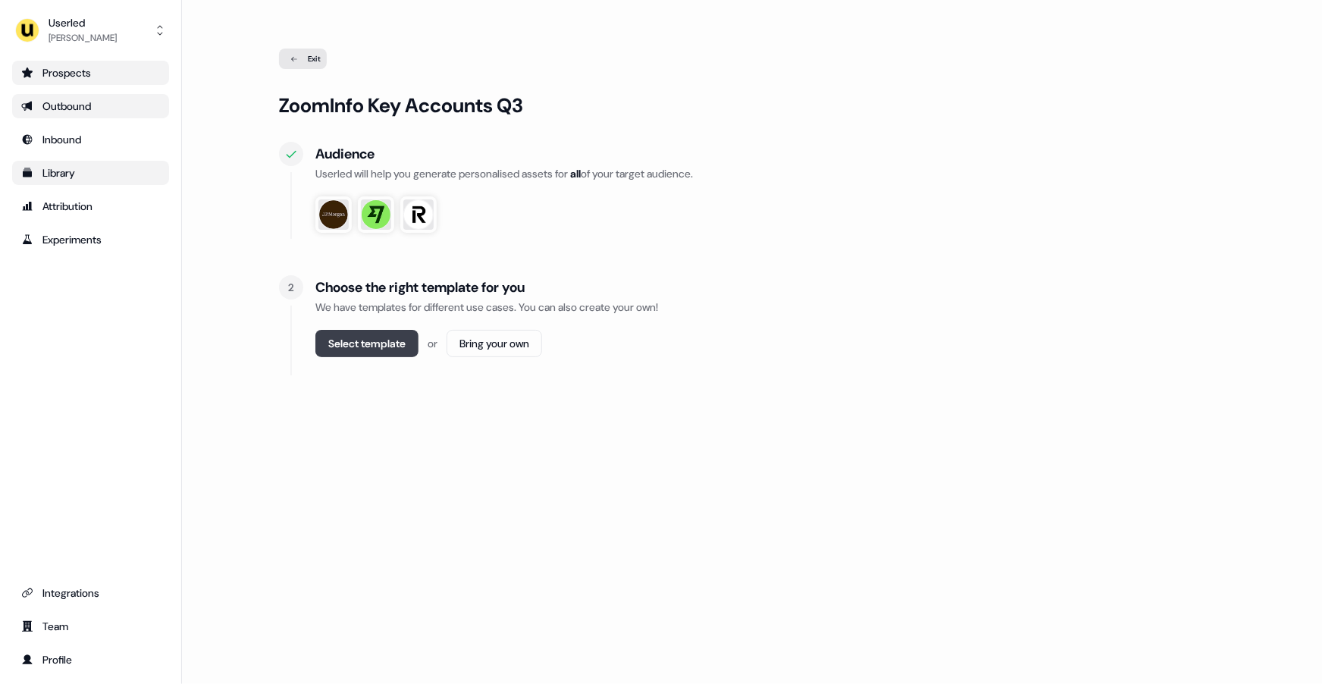
click at [323, 346] on button "Select template" at bounding box center [366, 343] width 103 height 27
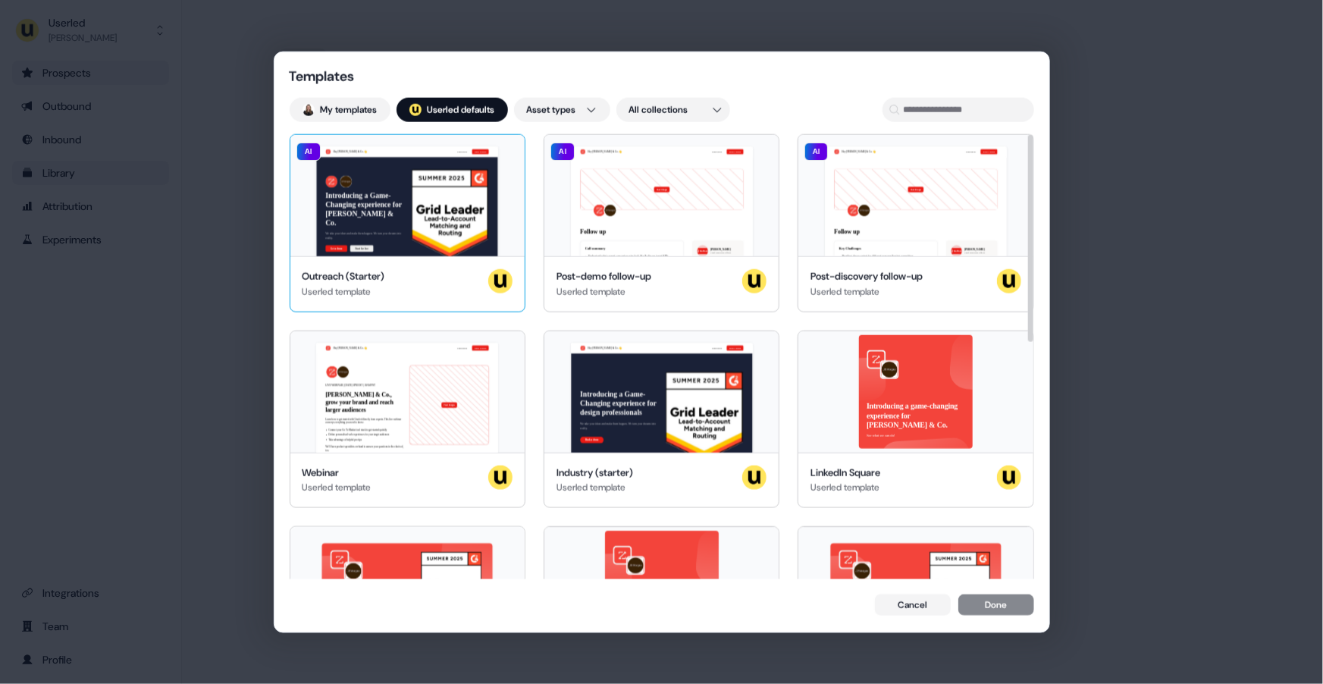
click at [448, 229] on div "Hey [PERSON_NAME] & Co. 👋 Learn more Book a demo Introducing a Game-Changing ex…" at bounding box center [407, 195] width 234 height 121
click at [1008, 603] on button "Done" at bounding box center [996, 605] width 76 height 21
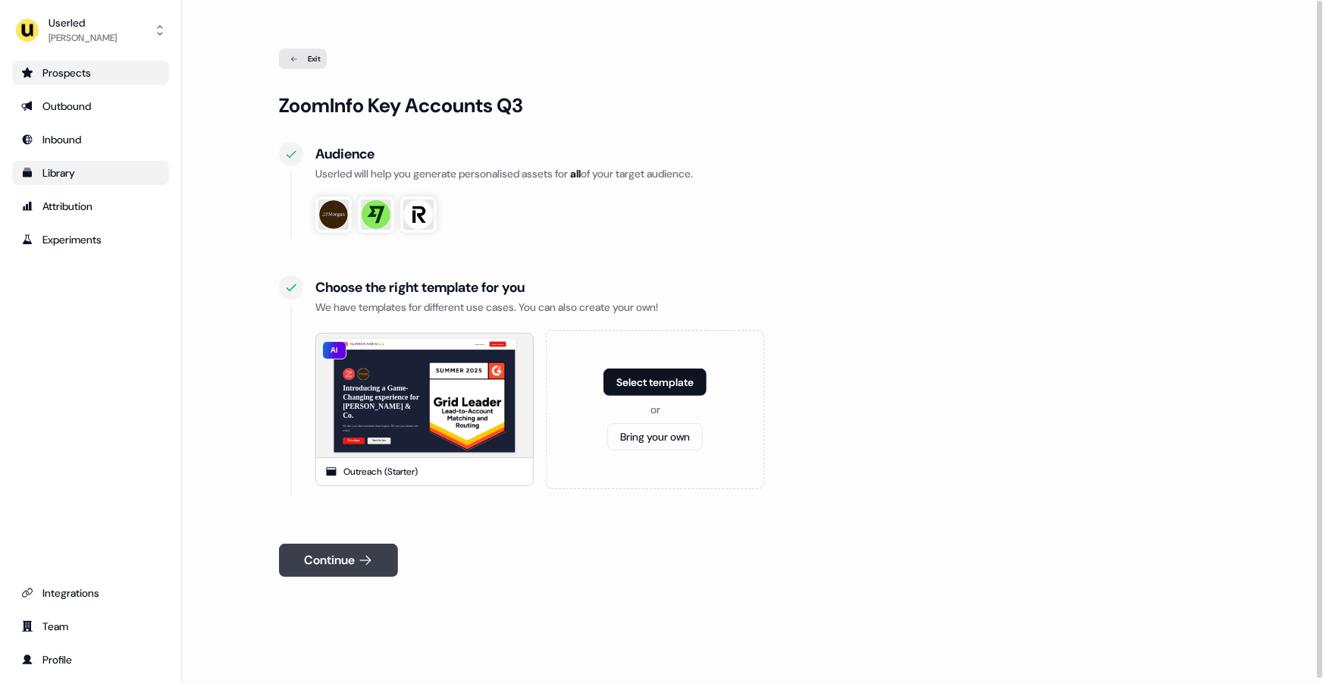
click at [342, 555] on button "Continue" at bounding box center [338, 560] width 119 height 33
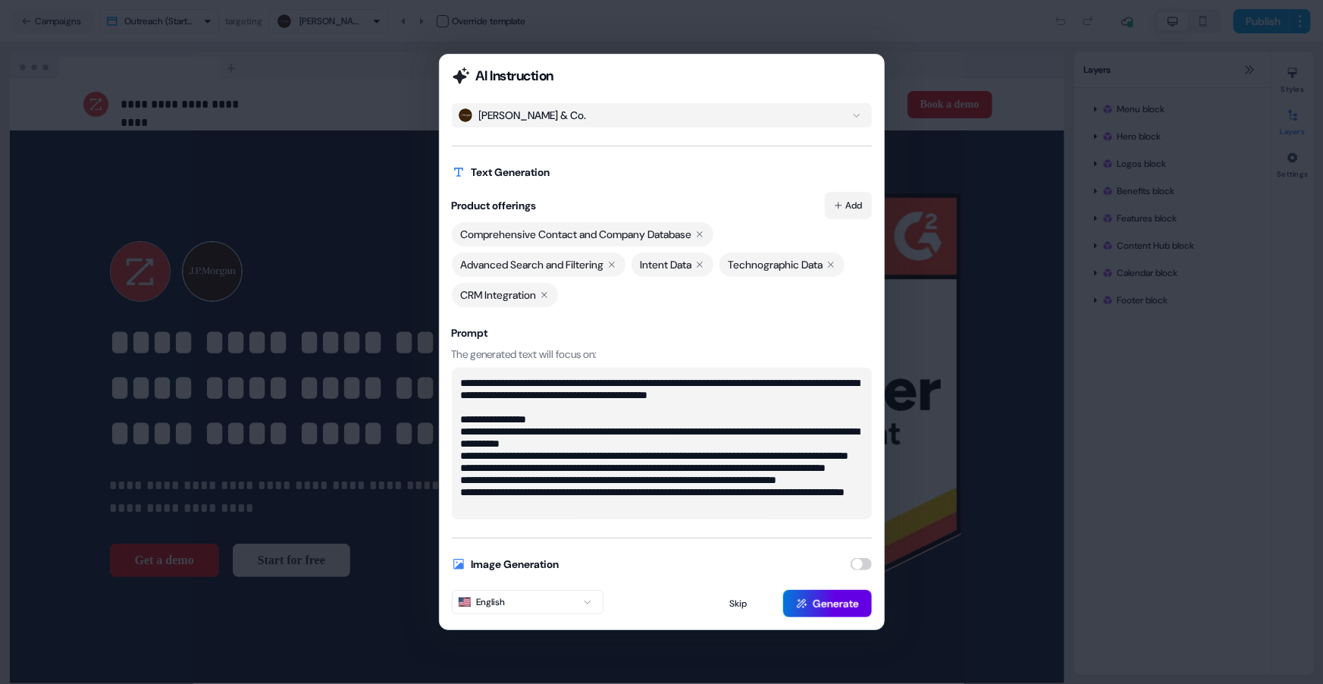
click at [834, 205] on icon "button" at bounding box center [838, 205] width 9 height 9
click at [644, 305] on div "Comprehensive Contact and Company Database Advanced Search and Filtering Intent…" at bounding box center [662, 264] width 420 height 85
click at [606, 439] on textarea "**********" at bounding box center [662, 444] width 420 height 152
click at [573, 506] on textarea "**********" at bounding box center [662, 444] width 420 height 152
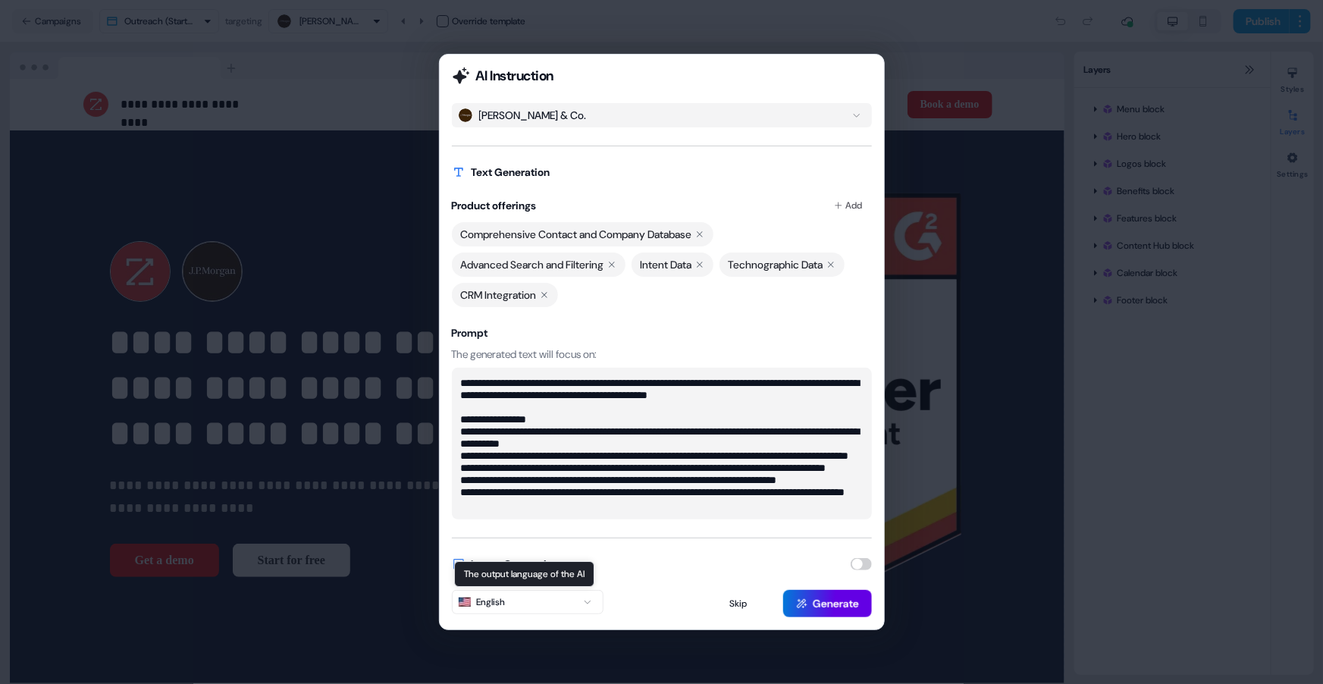
click at [553, 609] on button "English" at bounding box center [528, 602] width 152 height 24
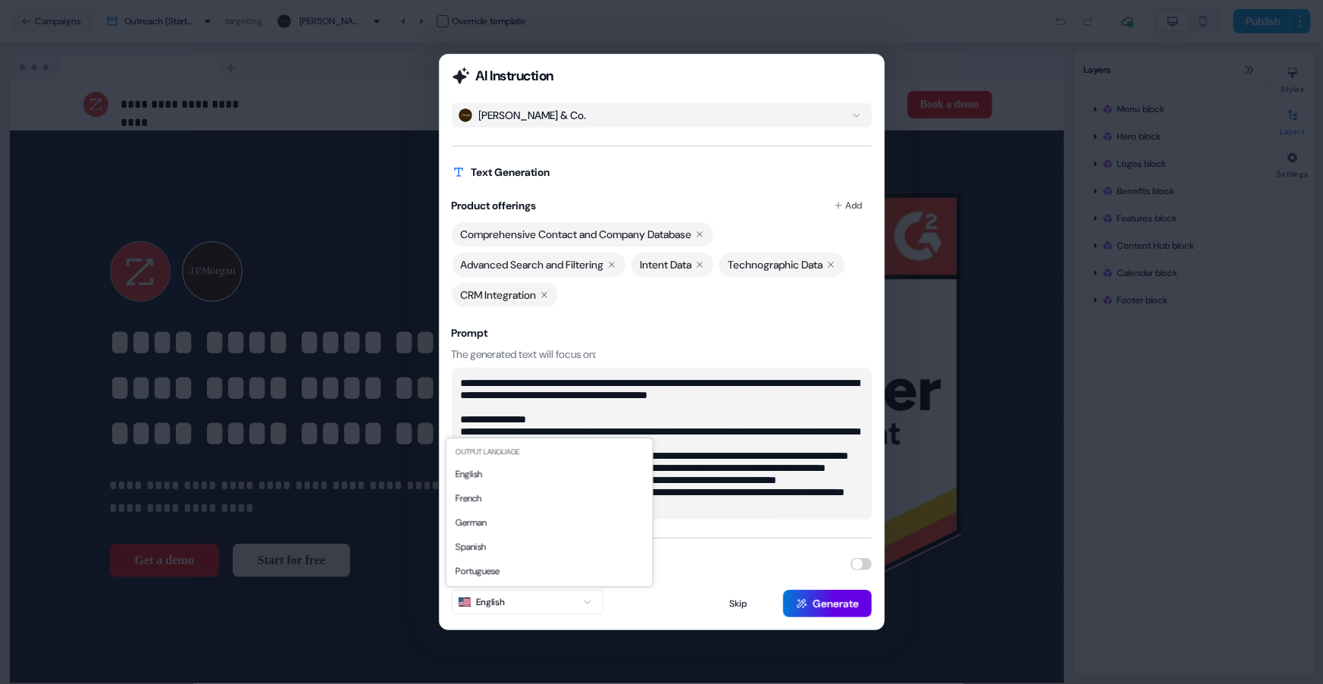
click at [829, 551] on div "**********" at bounding box center [662, 342] width 446 height 576
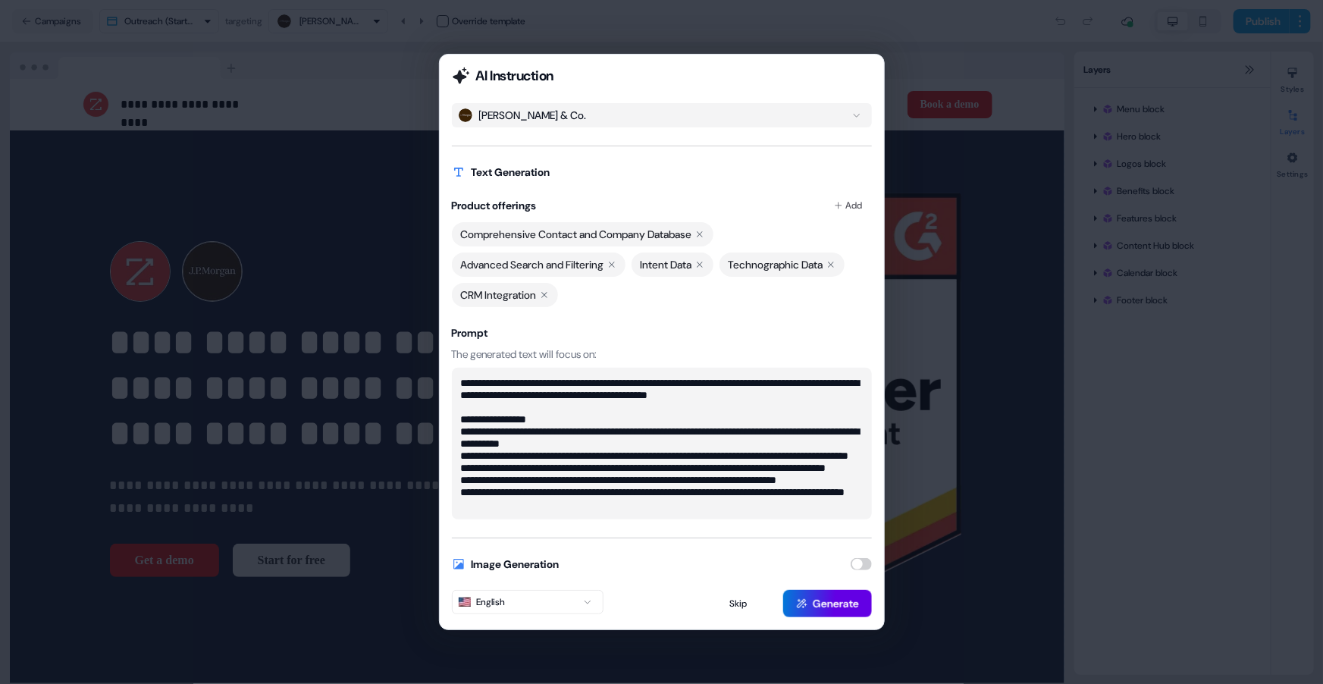
click at [859, 566] on button "button" at bounding box center [861, 564] width 21 height 12
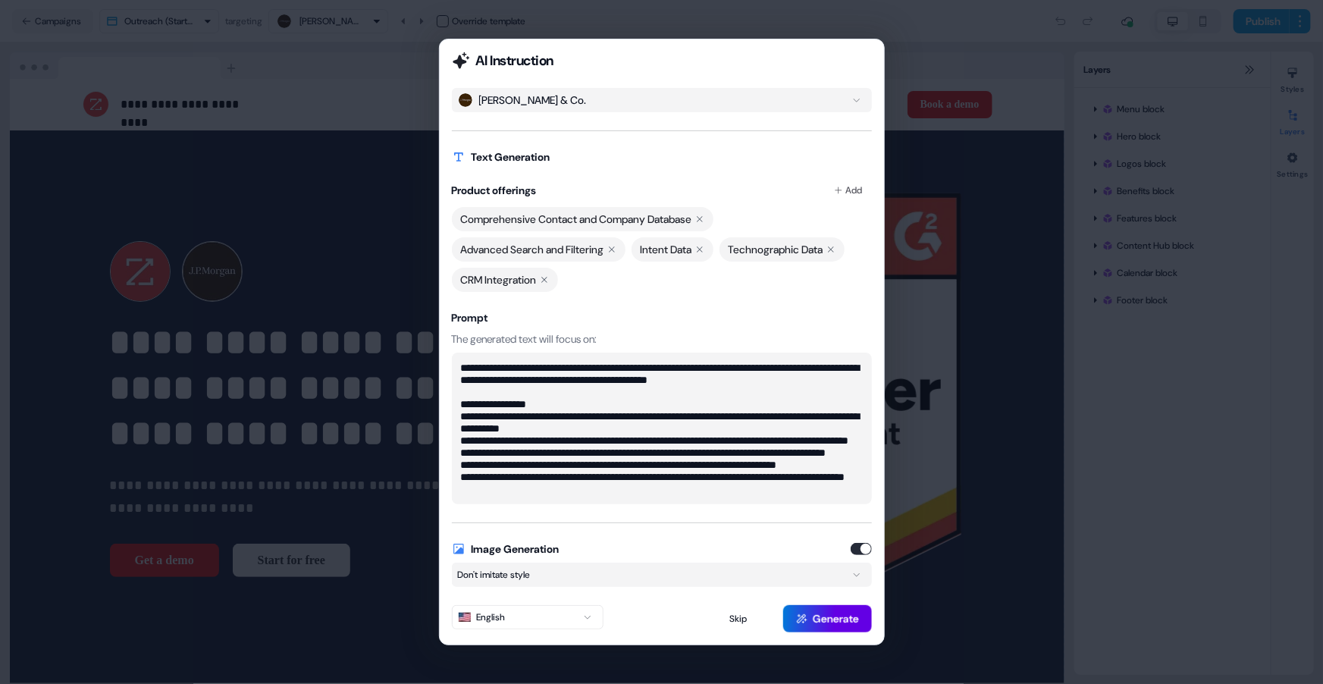
click at [852, 575] on icon "button" at bounding box center [857, 574] width 18 height 9
click at [703, 101] on button "[PERSON_NAME] & Co." at bounding box center [662, 100] width 420 height 24
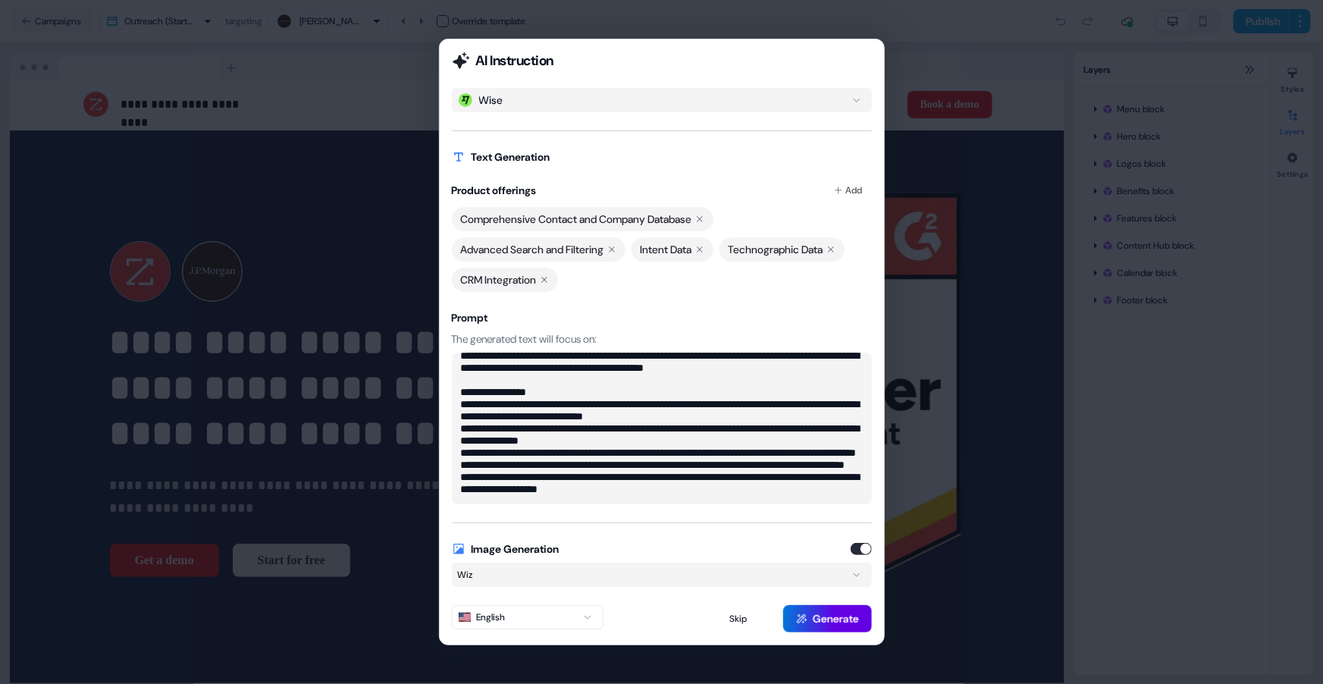
click at [706, 97] on button "Wise" at bounding box center [662, 100] width 420 height 24
type textarea "**********"
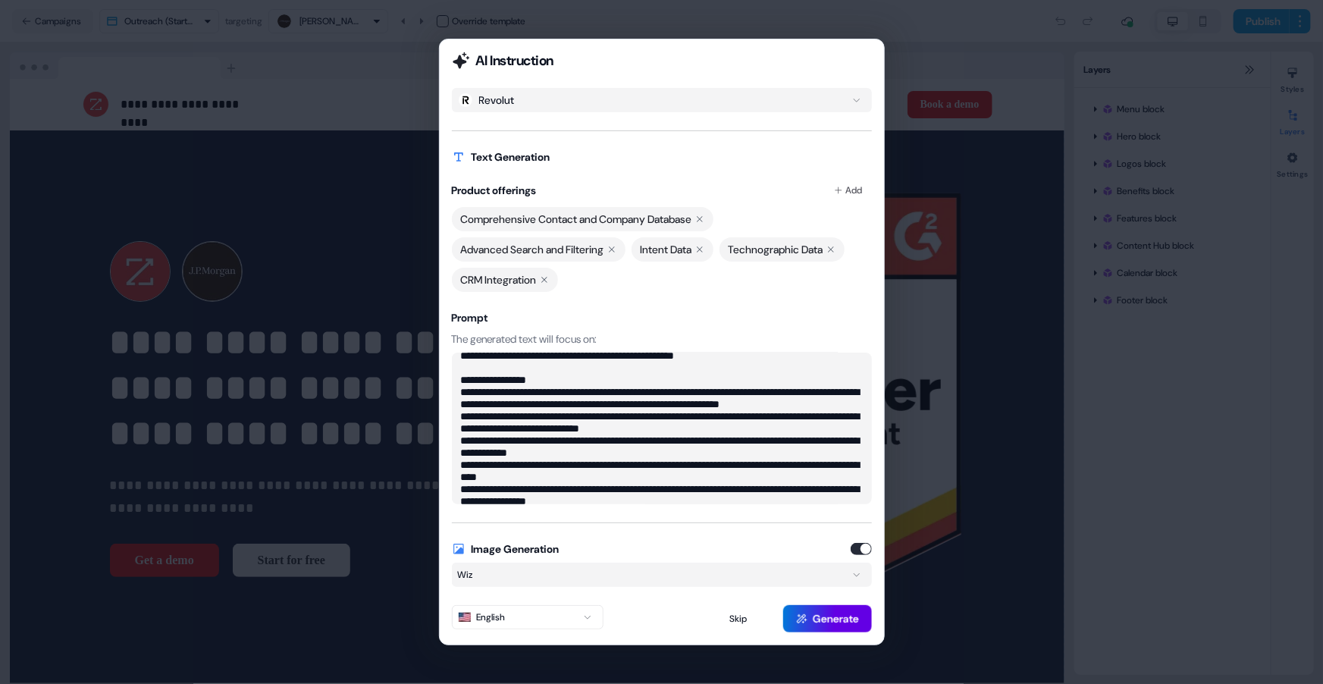
scroll to position [0, 0]
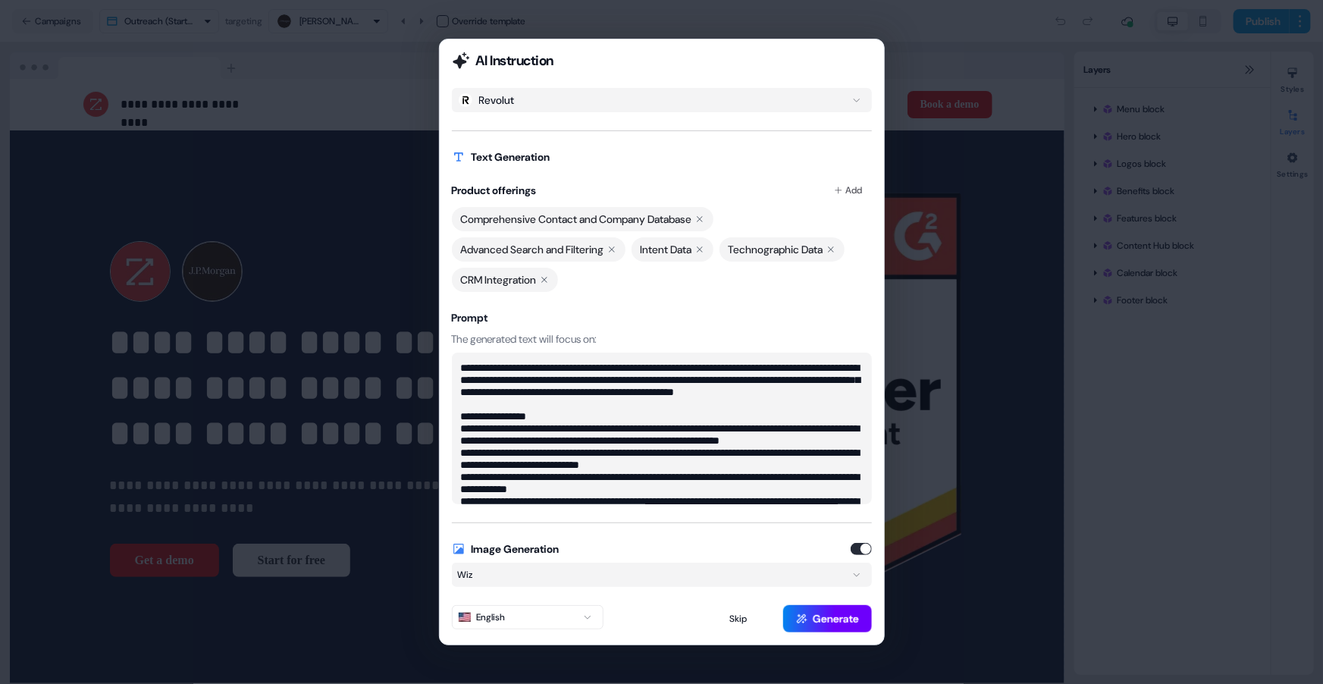
click at [847, 618] on button "Generate" at bounding box center [827, 618] width 89 height 27
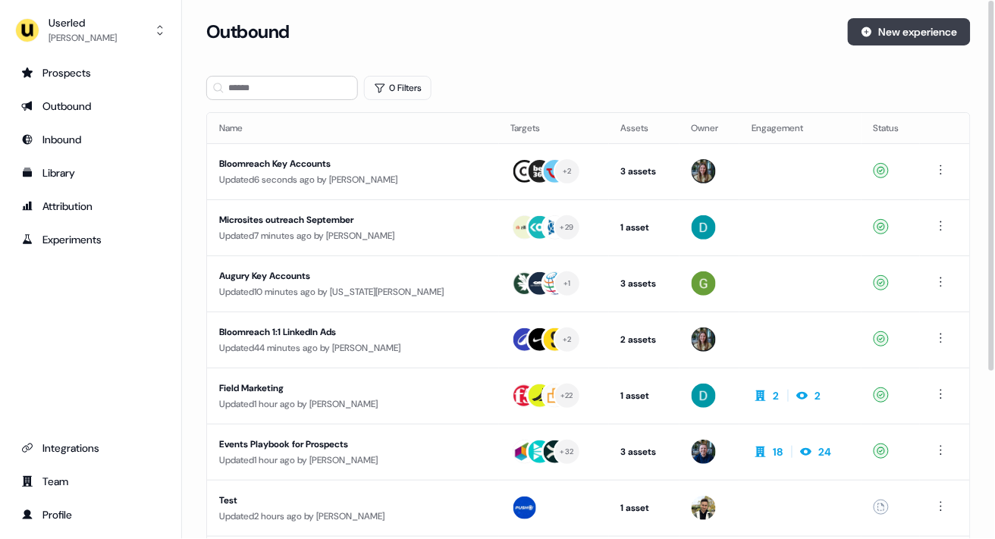
click at [872, 30] on button "New experience" at bounding box center [909, 31] width 123 height 27
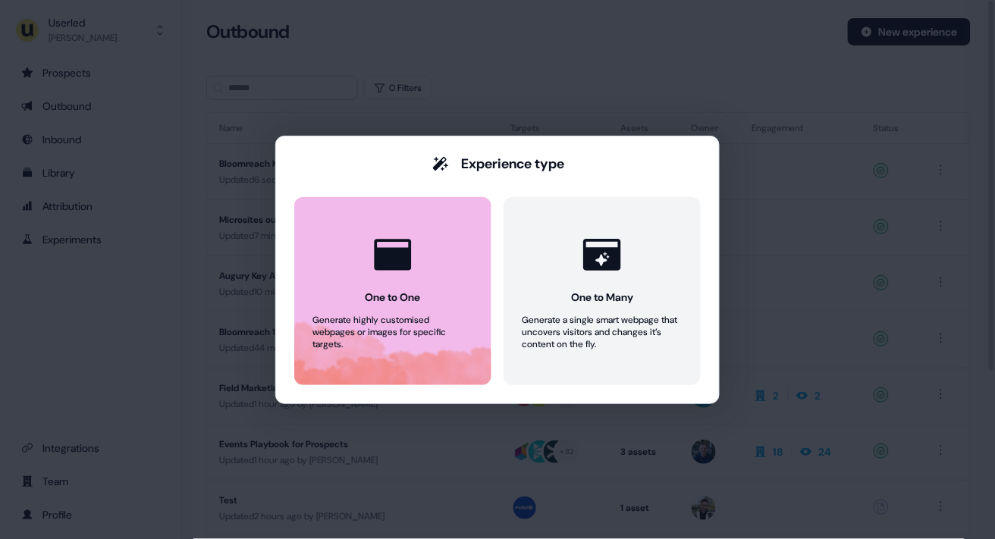
click at [403, 239] on icon at bounding box center [392, 254] width 45 height 45
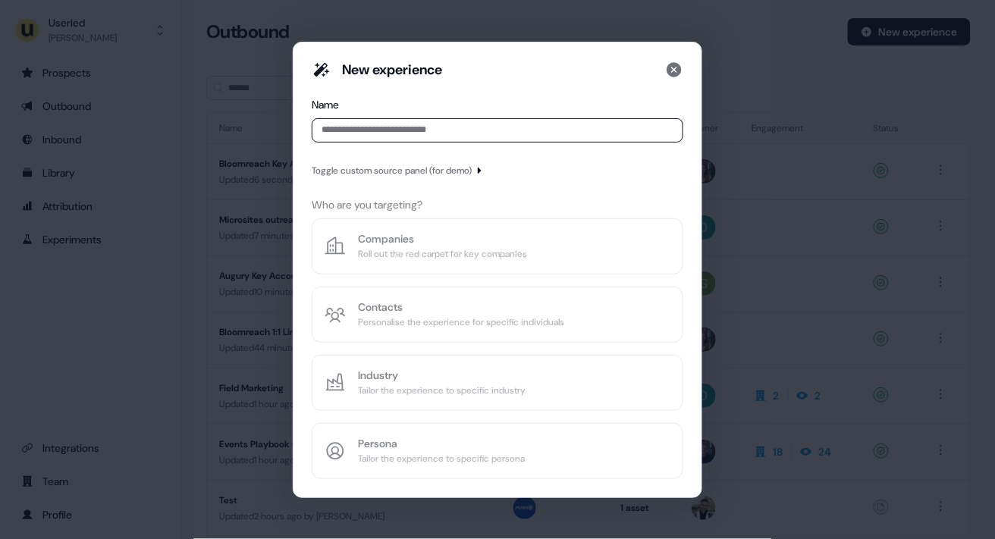
click at [484, 167] on icon "button" at bounding box center [479, 170] width 9 height 9
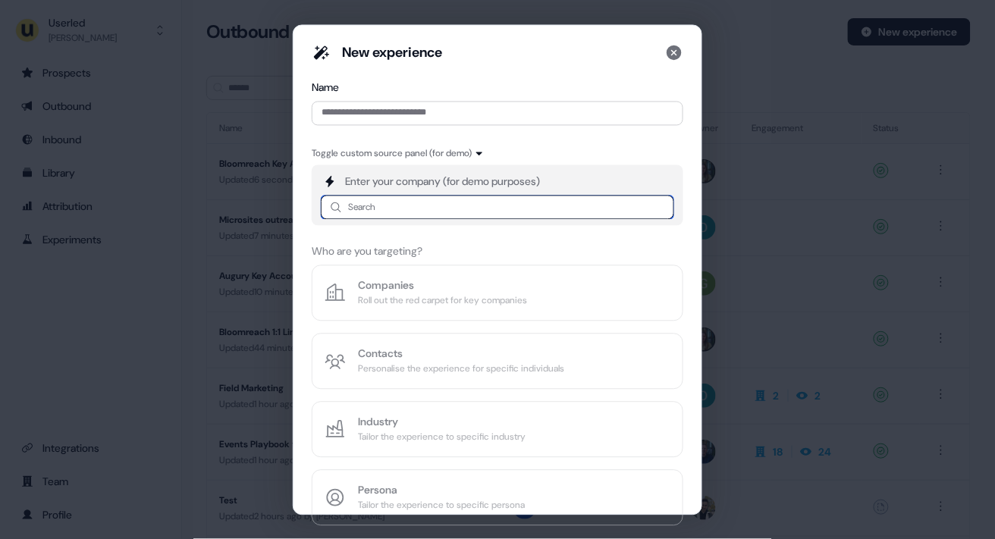
click at [465, 204] on input at bounding box center [497, 207] width 353 height 24
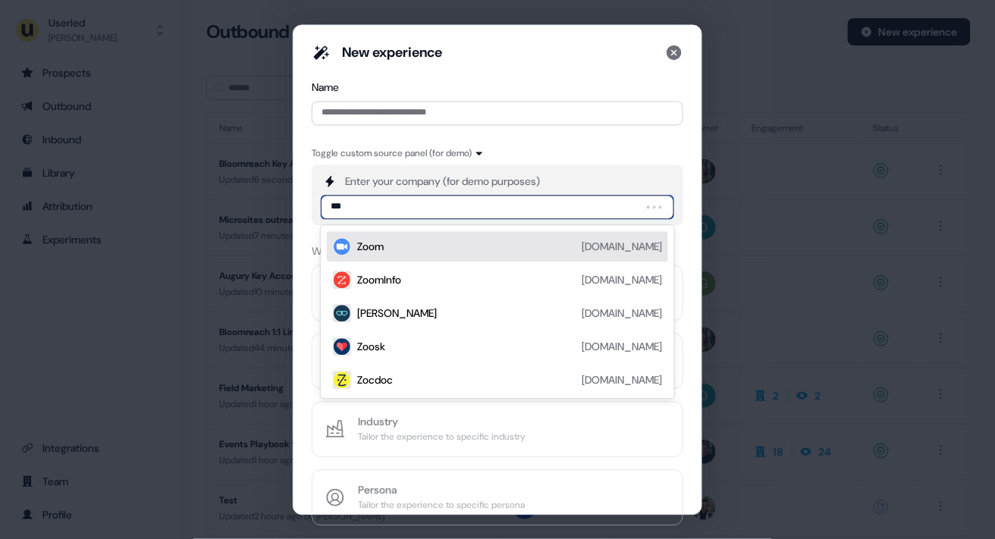
type input "****"
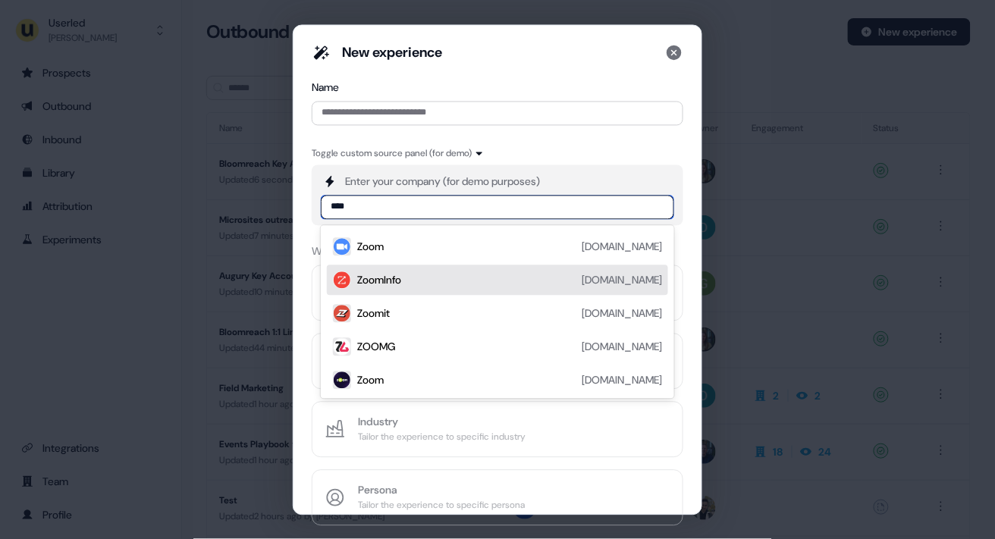
click at [373, 277] on div "ZoomInfo" at bounding box center [379, 279] width 44 height 15
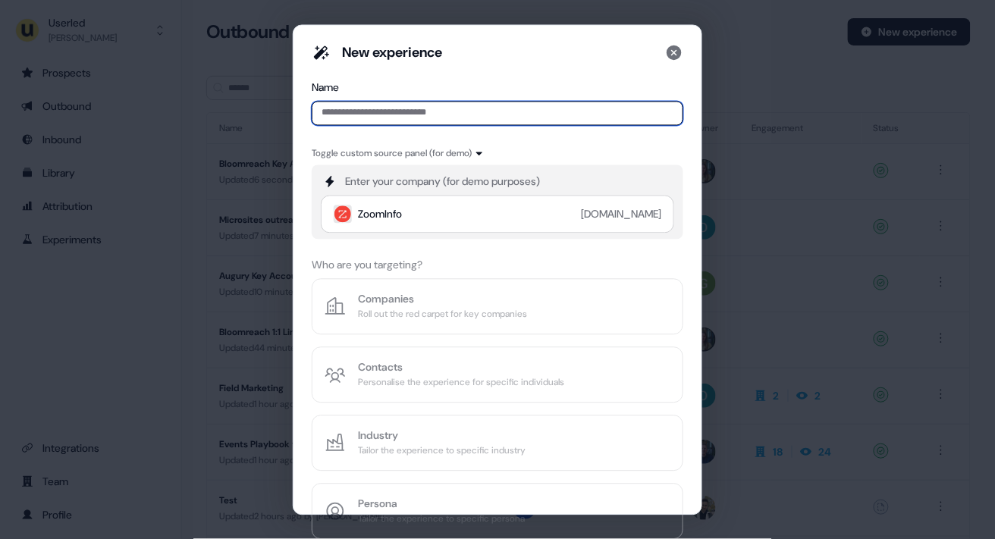
click at [407, 114] on input at bounding box center [497, 113] width 371 height 24
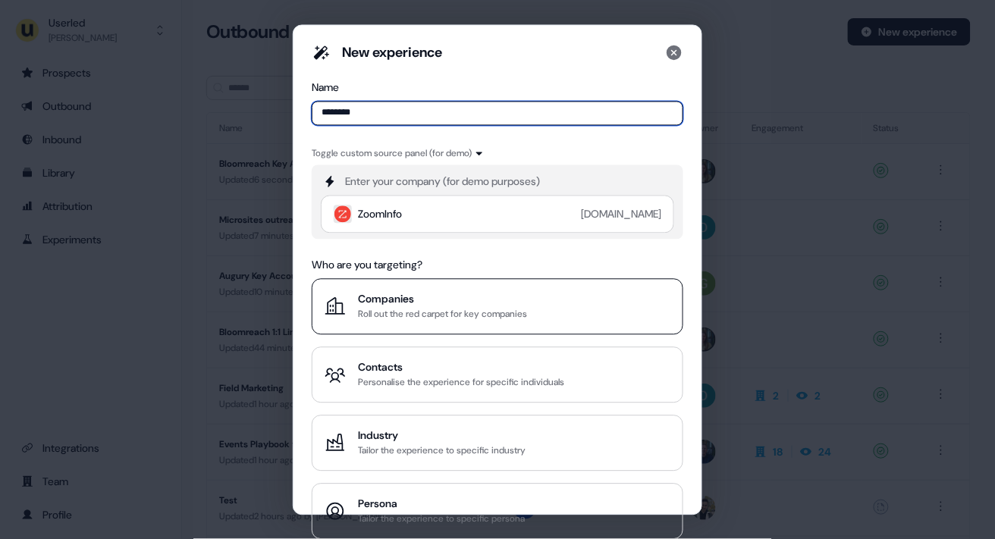
type input "********"
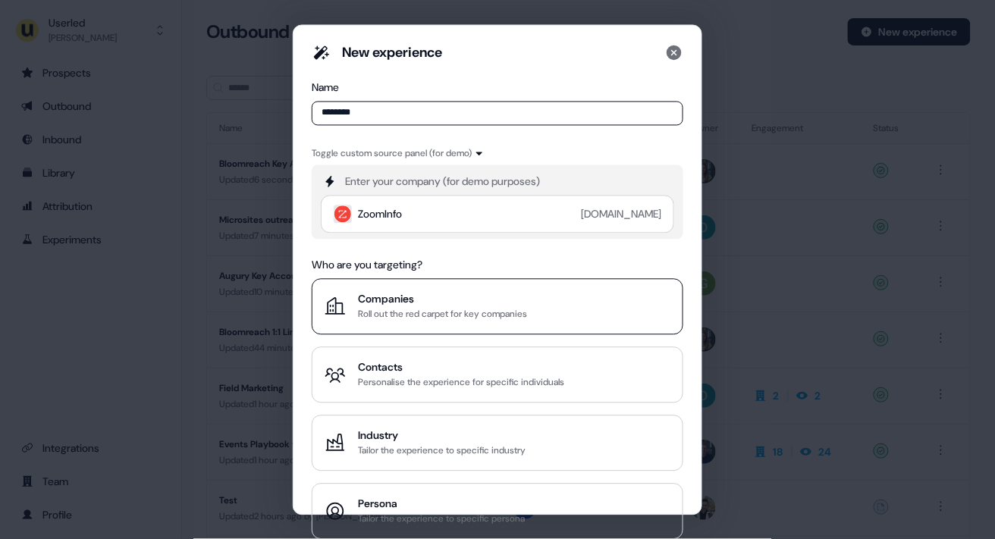
click at [441, 308] on div "Roll out the red carpet for key companies" at bounding box center [442, 313] width 169 height 15
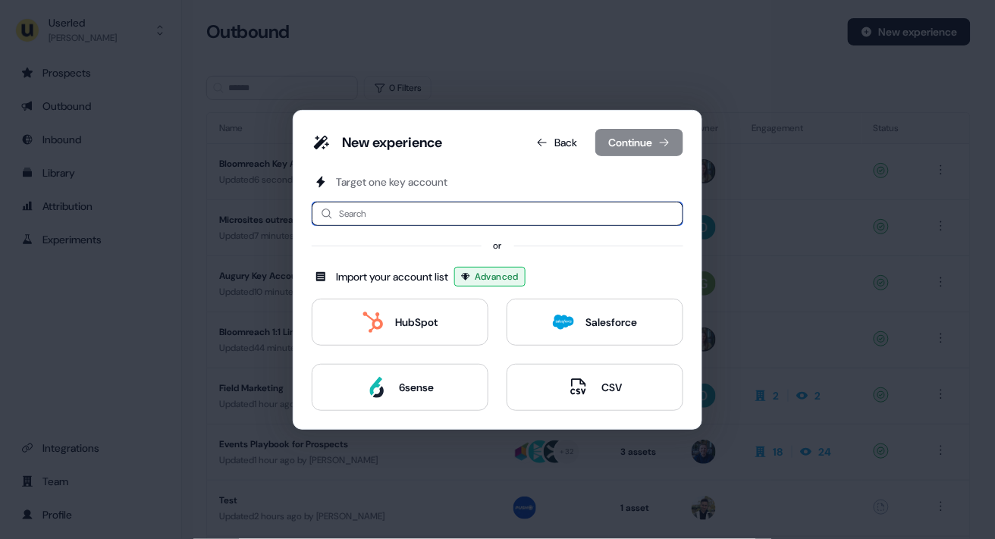
click at [413, 218] on input at bounding box center [497, 214] width 371 height 24
type input "**"
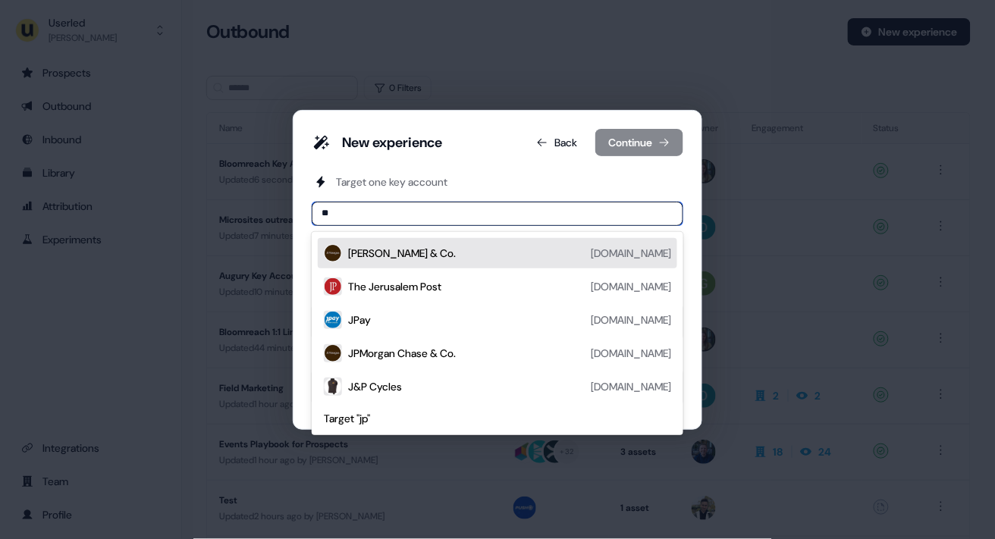
click at [440, 258] on div "[PERSON_NAME] & Co. [DOMAIN_NAME]" at bounding box center [509, 253] width 323 height 18
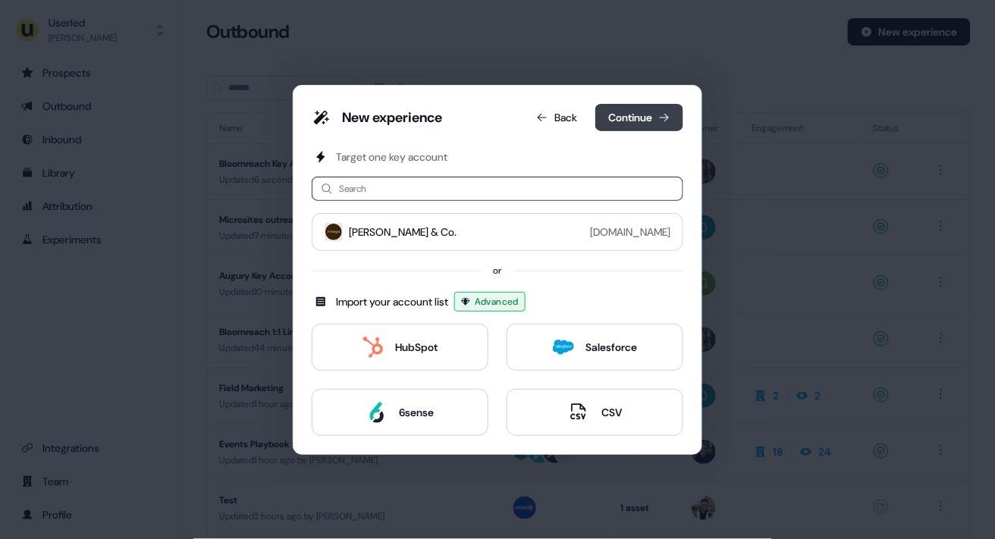
click at [657, 118] on button "Continue" at bounding box center [639, 117] width 88 height 27
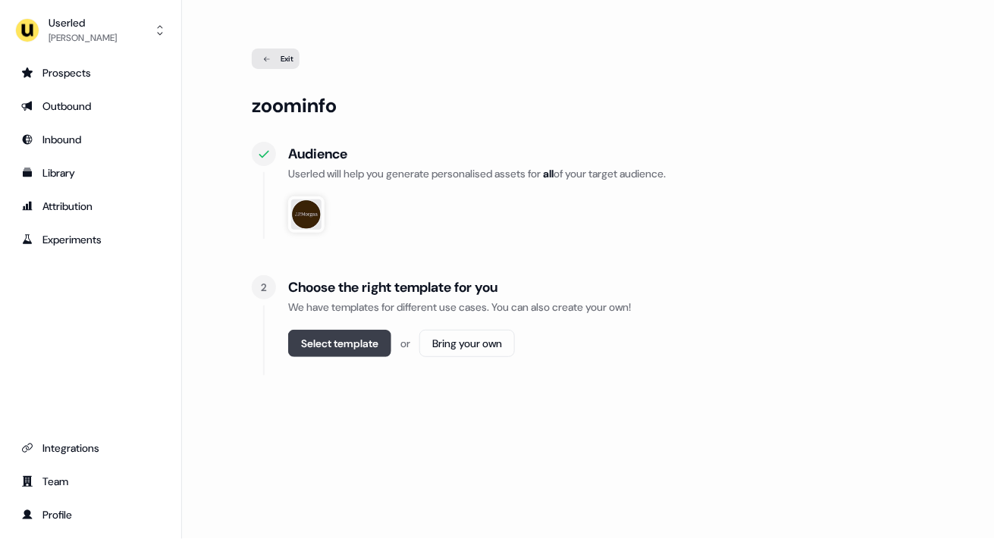
click at [344, 353] on button "Select template" at bounding box center [339, 343] width 103 height 27
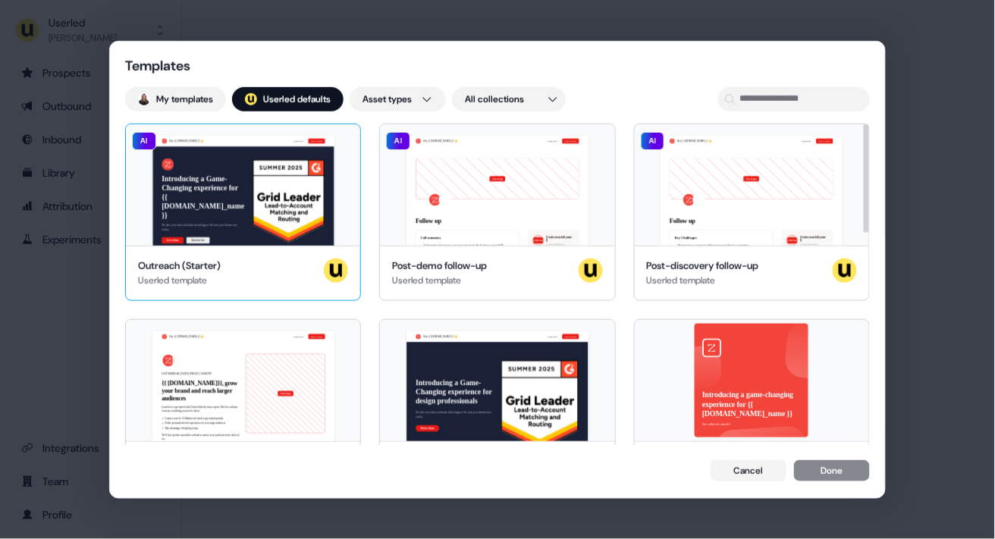
click at [230, 177] on div "Hey {{ traits.account.name }} 👋 Learn more Book a demo Introducing a Game-Chang…" at bounding box center [243, 184] width 234 height 121
click at [714, 342] on div "Introducing a game-changing experience for {{ traits.account.company_name }} Se…" at bounding box center [752, 380] width 234 height 121
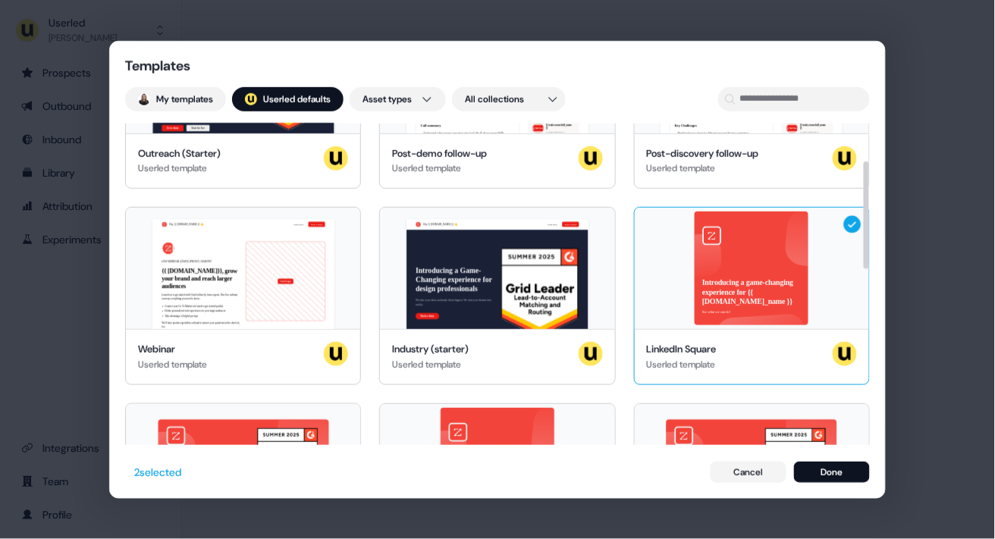
scroll to position [110, 0]
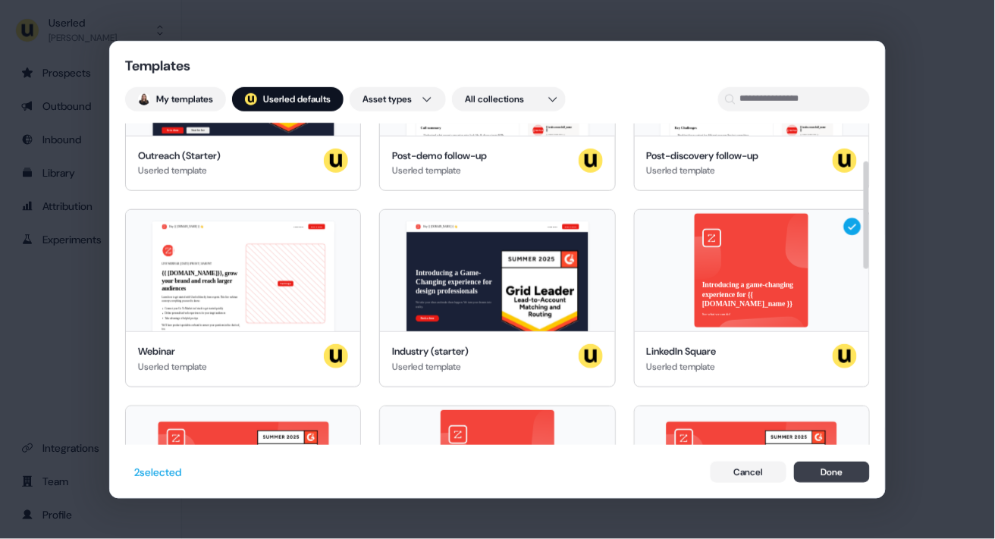
click at [831, 471] on button "Done" at bounding box center [832, 472] width 76 height 21
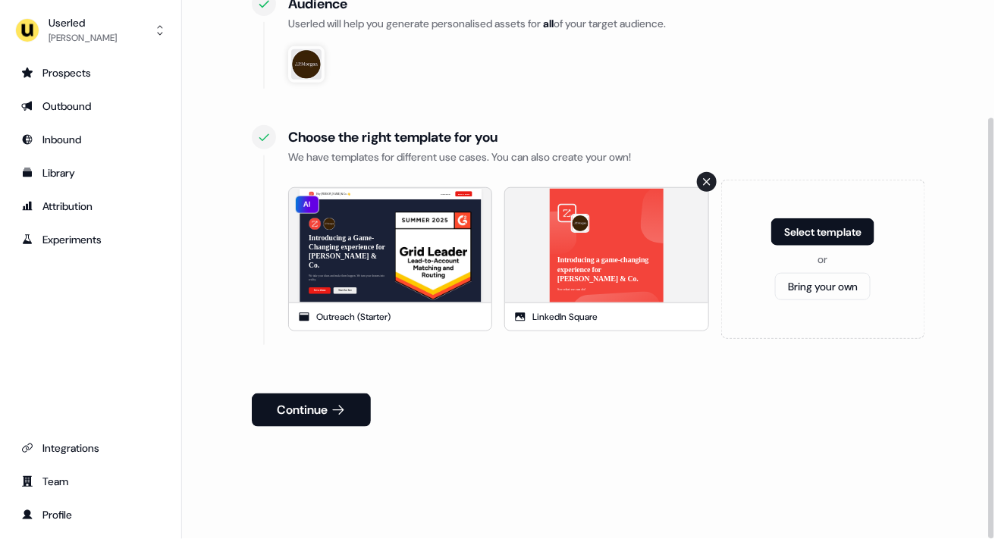
scroll to position [149, 0]
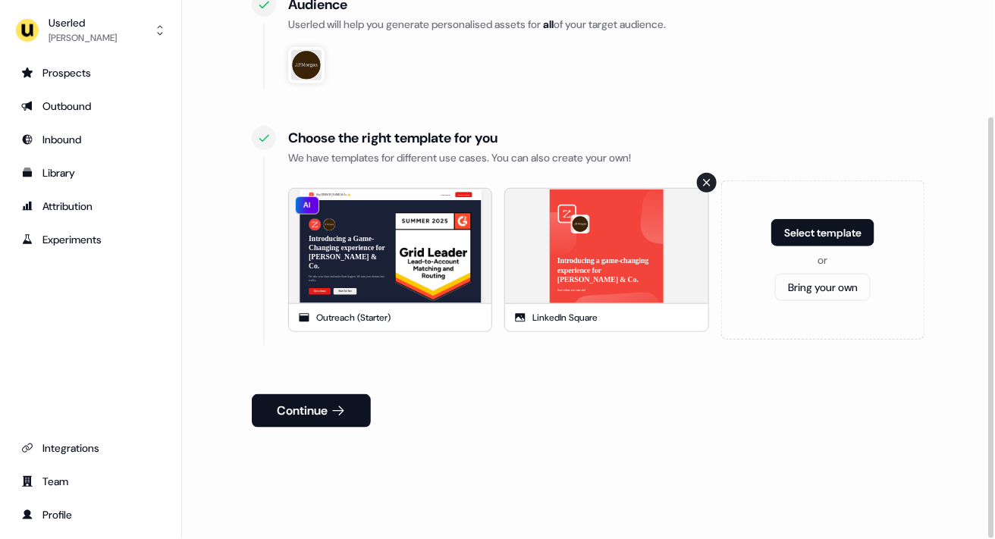
click at [704, 183] on icon at bounding box center [706, 182] width 7 height 7
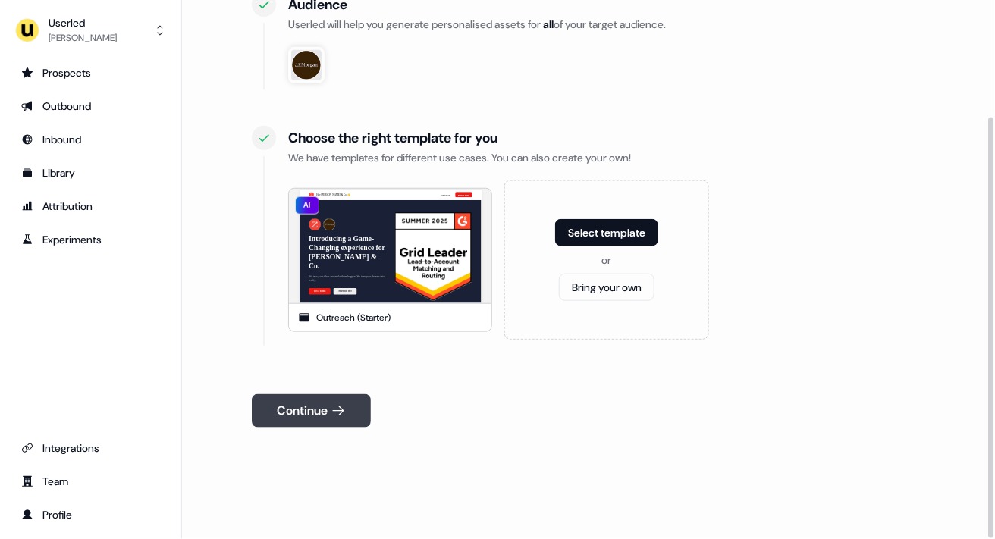
click at [349, 416] on button "Continue" at bounding box center [311, 410] width 119 height 33
